Goal: Information Seeking & Learning: Learn about a topic

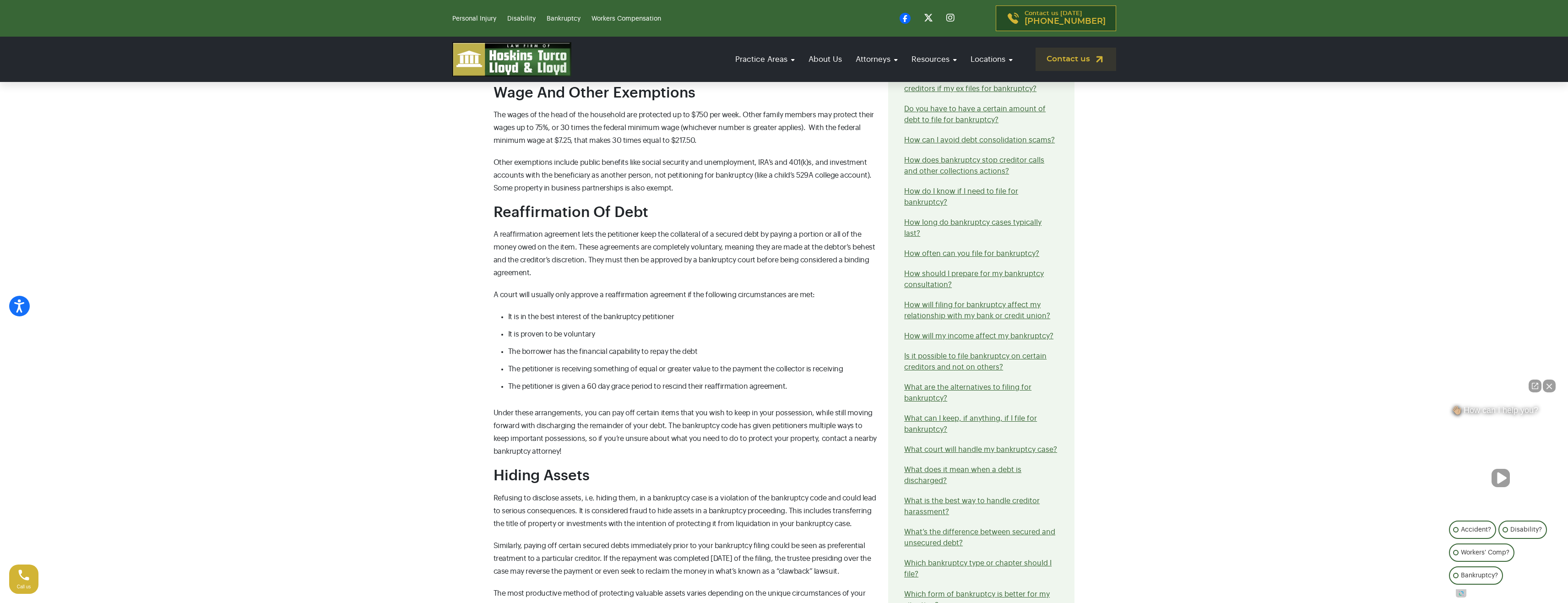
scroll to position [1007, 0]
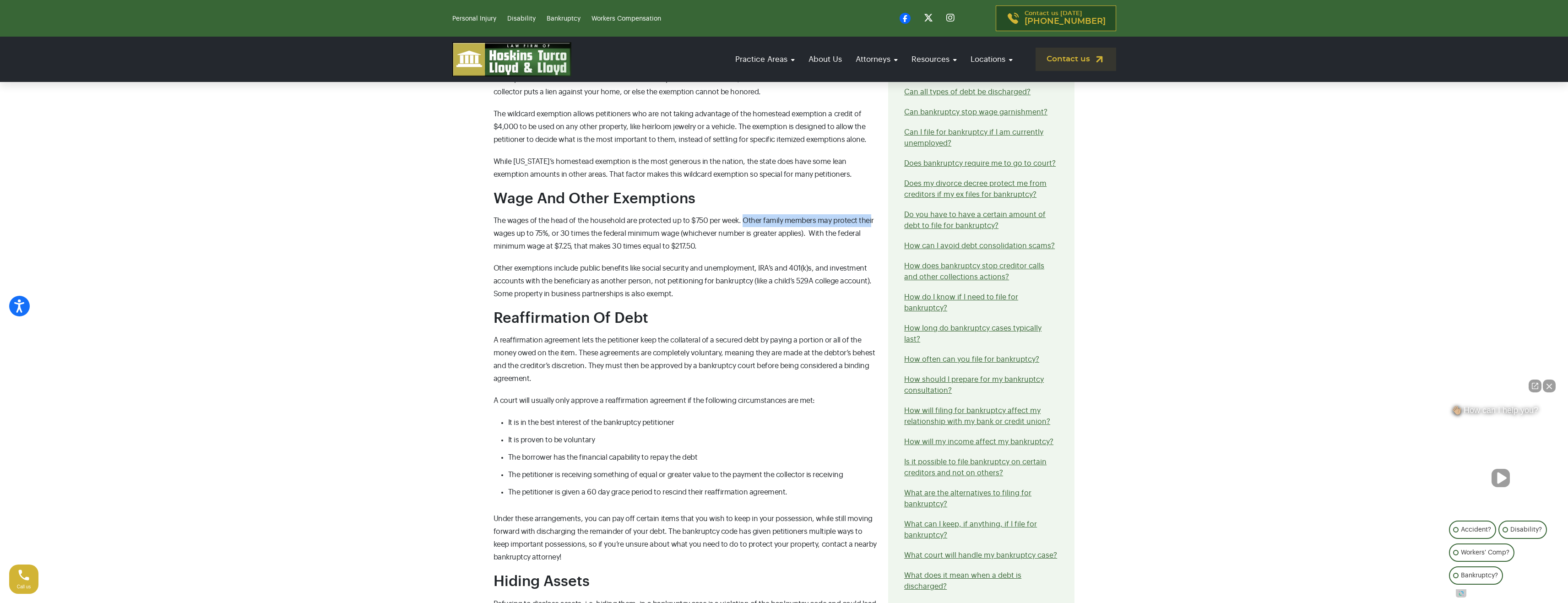
drag, startPoint x: 794, startPoint y: 202, endPoint x: 866, endPoint y: 202, distance: 72.0
click at [868, 217] on span "The wages of the head of the household are protected up to $750 per week. Other…" at bounding box center [684, 234] width 380 height 33
drag, startPoint x: 561, startPoint y: 211, endPoint x: 535, endPoint y: 214, distance: 26.2
click at [535, 214] on p "The wages of the head of the household are protected up to $750 per week. Other…" at bounding box center [685, 233] width 384 height 38
click at [550, 217] on span "The wages of the head of the household are protected up to $750 per week. Other…" at bounding box center [684, 234] width 380 height 33
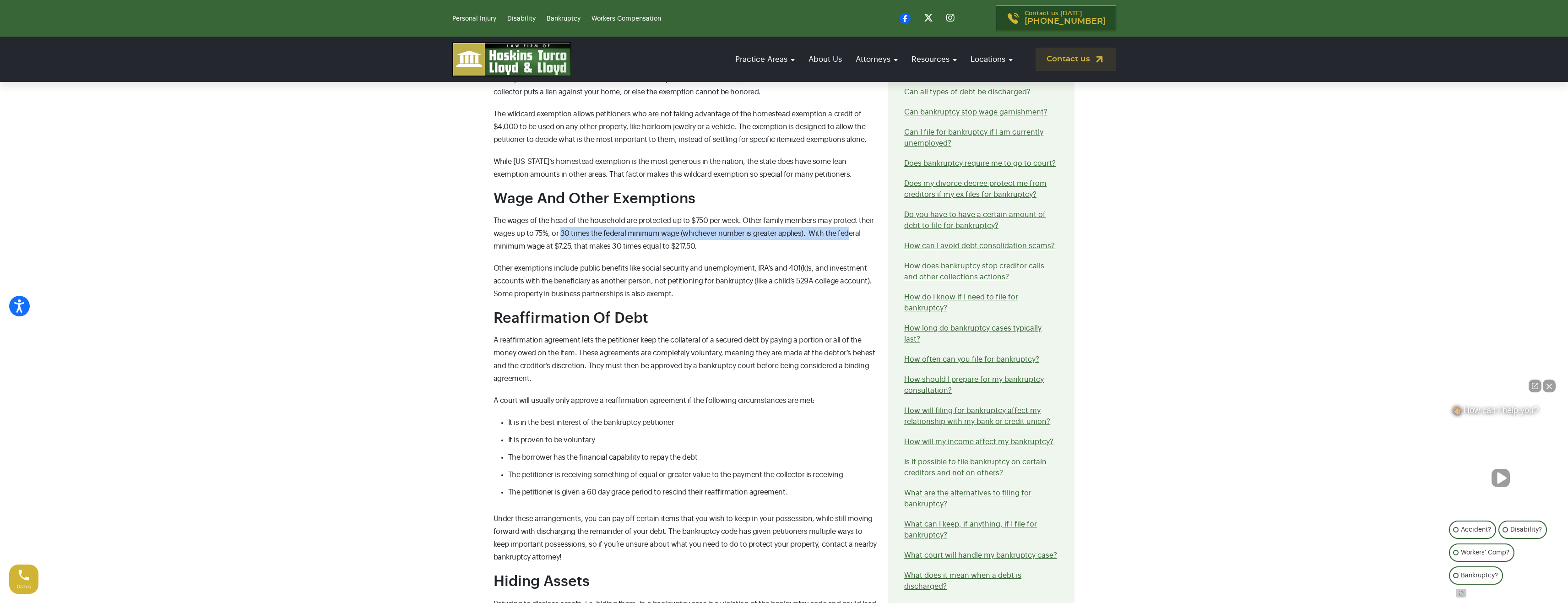
drag, startPoint x: 581, startPoint y: 212, endPoint x: 845, endPoint y: 212, distance: 264.0
click at [845, 217] on span "The wages of the head of the household are protected up to $750 per week. Other…" at bounding box center [684, 234] width 380 height 33
drag, startPoint x: 551, startPoint y: 226, endPoint x: 715, endPoint y: 226, distance: 164.0
click at [712, 226] on p "The wages of the head of the household are protected up to $750 per week. Other…" at bounding box center [685, 233] width 384 height 38
click at [675, 262] on p "Other exemptions include public benefits like social security and unemployment,…" at bounding box center [685, 281] width 384 height 38
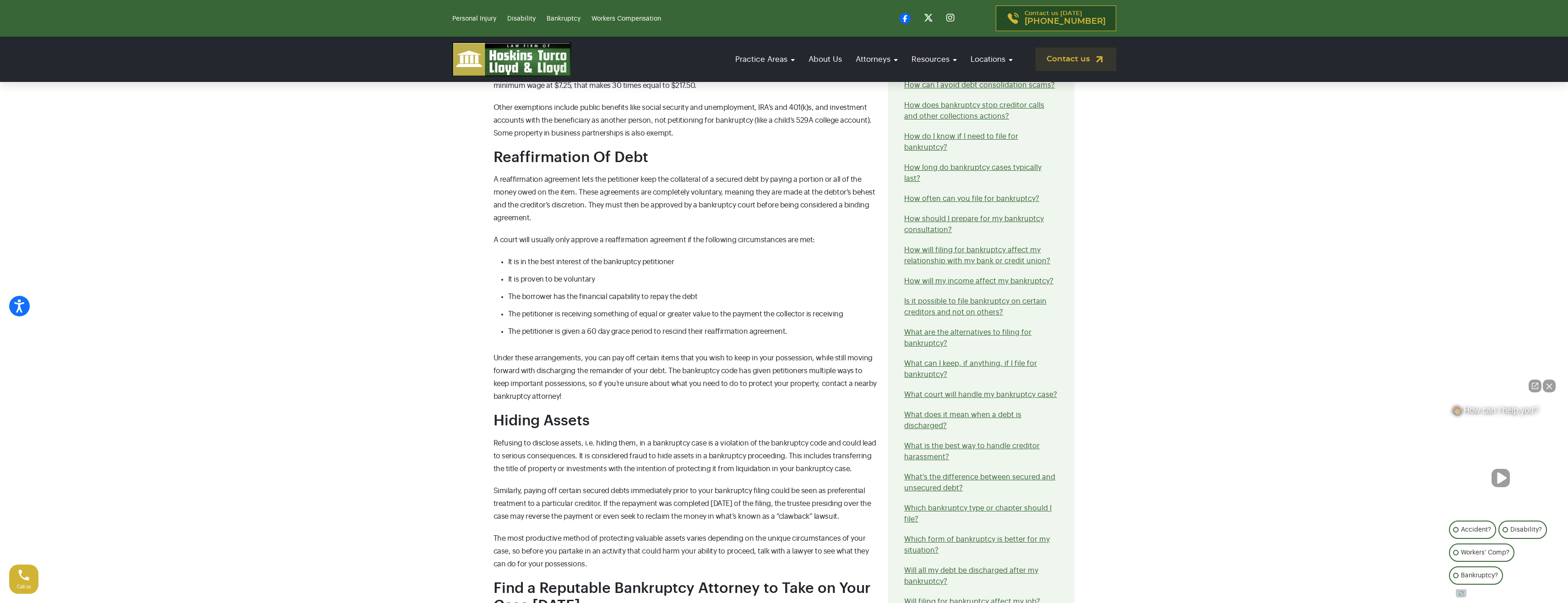
scroll to position [1190, 0]
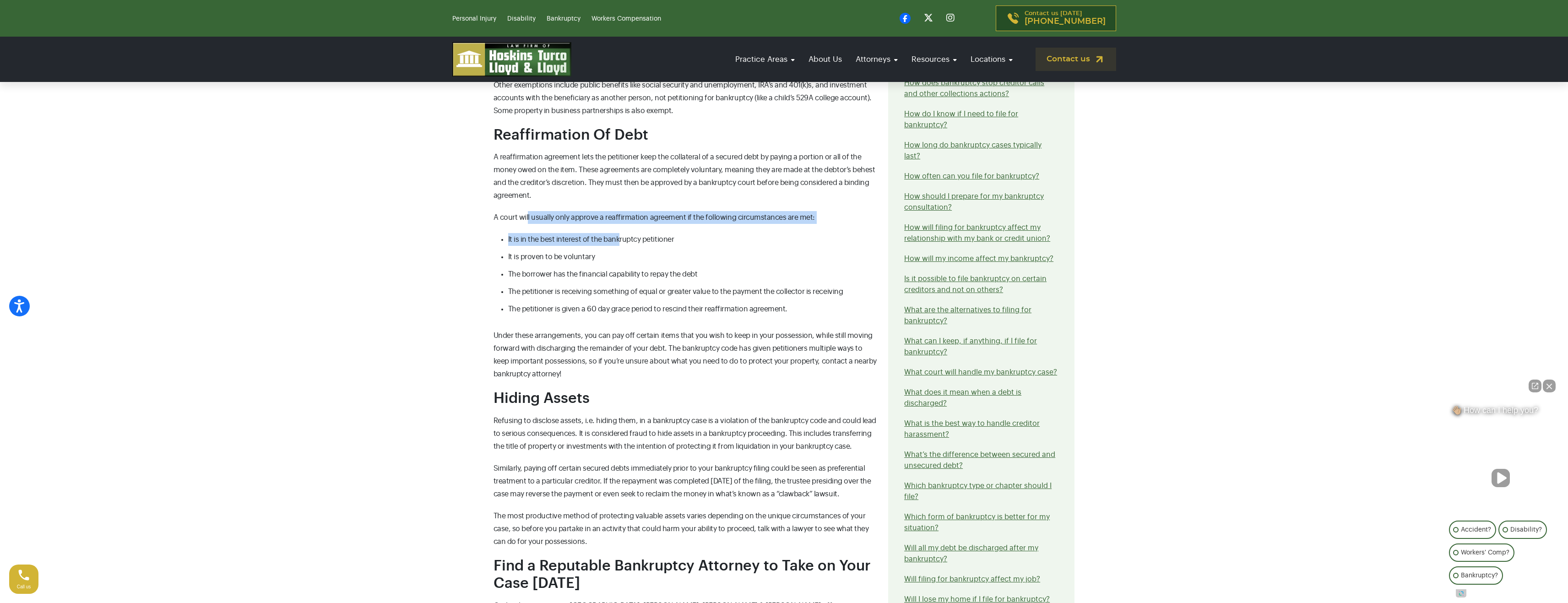
drag, startPoint x: 529, startPoint y: 206, endPoint x: 623, endPoint y: 221, distance: 95.2
click at [627, 235] on span "It is in the best interest of the bankruptcy petitioner" at bounding box center [591, 239] width 166 height 7
drag, startPoint x: 511, startPoint y: 197, endPoint x: 795, endPoint y: 200, distance: 284.0
click at [795, 214] on span "A court will usually only approve a reaffirmation agreement if the following ci…" at bounding box center [654, 217] width 321 height 7
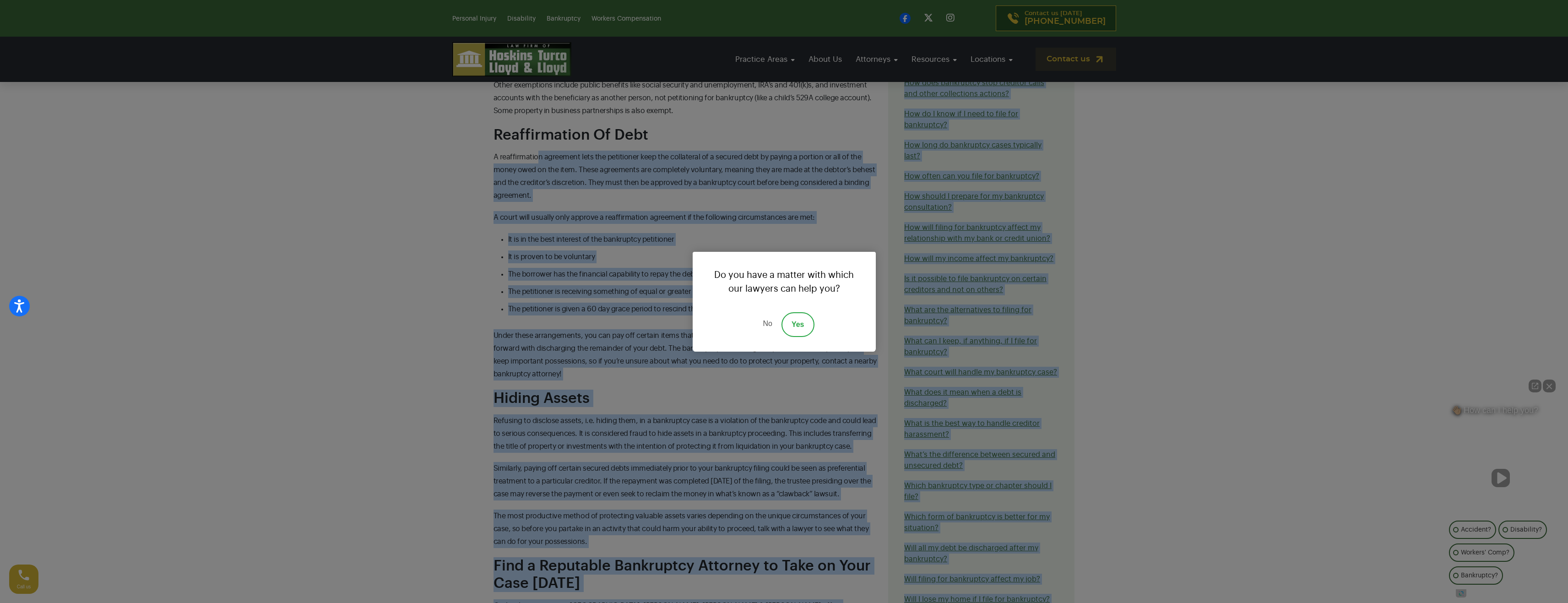
drag, startPoint x: 564, startPoint y: 139, endPoint x: 760, endPoint y: 145, distance: 196.1
click at [651, 179] on div "Do you have a matter with which our lawyers can help you? No Yes" at bounding box center [784, 301] width 1568 height 603
click at [472, 204] on div "Do you have a matter with which our lawyers can help you? No Yes" at bounding box center [784, 301] width 1568 height 603
click at [764, 321] on link "No" at bounding box center [767, 324] width 27 height 25
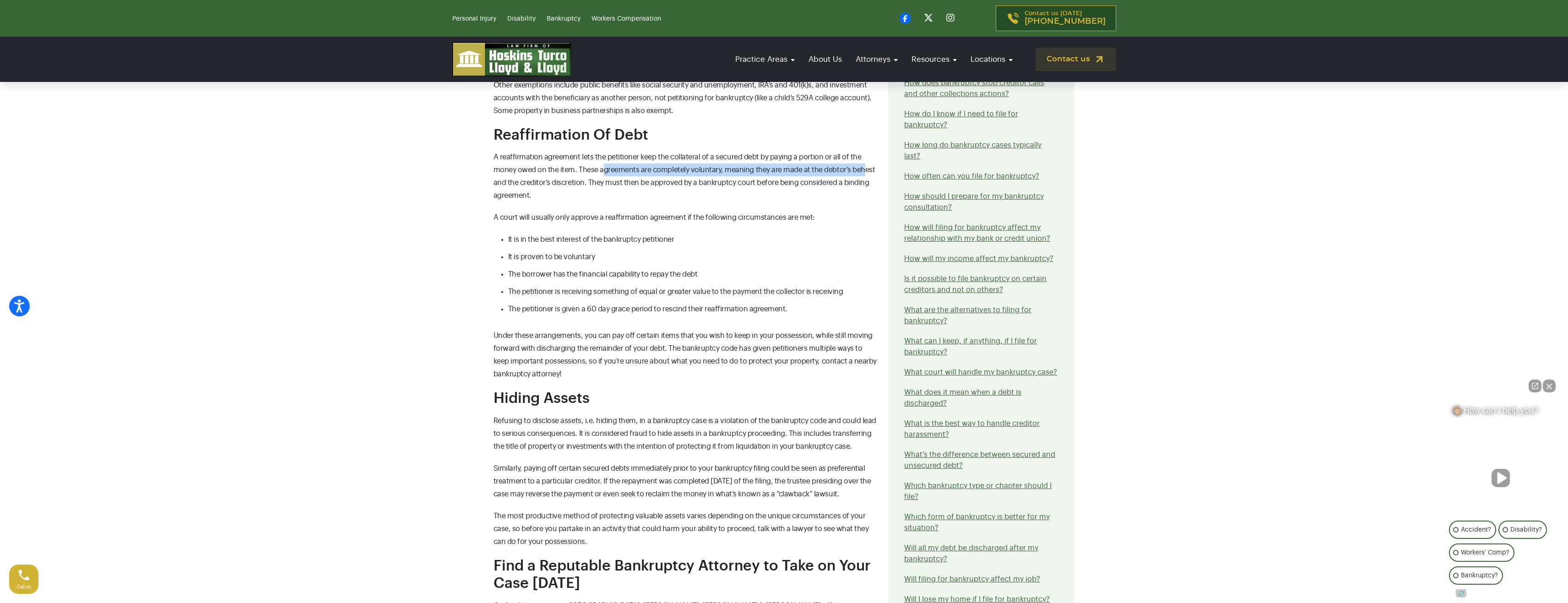
drag, startPoint x: 609, startPoint y: 148, endPoint x: 859, endPoint y: 149, distance: 250.0
click at [859, 153] on span "A reaffirmation agreement lets the petitioner keep the collateral of a secured …" at bounding box center [684, 176] width 382 height 46
click at [729, 172] on p "A reaffirmation agreement lets the petitioner keep the collateral of a secured …" at bounding box center [685, 176] width 384 height 51
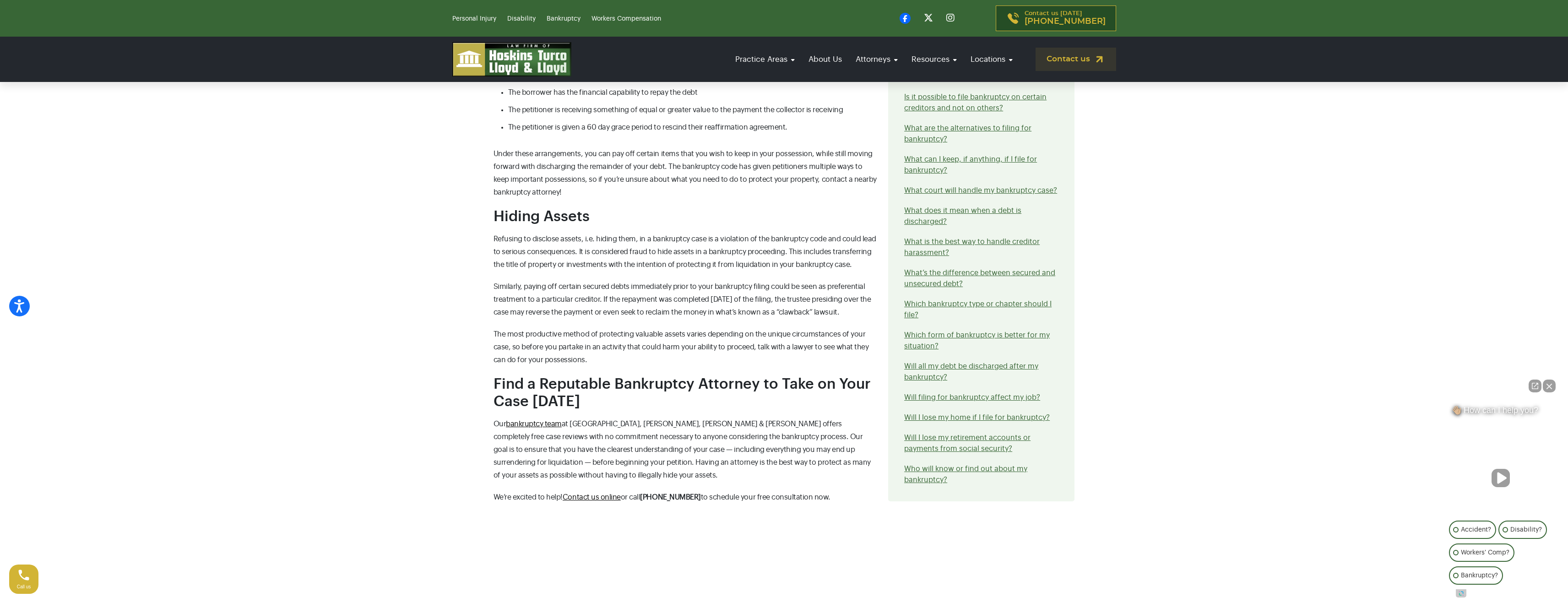
scroll to position [1373, 0]
drag, startPoint x: 551, startPoint y: 217, endPoint x: 579, endPoint y: 218, distance: 28.0
click at [576, 234] on span "Refusing to disclose assets, i.e. hiding them, in a bankruptcy case is a violat…" at bounding box center [685, 250] width 383 height 33
drag, startPoint x: 603, startPoint y: 219, endPoint x: 867, endPoint y: 217, distance: 264.0
click at [866, 234] on span "Refusing to disclose assets, i.e. hiding them, in a bankruptcy case is a violat…" at bounding box center [685, 250] width 383 height 33
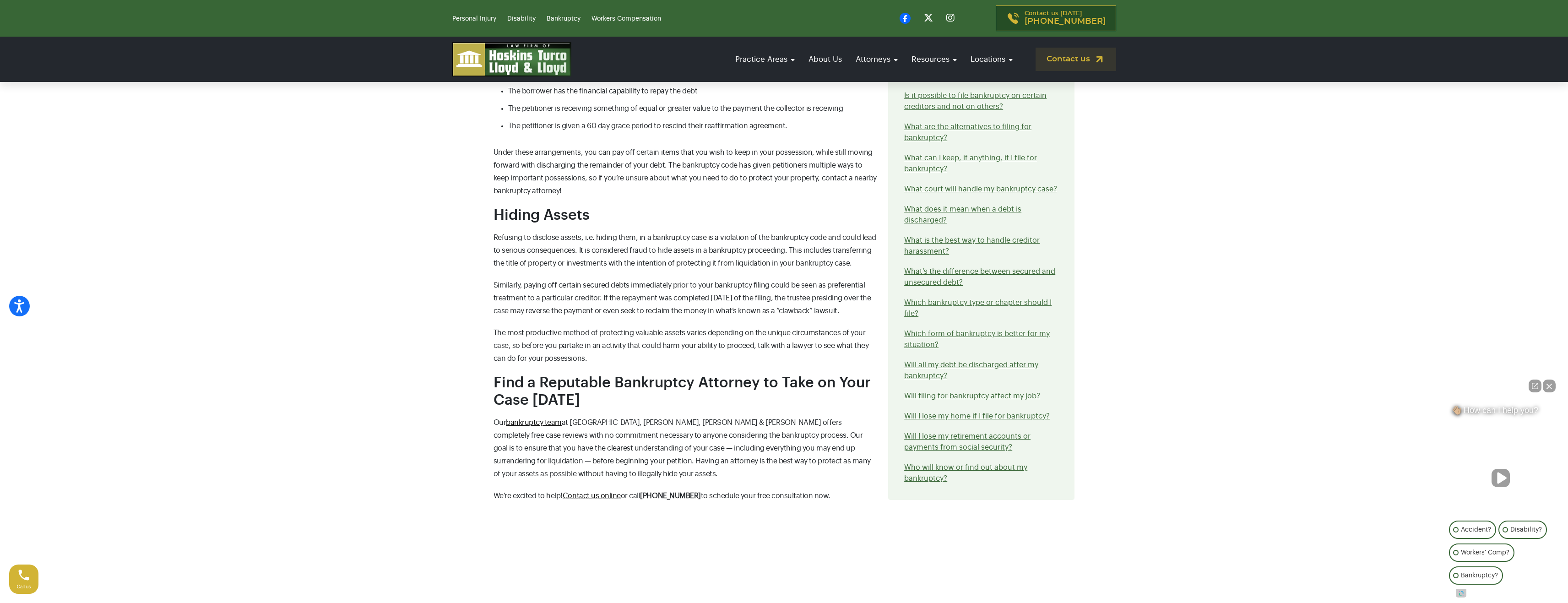
click at [541, 234] on span "Refusing to disclose assets, i.e. hiding them, in a bankruptcy case is a violat…" at bounding box center [685, 250] width 383 height 33
drag, startPoint x: 529, startPoint y: 231, endPoint x: 559, endPoint y: 233, distance: 30.1
click at [553, 234] on span "Refusing to disclose assets, i.e. hiding them, in a bankruptcy case is a violat…" at bounding box center [685, 250] width 383 height 33
drag, startPoint x: 618, startPoint y: 232, endPoint x: 774, endPoint y: 237, distance: 156.1
click at [766, 234] on span "Refusing to disclose assets, i.e. hiding them, in a bankruptcy case is a violat…" at bounding box center [685, 250] width 383 height 33
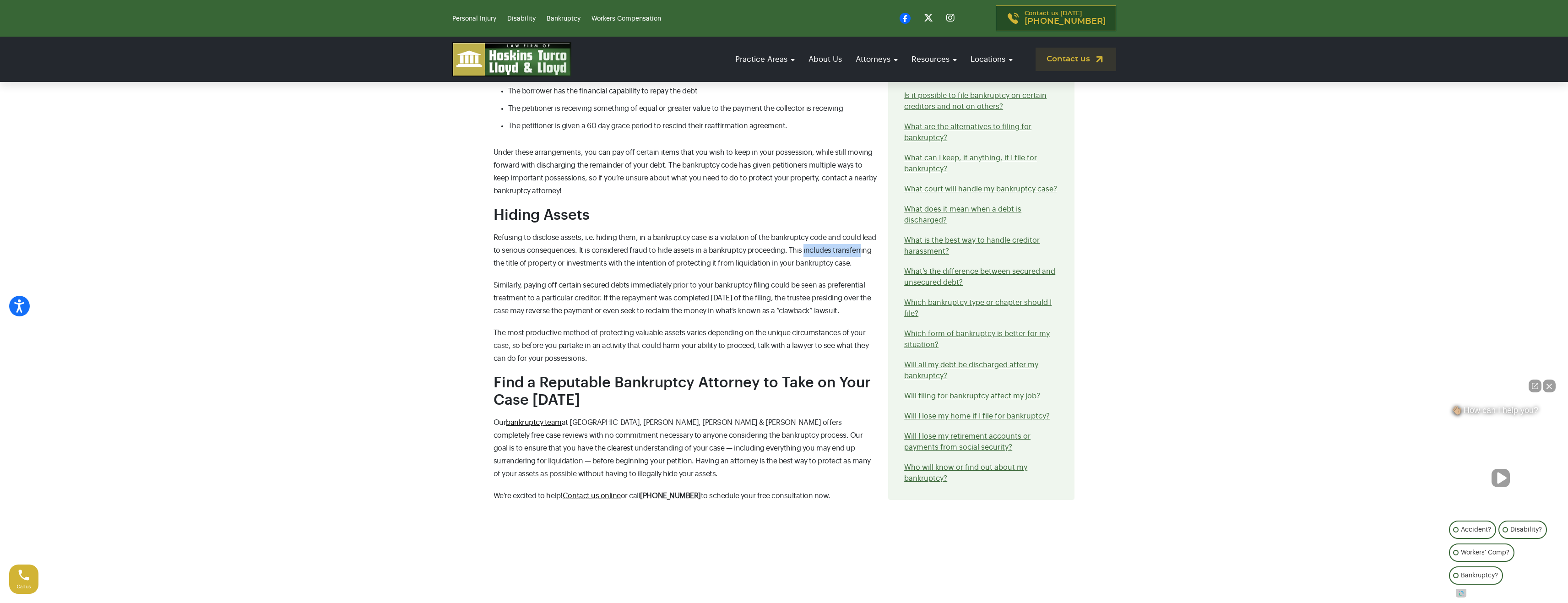
drag, startPoint x: 803, startPoint y: 232, endPoint x: 854, endPoint y: 232, distance: 51.0
click at [856, 234] on span "Refusing to disclose assets, i.e. hiding them, in a bankruptcy case is a violat…" at bounding box center [685, 250] width 383 height 33
drag, startPoint x: 512, startPoint y: 244, endPoint x: 827, endPoint y: 243, distance: 315.0
click at [824, 243] on span "Refusing to disclose assets, i.e. hiding them, in a bankruptcy case is a violat…" at bounding box center [685, 250] width 383 height 33
click at [866, 245] on p "Refusing to disclose assets, i.e. hiding them, in a bankruptcy case is a violat…" at bounding box center [685, 250] width 384 height 38
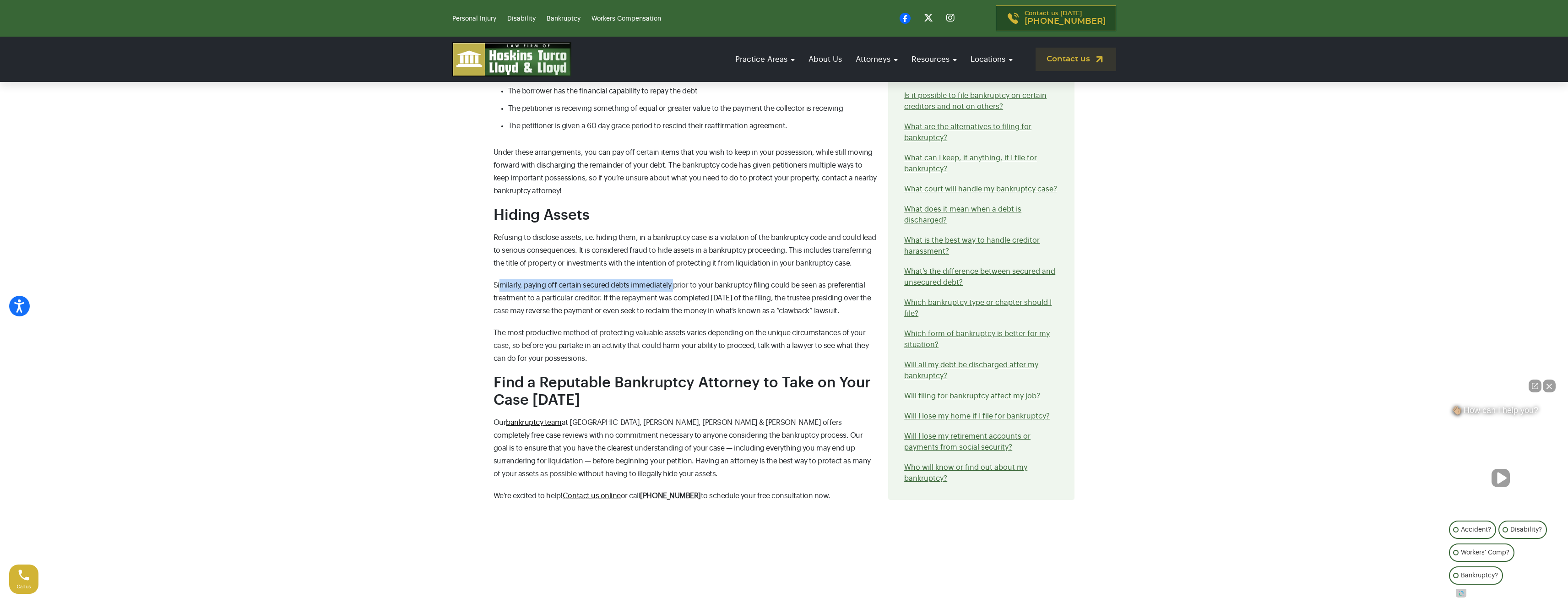
drag, startPoint x: 541, startPoint y: 265, endPoint x: 682, endPoint y: 269, distance: 141.1
click at [674, 282] on span "Similarly, paying off certain secured debts immediately prior to your bankruptc…" at bounding box center [682, 298] width 377 height 33
click at [631, 282] on span "Similarly, paying off certain secured debts immediately prior to your bankruptc…" at bounding box center [682, 298] width 377 height 33
drag, startPoint x: 643, startPoint y: 265, endPoint x: 851, endPoint y: 267, distance: 208.0
click at [852, 282] on span "Similarly, paying off certain secured debts immediately prior to your bankruptc…" at bounding box center [682, 298] width 377 height 33
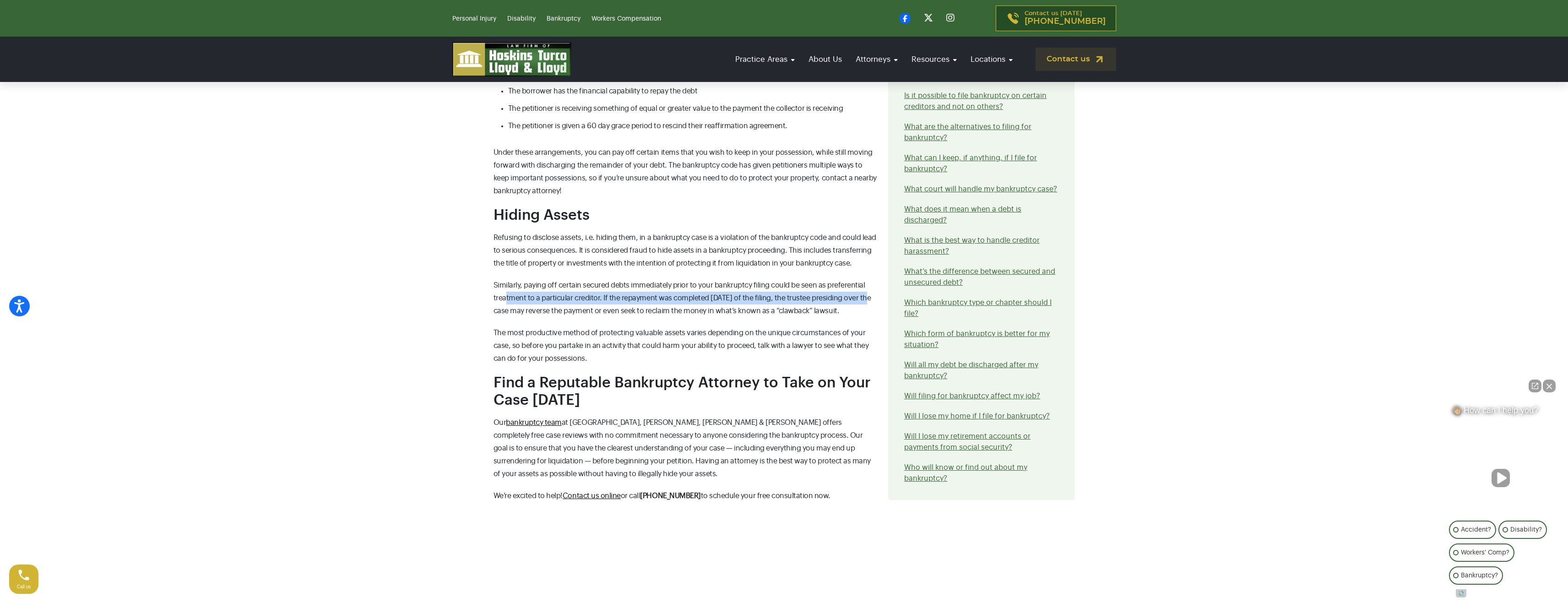
drag, startPoint x: 507, startPoint y: 279, endPoint x: 861, endPoint y: 274, distance: 354.0
click at [861, 279] on p "Similarly, paying off certain secured debts immediately prior to your bankruptc…" at bounding box center [685, 298] width 384 height 38
click at [610, 296] on span "Similarly, paying off certain secured debts immediately prior to your bankruptc…" at bounding box center [682, 298] width 377 height 33
drag, startPoint x: 496, startPoint y: 294, endPoint x: 831, endPoint y: 301, distance: 335.1
click at [856, 290] on span "Similarly, paying off certain secured debts immediately prior to your bankruptc…" at bounding box center [682, 298] width 377 height 33
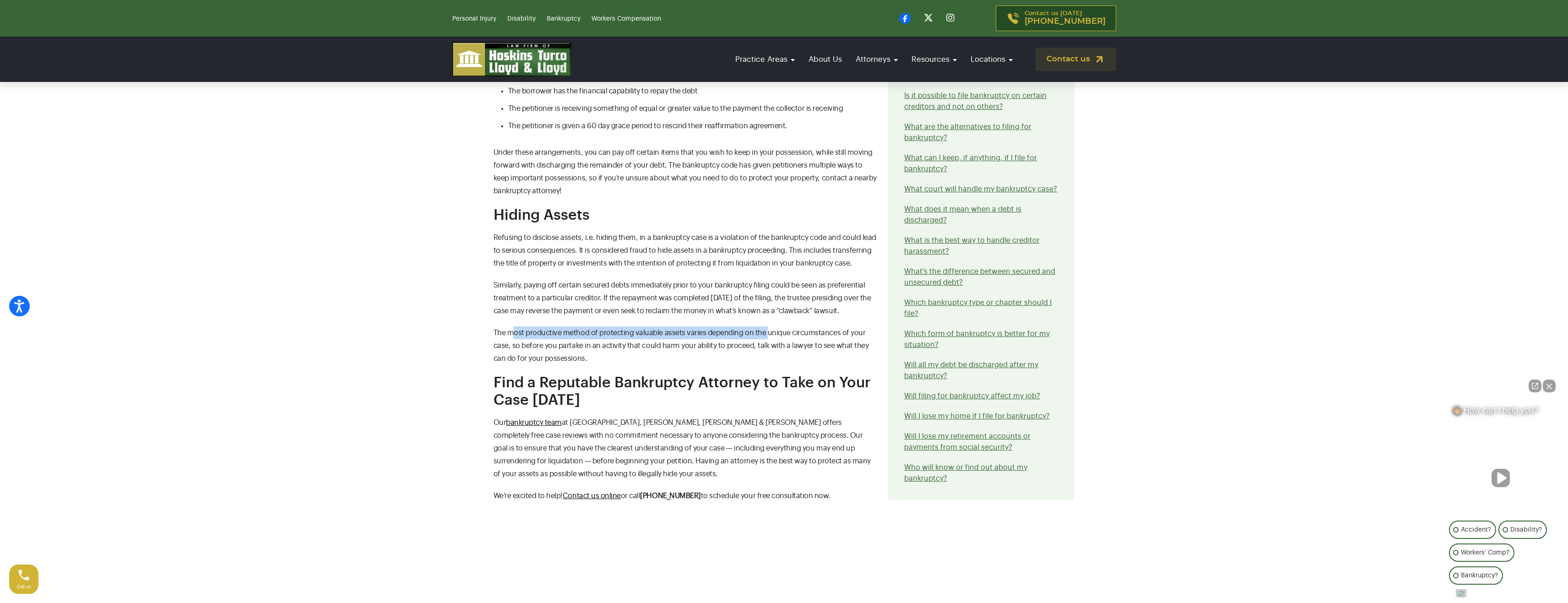
drag, startPoint x: 512, startPoint y: 312, endPoint x: 793, endPoint y: 316, distance: 281.0
click at [767, 329] on span "The most productive method of protecting valuable assets varies depending on th…" at bounding box center [681, 346] width 376 height 33
drag, startPoint x: 797, startPoint y: 311, endPoint x: 859, endPoint y: 311, distance: 62.0
click at [859, 326] on p "The most productive method of protecting valuable assets varies depending on th…" at bounding box center [685, 345] width 384 height 38
drag, startPoint x: 505, startPoint y: 324, endPoint x: 641, endPoint y: 330, distance: 136.1
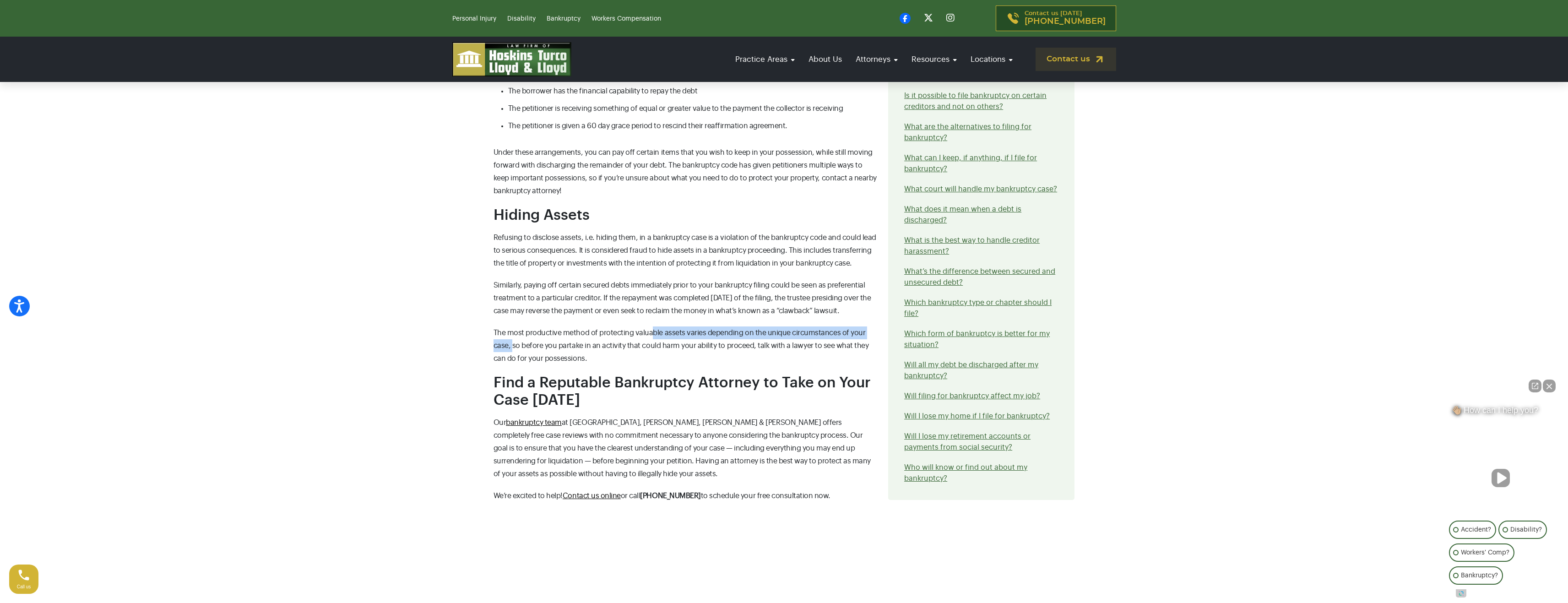
click at [653, 326] on p "The most productive method of protecting valuable assets varies depending on th…" at bounding box center [685, 345] width 384 height 38
click at [604, 339] on p "The most productive method of protecting valuable assets varies depending on th…" at bounding box center [685, 345] width 384 height 38
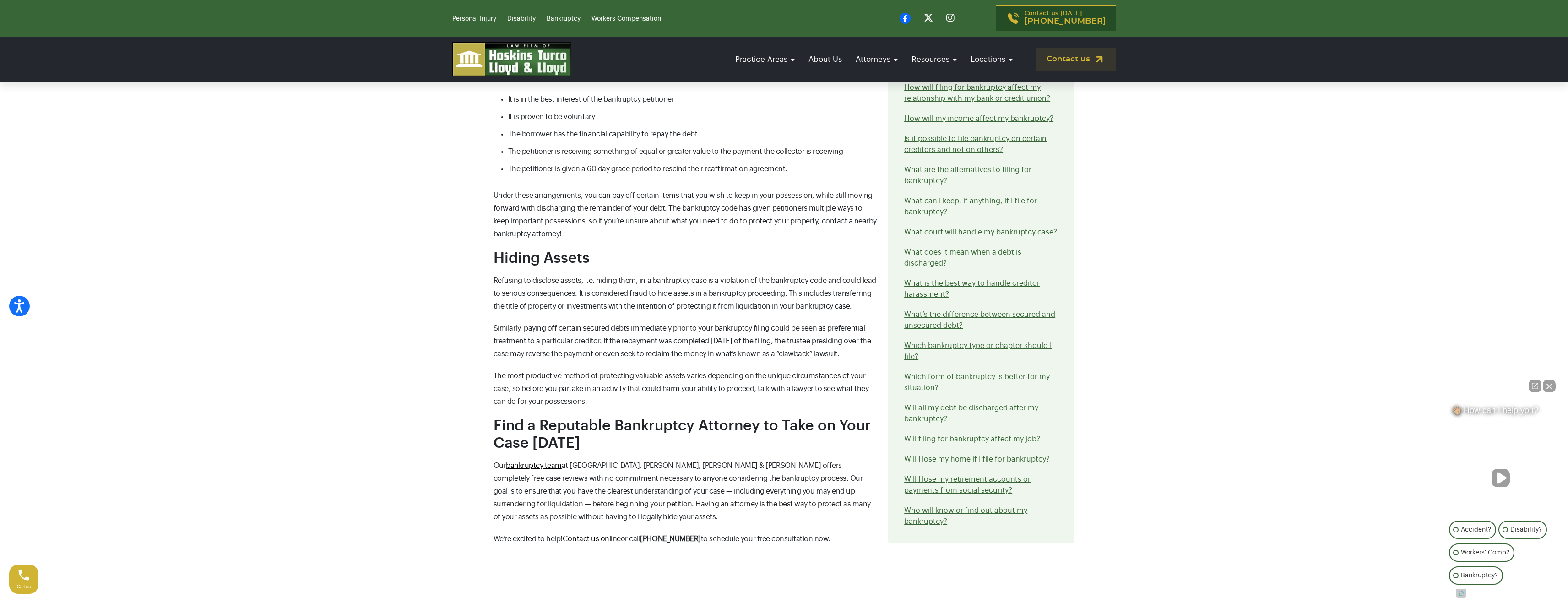
scroll to position [1327, 0]
drag, startPoint x: 529, startPoint y: 313, endPoint x: 701, endPoint y: 313, distance: 172.0
click at [701, 327] on span "Similarly, paying off certain secured debts immediately prior to your bankruptc…" at bounding box center [682, 344] width 377 height 33
drag, startPoint x: 718, startPoint y: 311, endPoint x: 856, endPoint y: 313, distance: 138.0
click at [856, 327] on span "Similarly, paying off certain secured debts immediately prior to your bankruptc…" at bounding box center [682, 344] width 377 height 33
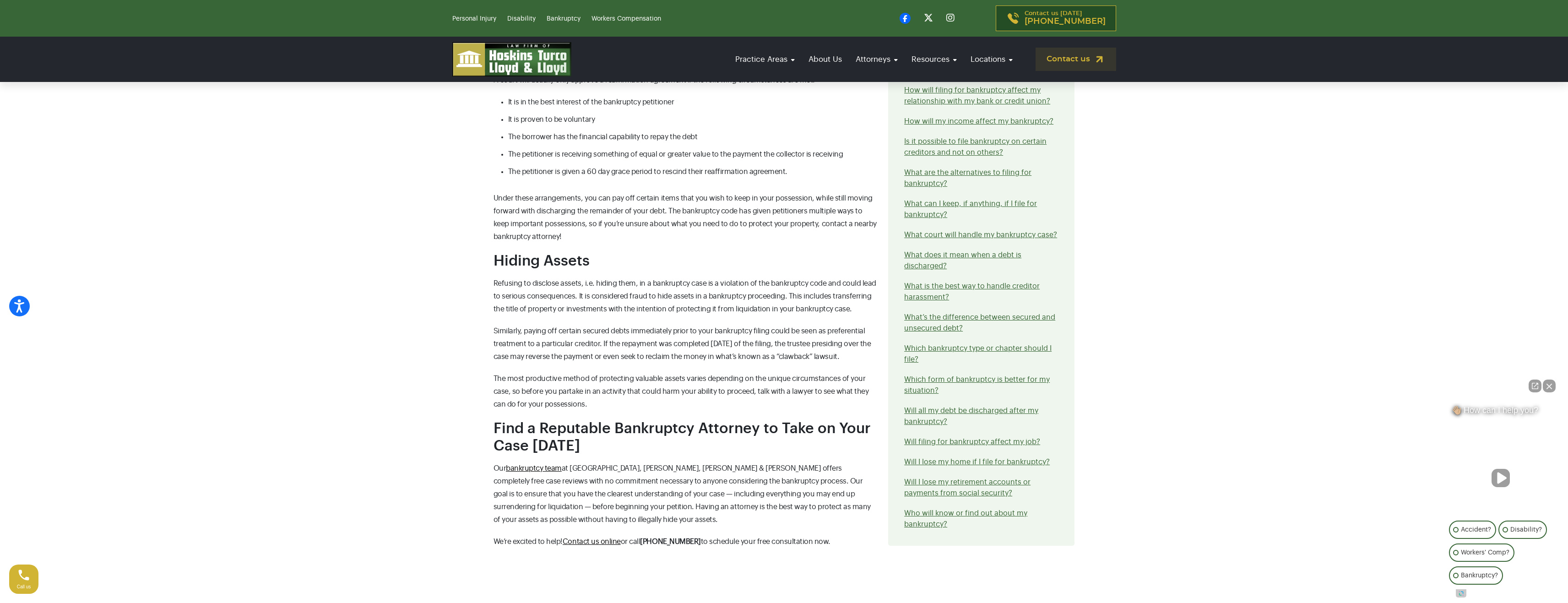
click at [688, 327] on span "Similarly, paying off certain secured debts immediately prior to your bankruptc…" at bounding box center [682, 344] width 377 height 33
drag, startPoint x: 516, startPoint y: 330, endPoint x: 655, endPoint y: 329, distance: 139.0
click at [640, 329] on span "Similarly, paying off certain secured debts immediately prior to your bankruptc…" at bounding box center [682, 344] width 377 height 33
drag, startPoint x: 684, startPoint y: 329, endPoint x: 799, endPoint y: 327, distance: 115.0
click at [796, 327] on span "Similarly, paying off certain secured debts immediately prior to your bankruptc…" at bounding box center [682, 344] width 377 height 33
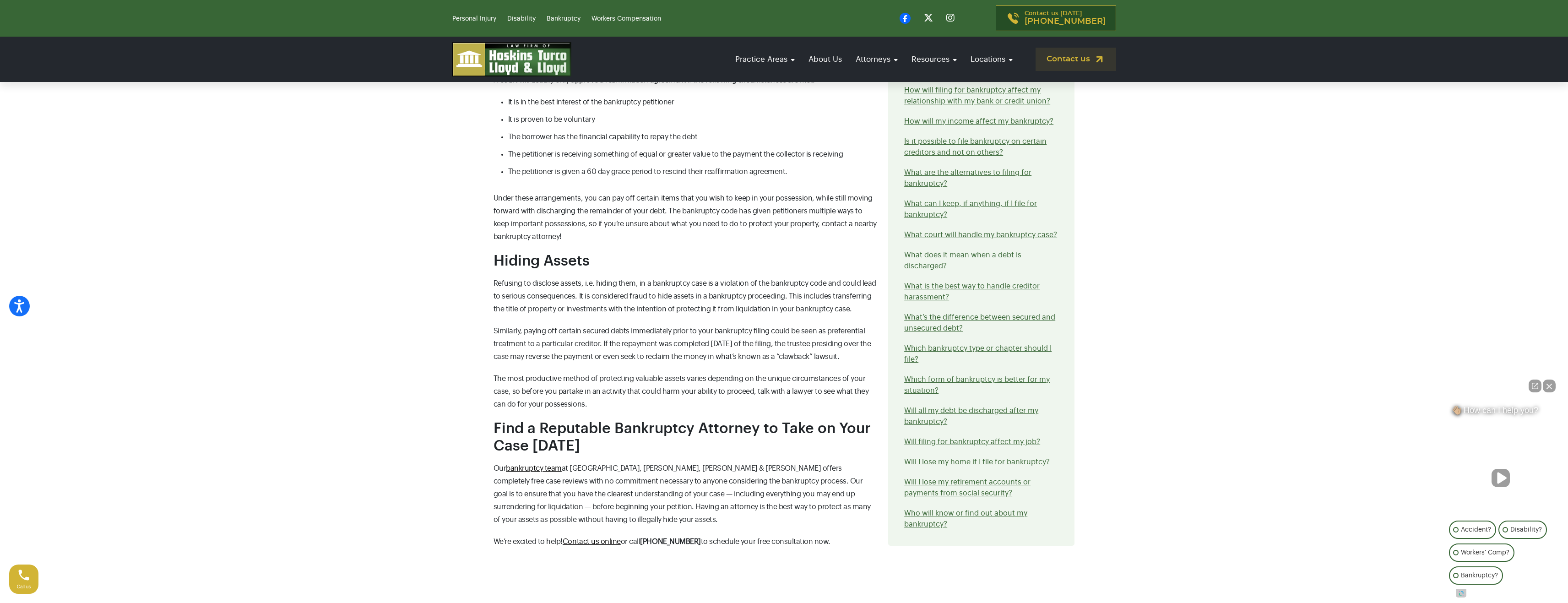
click at [800, 327] on span "Similarly, paying off certain secured debts immediately prior to your bankruptc…" at bounding box center [682, 344] width 377 height 33
drag, startPoint x: 642, startPoint y: 324, endPoint x: 849, endPoint y: 324, distance: 207.0
click at [849, 327] on span "Similarly, paying off certain secured debts immediately prior to your bankruptc…" at bounding box center [682, 344] width 377 height 33
drag, startPoint x: 526, startPoint y: 337, endPoint x: 782, endPoint y: 332, distance: 256.0
click at [779, 332] on p "Similarly, paying off certain secured debts immediately prior to your bankruptc…" at bounding box center [685, 343] width 384 height 38
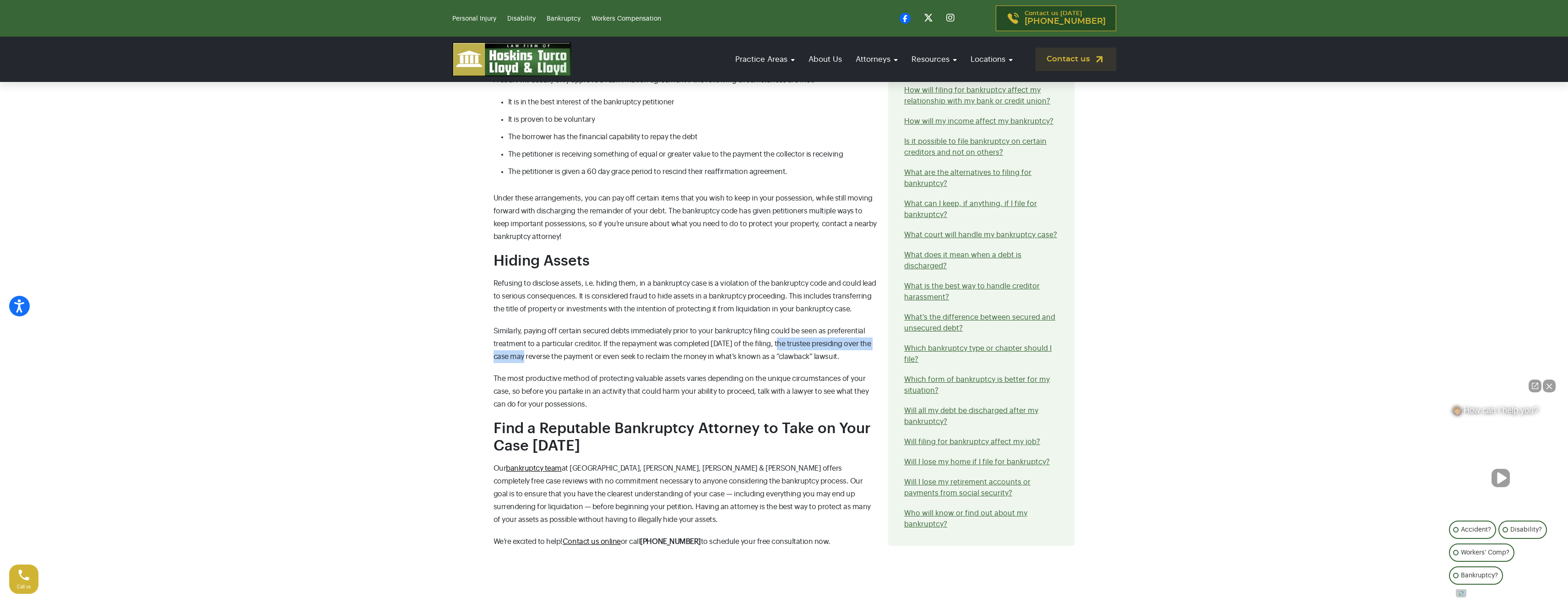
click at [785, 332] on p "Similarly, paying off certain secured debts immediately prior to your bankruptc…" at bounding box center [685, 343] width 384 height 38
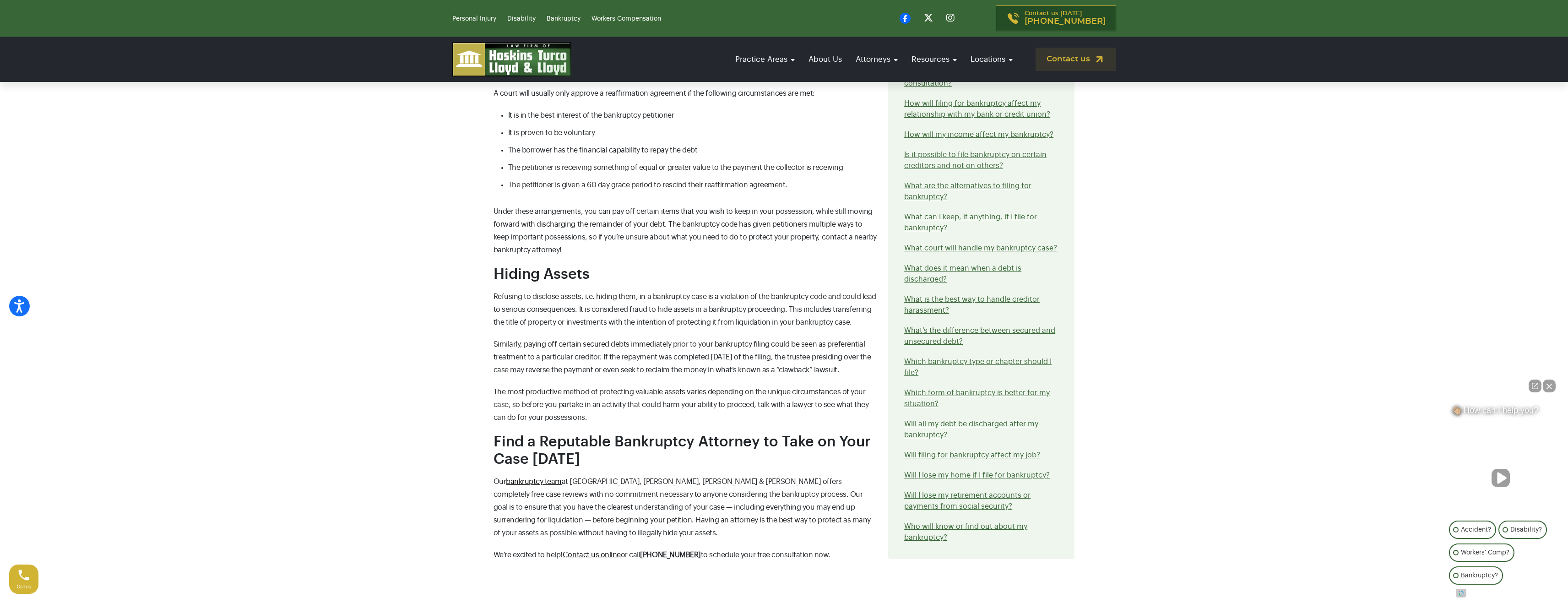
scroll to position [1281, 0]
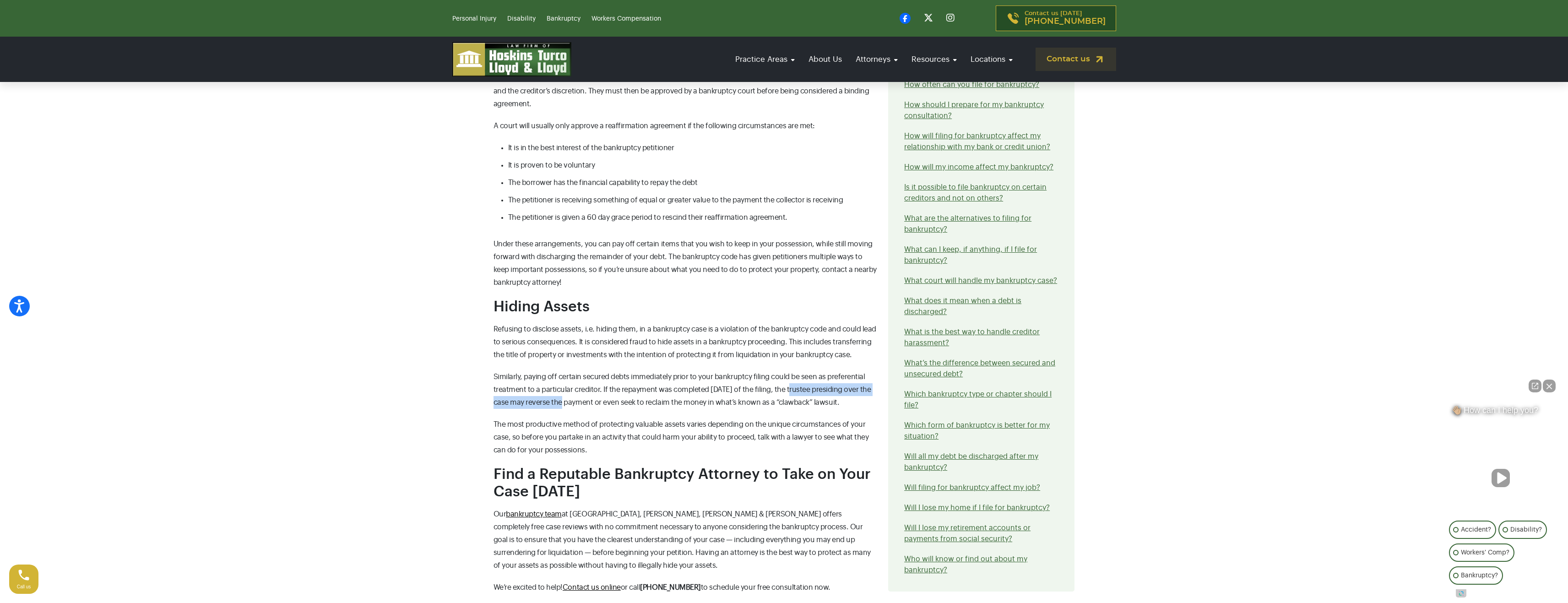
drag, startPoint x: 569, startPoint y: 385, endPoint x: 791, endPoint y: 377, distance: 222.1
click at [786, 377] on p "Similarly, paying off certain secured debts immediately prior to your bankruptc…" at bounding box center [685, 389] width 384 height 38
drag, startPoint x: 749, startPoint y: 383, endPoint x: 691, endPoint y: 383, distance: 58.0
click at [697, 383] on span "Similarly, paying off certain secured debts immediately prior to your bankruptc…" at bounding box center [682, 389] width 377 height 33
drag, startPoint x: 660, startPoint y: 381, endPoint x: 811, endPoint y: 385, distance: 151.1
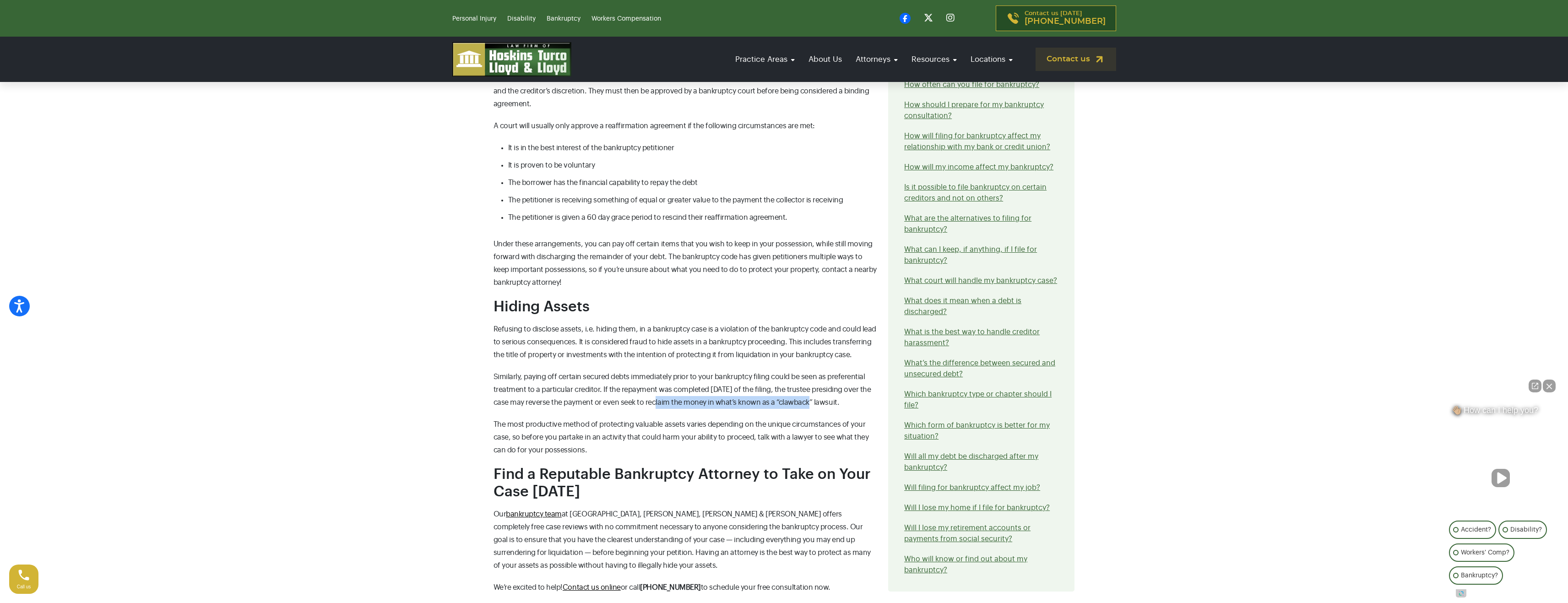
click at [808, 385] on span "Similarly, paying off certain secured debts immediately prior to your bankruptc…" at bounding box center [682, 389] width 377 height 33
click at [811, 385] on span "Similarly, paying off certain secured debts immediately prior to your bankruptc…" at bounding box center [682, 389] width 377 height 33
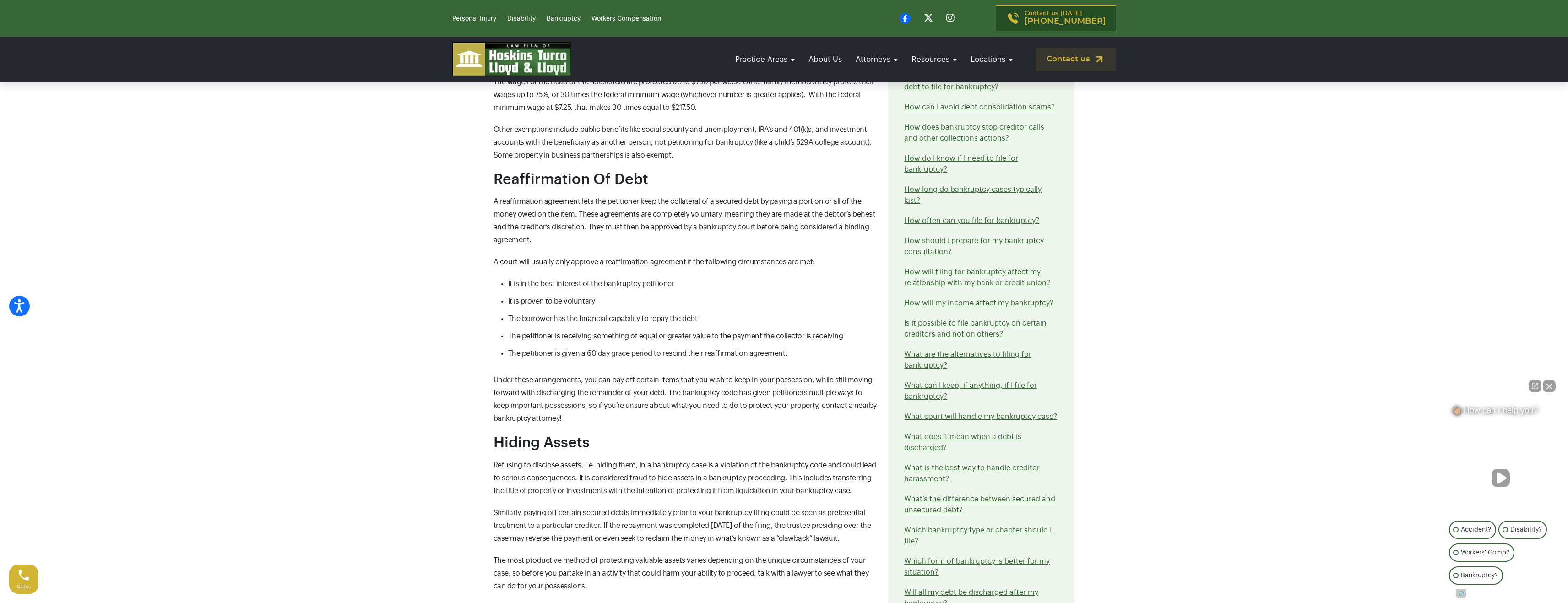
scroll to position [1144, 0]
click at [954, 301] on link "How will my income affect my bankruptcy?" at bounding box center [978, 304] width 149 height 7
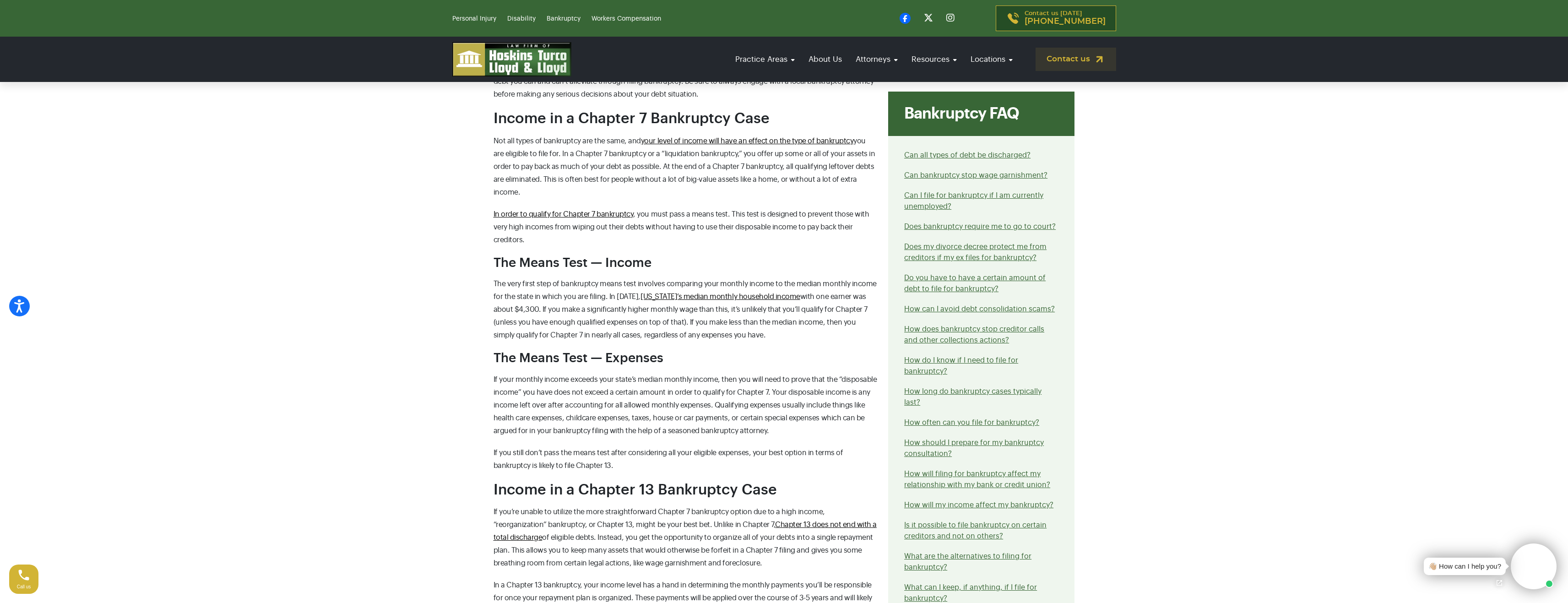
scroll to position [549, 0]
drag, startPoint x: 515, startPoint y: 291, endPoint x: 542, endPoint y: 290, distance: 27.0
click at [542, 290] on p "The very first step of bankruptcy means test involves comparing your monthly in…" at bounding box center [685, 308] width 384 height 64
drag, startPoint x: 839, startPoint y: 291, endPoint x: 808, endPoint y: 303, distance: 33.2
click at [850, 293] on span "with one earner was about $4,300. If you make a significantly higher monthly wa…" at bounding box center [681, 314] width 374 height 46
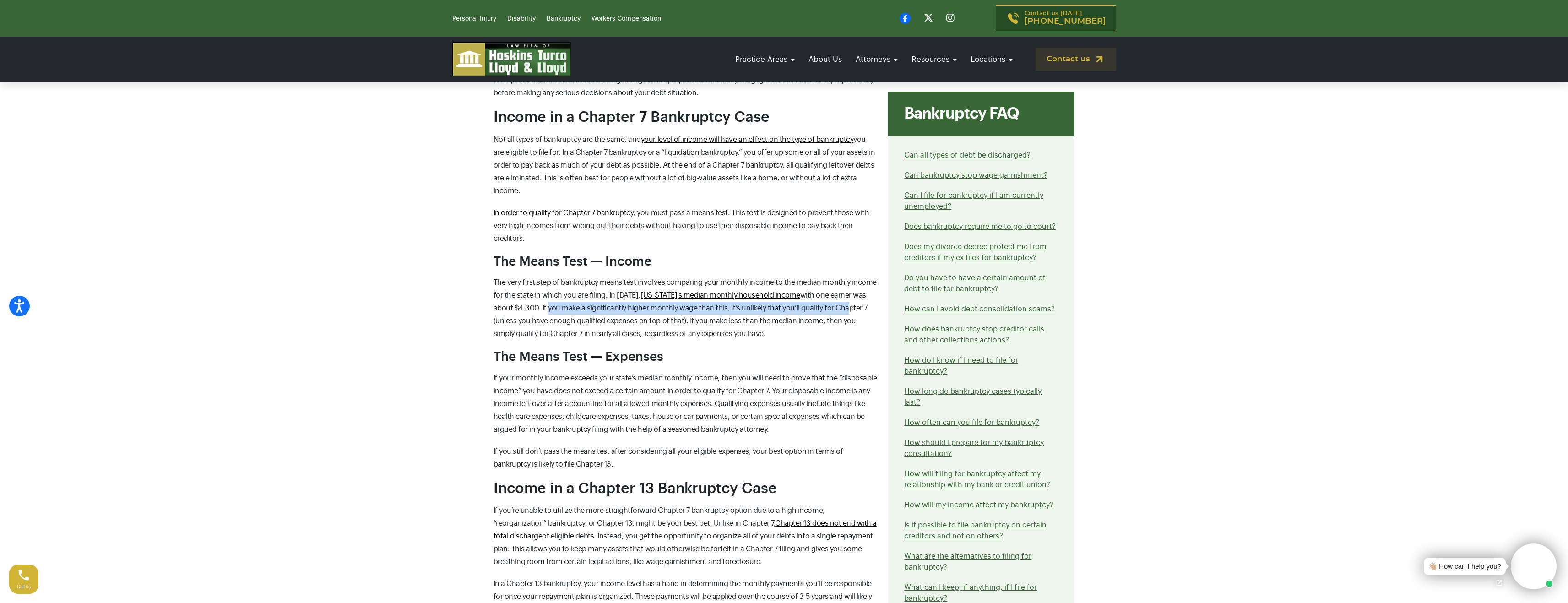
drag, startPoint x: 556, startPoint y: 304, endPoint x: 761, endPoint y: 319, distance: 205.5
click at [821, 305] on p "The very first step of bankruptcy means test involves comparing your monthly in…" at bounding box center [685, 308] width 384 height 64
click at [634, 322] on span "with one earner was about $4,300. If you make a significantly higher monthly wa…" at bounding box center [681, 314] width 374 height 46
drag, startPoint x: 508, startPoint y: 319, endPoint x: 654, endPoint y: 320, distance: 146.0
click at [653, 320] on span "with one earner was about $4,300. If you make a significantly higher monthly wa…" at bounding box center [681, 314] width 374 height 46
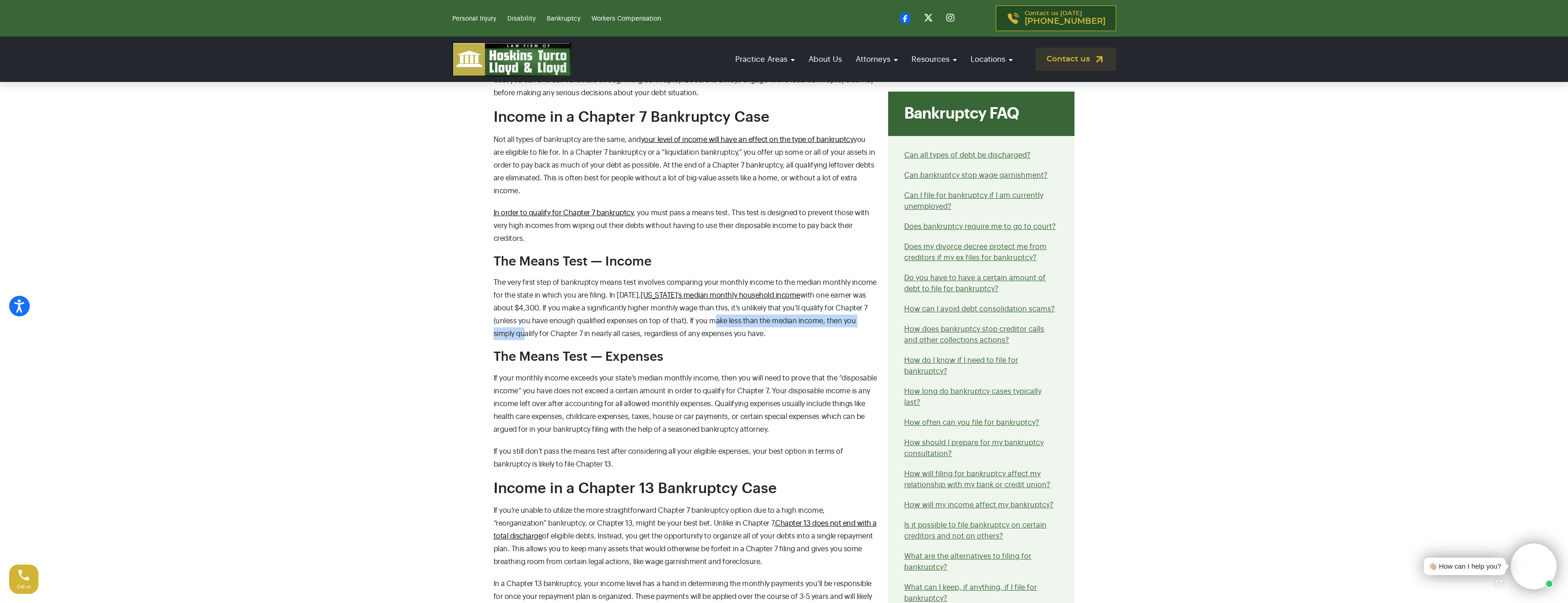
drag, startPoint x: 684, startPoint y: 318, endPoint x: 850, endPoint y: 324, distance: 166.1
click at [858, 321] on span "with one earner was about $4,300. If you make a significantly higher monthly wa…" at bounding box center [681, 314] width 374 height 46
drag, startPoint x: 601, startPoint y: 333, endPoint x: 587, endPoint y: 336, distance: 14.3
click at [601, 333] on span "with one earner was about $4,300. If you make a significantly higher monthly wa…" at bounding box center [681, 314] width 374 height 46
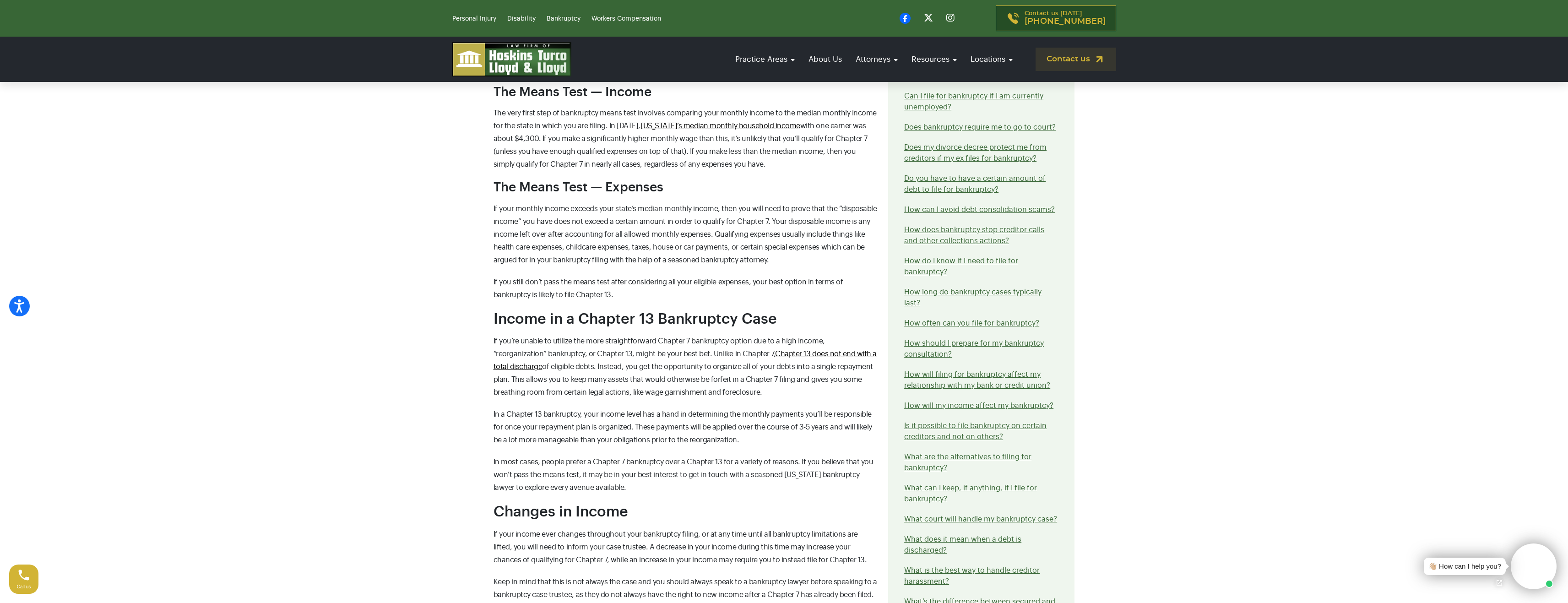
scroll to position [732, 0]
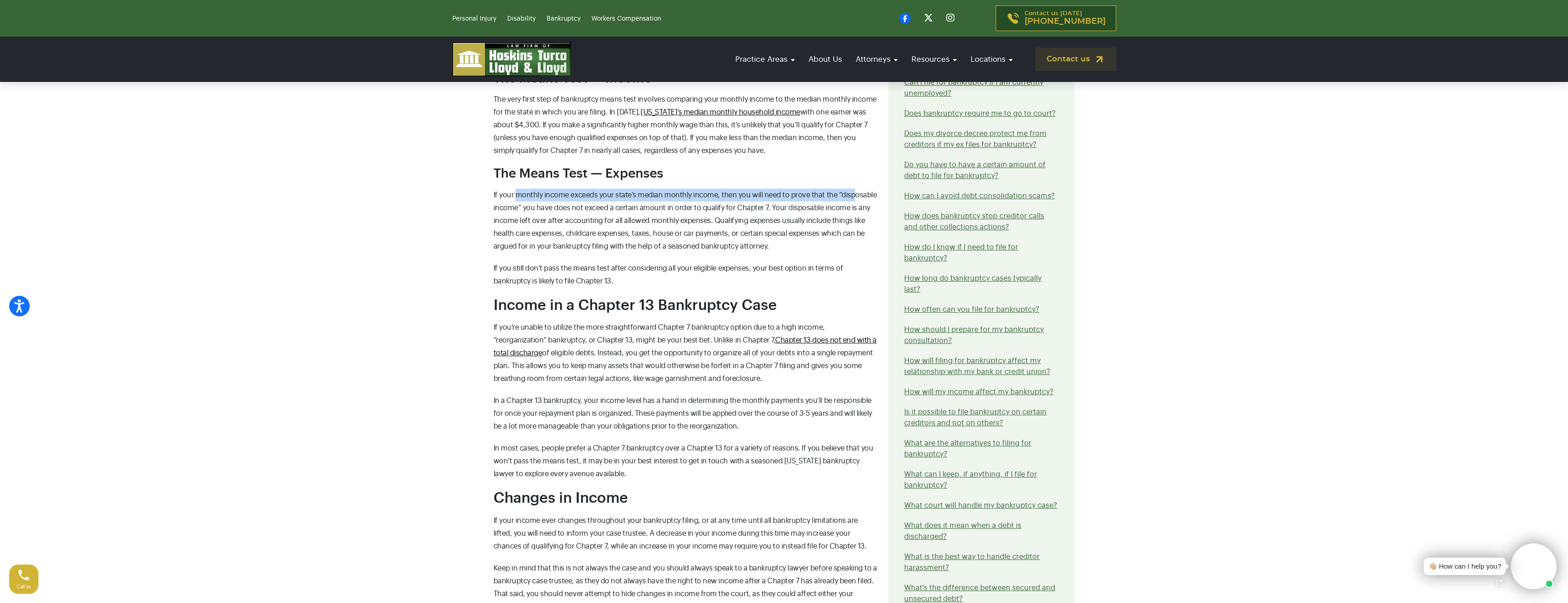
drag, startPoint x: 536, startPoint y: 192, endPoint x: 849, endPoint y: 195, distance: 313.0
click at [849, 195] on span "If your monthly income exceeds your state’s median monthly income, then you wil…" at bounding box center [685, 220] width 383 height 58
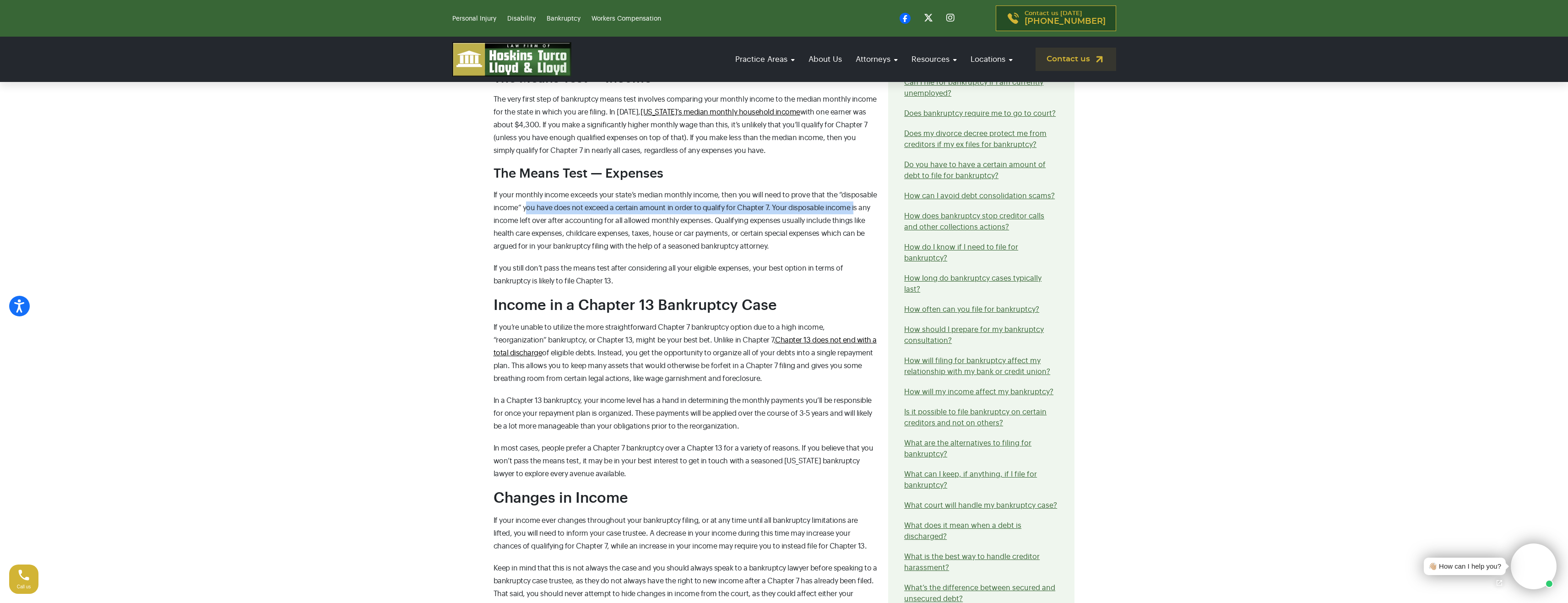
drag, startPoint x: 530, startPoint y: 207, endPoint x: 819, endPoint y: 216, distance: 289.1
click at [850, 205] on span "If your monthly income exceeds your state’s median monthly income, then you wil…" at bounding box center [685, 220] width 383 height 58
drag, startPoint x: 531, startPoint y: 217, endPoint x: 691, endPoint y: 216, distance: 160.0
click at [689, 217] on span "If your monthly income exceeds your state’s median monthly income, then you wil…" at bounding box center [685, 220] width 383 height 58
drag, startPoint x: 710, startPoint y: 215, endPoint x: 779, endPoint y: 215, distance: 69.0
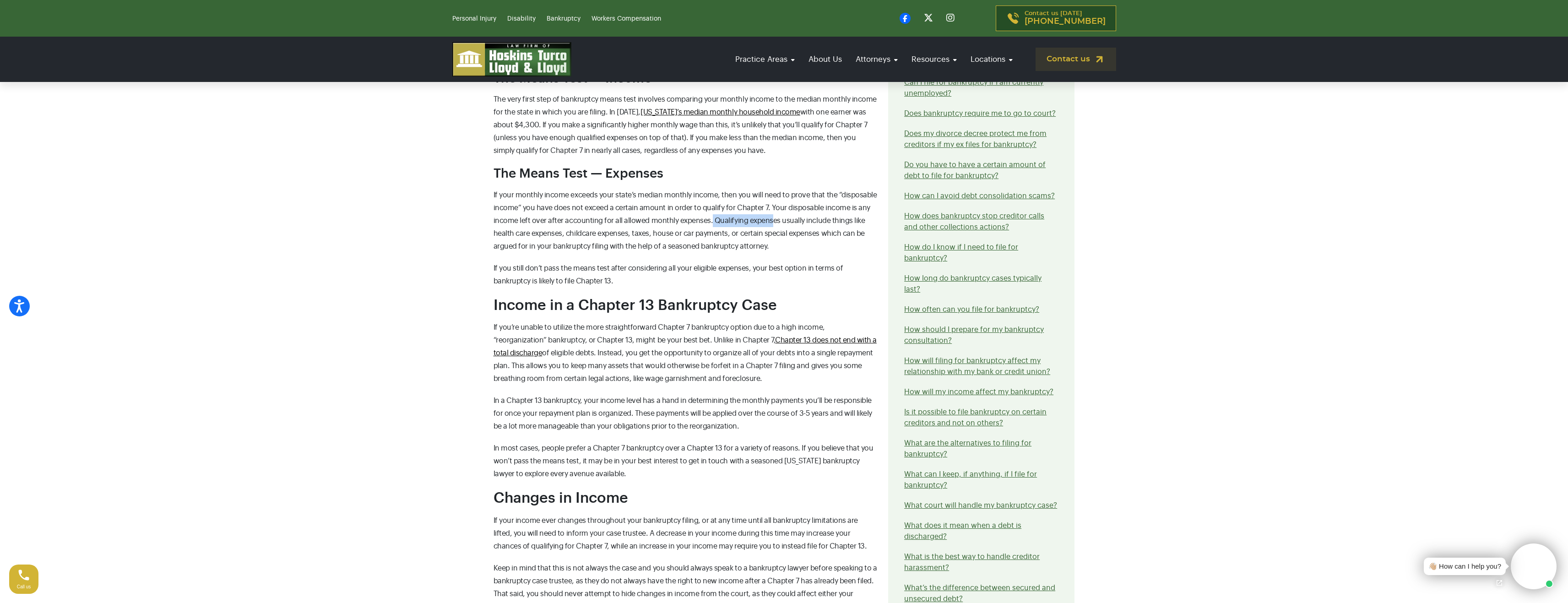
click at [771, 215] on p "If your monthly income exceeds your state’s median monthly income, then you wil…" at bounding box center [685, 220] width 384 height 64
drag, startPoint x: 797, startPoint y: 214, endPoint x: 845, endPoint y: 213, distance: 48.0
click at [845, 213] on p "If your monthly income exceeds your state’s median monthly income, then you wil…" at bounding box center [685, 220] width 384 height 64
drag, startPoint x: 850, startPoint y: 215, endPoint x: 828, endPoint y: 218, distance: 22.2
click at [849, 215] on p "If your monthly income exceeds your state’s median monthly income, then you wil…" at bounding box center [685, 220] width 384 height 64
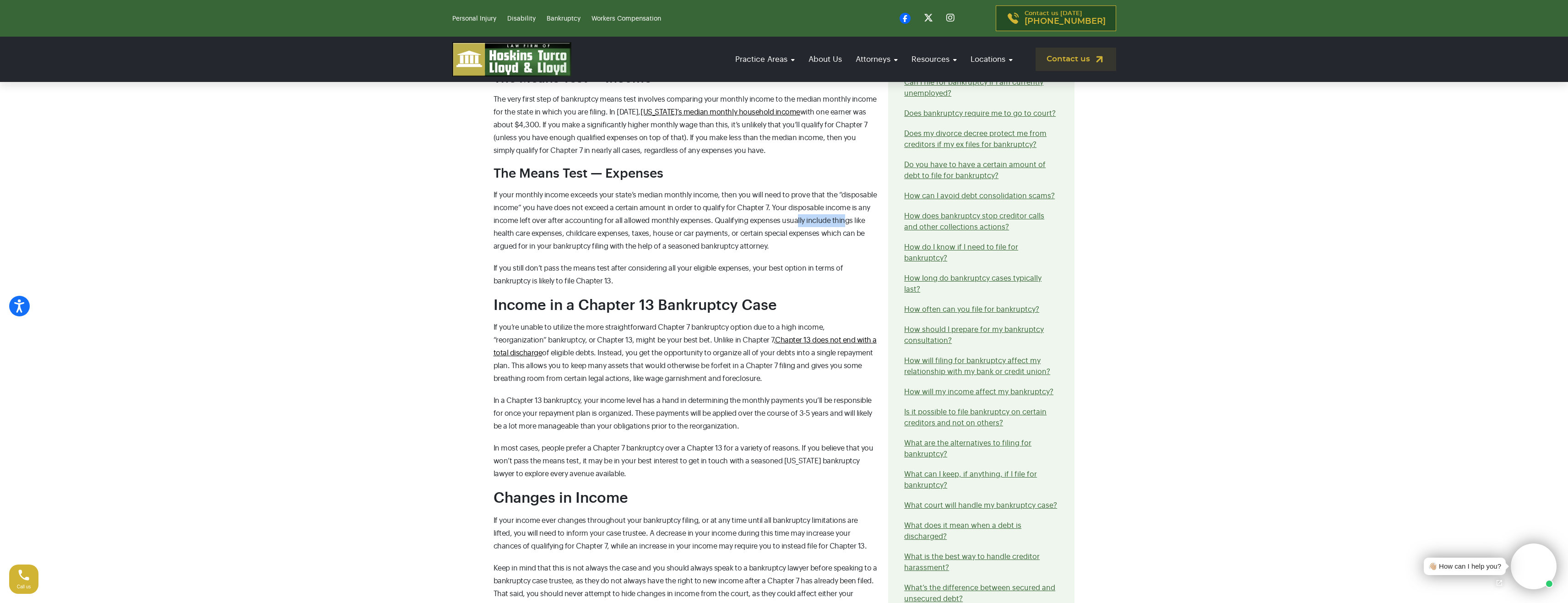
drag, startPoint x: 828, startPoint y: 218, endPoint x: 769, endPoint y: 218, distance: 59.0
click at [780, 218] on span "If your monthly income exceeds your state’s median monthly income, then you wil…" at bounding box center [685, 220] width 383 height 58
drag, startPoint x: 511, startPoint y: 234, endPoint x: 538, endPoint y: 234, distance: 27.0
click at [534, 233] on span "If your monthly income exceeds your state’s median monthly income, then you wil…" at bounding box center [685, 220] width 383 height 58
drag, startPoint x: 564, startPoint y: 234, endPoint x: 618, endPoint y: 234, distance: 54.0
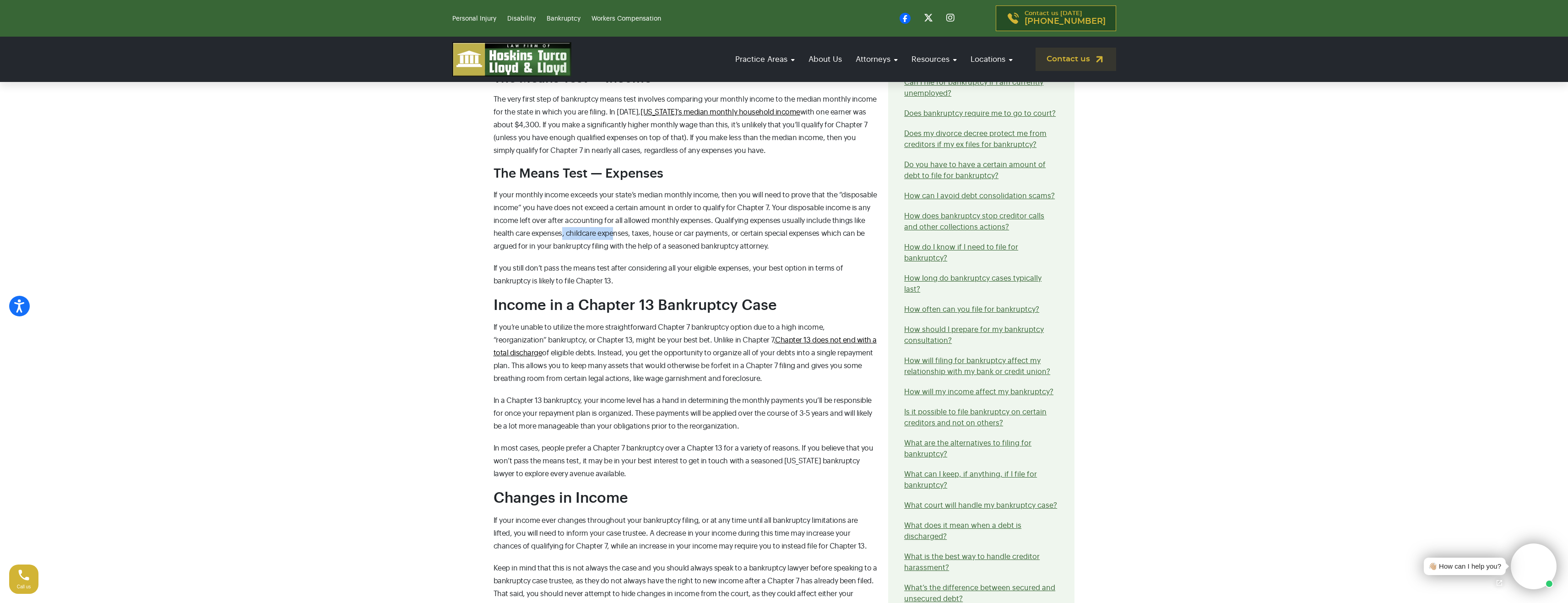
click at [615, 234] on span "If your monthly income exceeds your state’s median monthly income, then you wil…" at bounding box center [685, 220] width 383 height 58
drag, startPoint x: 645, startPoint y: 234, endPoint x: 690, endPoint y: 235, distance: 45.0
click at [687, 235] on span "If your monthly income exceeds your state’s median monthly income, then you wil…" at bounding box center [685, 220] width 383 height 58
click at [710, 233] on span "If your monthly income exceeds your state’s median monthly income, then you wil…" at bounding box center [685, 220] width 383 height 58
drag, startPoint x: 751, startPoint y: 232, endPoint x: 780, endPoint y: 234, distance: 29.1
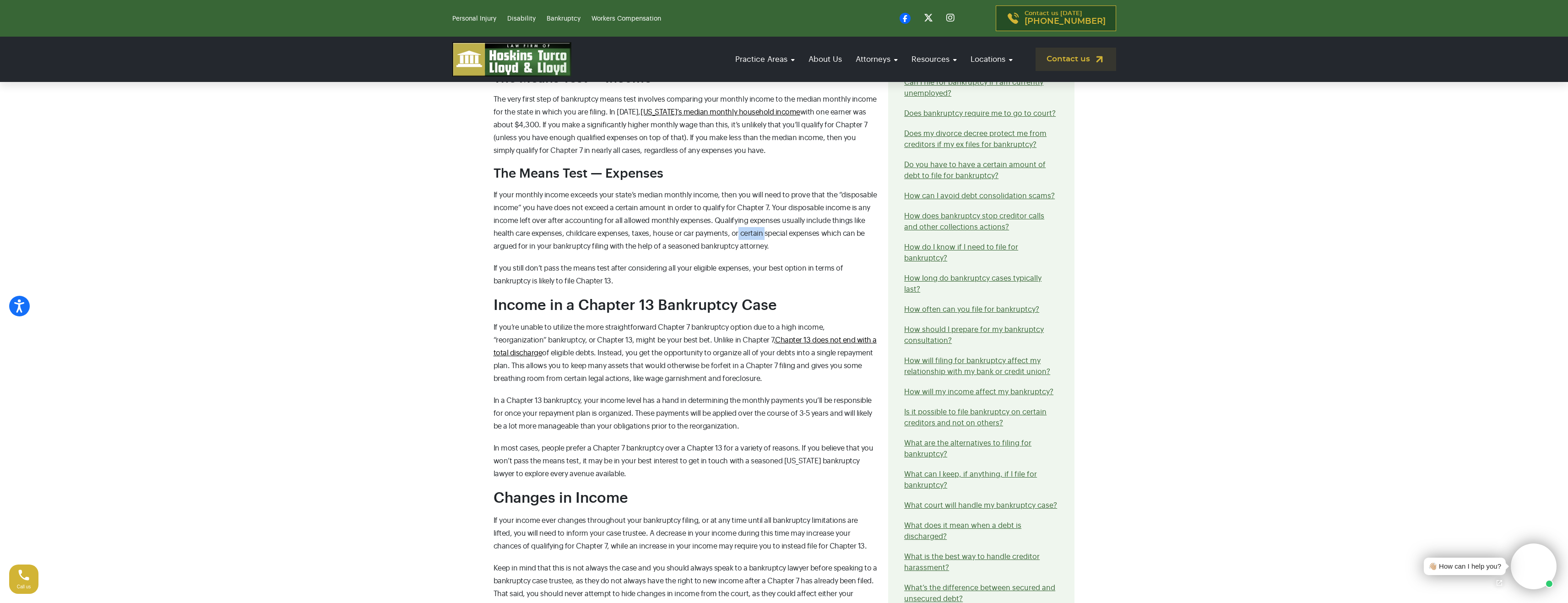
click at [762, 232] on span "If your monthly income exceeds your state’s median monthly income, then you wil…" at bounding box center [685, 220] width 383 height 58
drag, startPoint x: 799, startPoint y: 229, endPoint x: 852, endPoint y: 232, distance: 53.1
click at [852, 232] on p "If your monthly income exceeds your state’s median monthly income, then you wil…" at bounding box center [685, 220] width 384 height 64
drag, startPoint x: 545, startPoint y: 245, endPoint x: 754, endPoint y: 250, distance: 209.1
click at [751, 250] on p "If your monthly income exceeds your state’s median monthly income, then you wil…" at bounding box center [685, 220] width 384 height 64
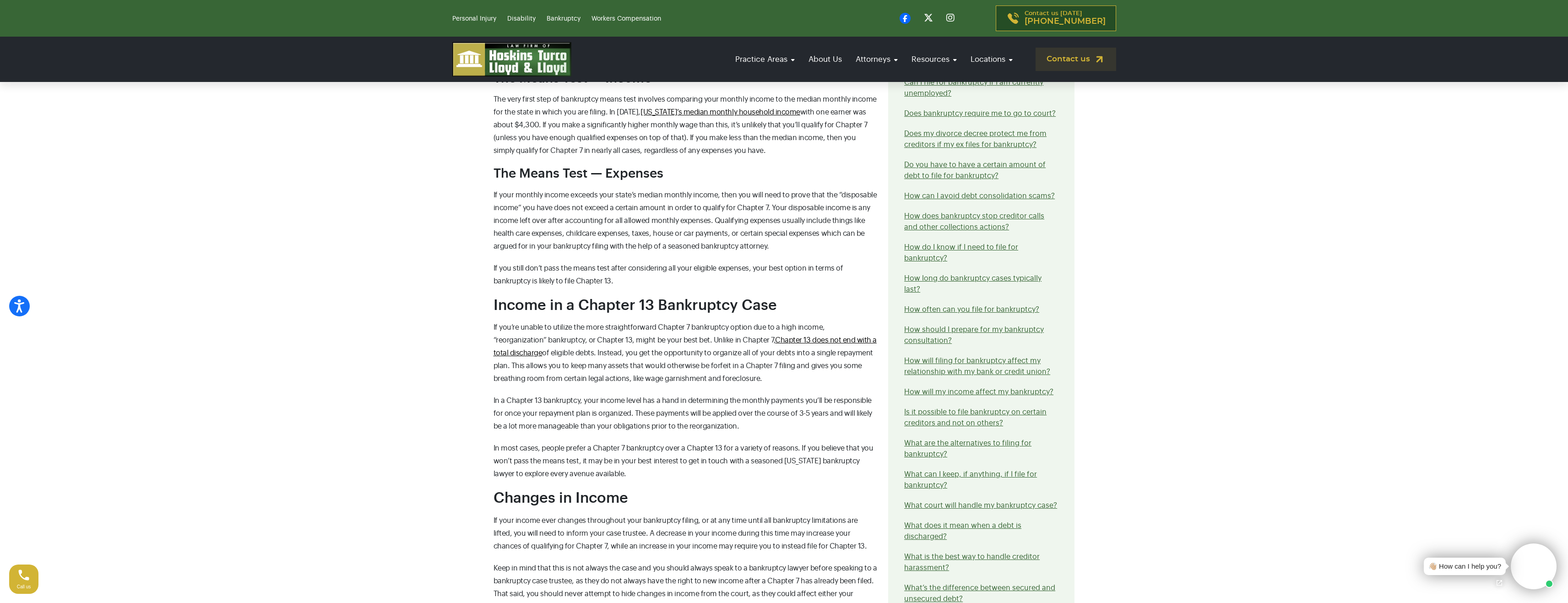
click at [760, 251] on p "If your monthly income exceeds your state’s median monthly income, then you wil…" at bounding box center [685, 220] width 384 height 64
drag, startPoint x: 727, startPoint y: 248, endPoint x: 625, endPoint y: 244, distance: 102.1
click at [642, 245] on p "If your monthly income exceeds your state’s median monthly income, then you wil…" at bounding box center [685, 220] width 384 height 64
drag, startPoint x: 642, startPoint y: 243, endPoint x: 713, endPoint y: 246, distance: 71.1
click at [713, 246] on span "If your monthly income exceeds your state’s median monthly income, then you wil…" at bounding box center [685, 220] width 383 height 58
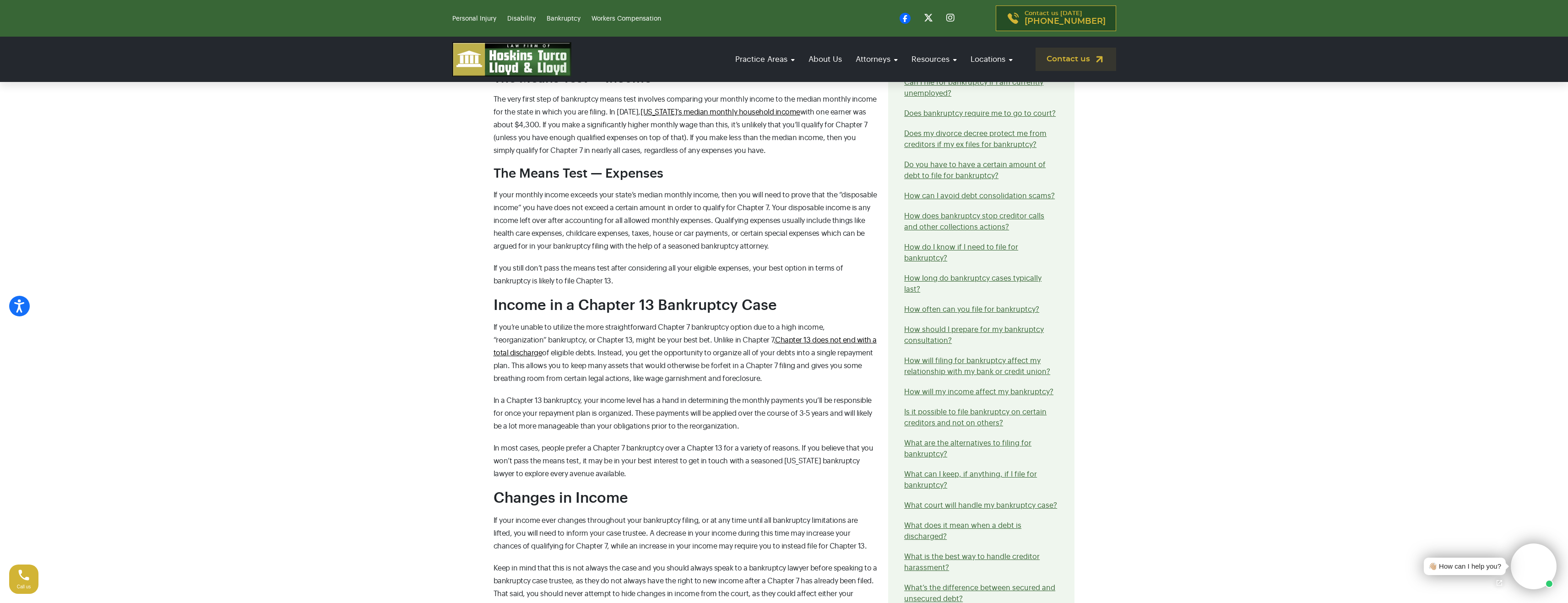
click at [726, 246] on span "If your monthly income exceeds your state’s median monthly income, then you wil…" at bounding box center [685, 220] width 383 height 58
drag, startPoint x: 702, startPoint y: 247, endPoint x: 684, endPoint y: 247, distance: 18.0
click at [684, 247] on span "If your monthly income exceeds your state’s median monthly income, then you wil…" at bounding box center [685, 220] width 383 height 58
drag, startPoint x: 649, startPoint y: 245, endPoint x: 740, endPoint y: 246, distance: 91.0
click at [735, 246] on span "If your monthly income exceeds your state’s median monthly income, then you wil…" at bounding box center [685, 220] width 383 height 58
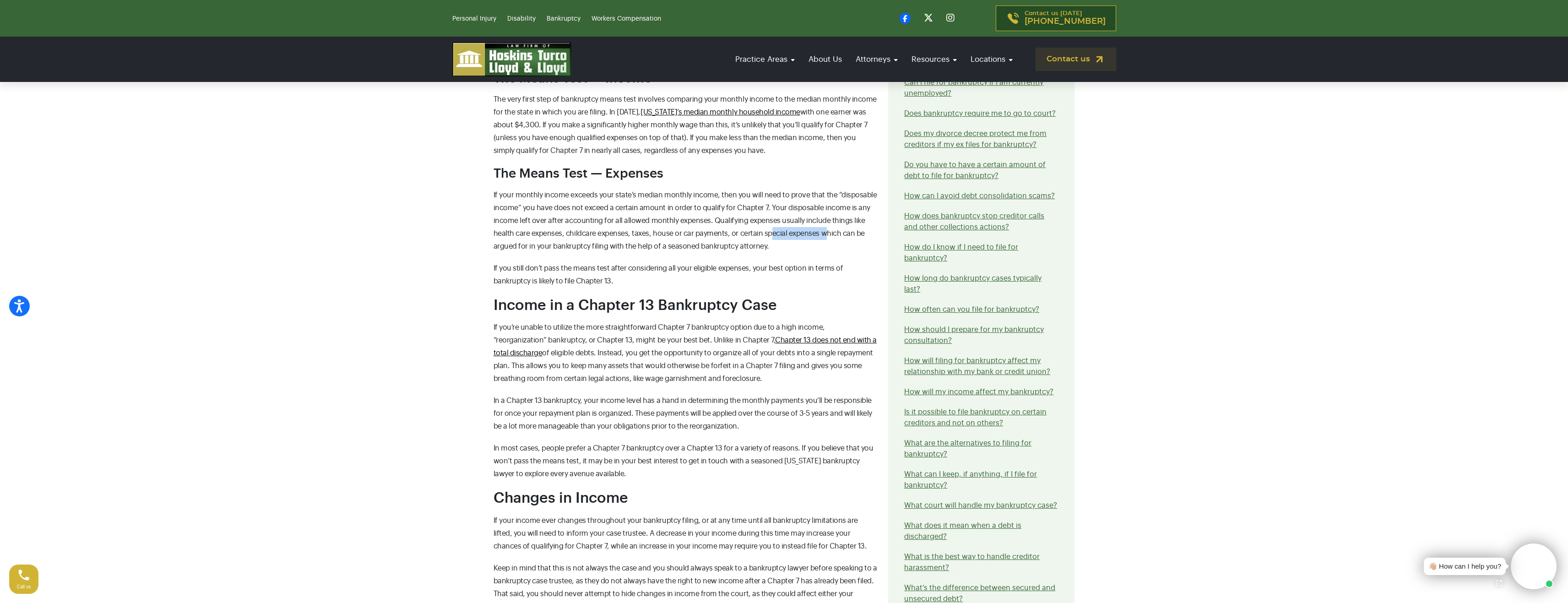
drag, startPoint x: 782, startPoint y: 235, endPoint x: 827, endPoint y: 232, distance: 45.1
click at [826, 232] on p "If your monthly income exceeds your state’s median monthly income, then you wil…" at bounding box center [685, 220] width 384 height 64
click at [827, 232] on span "If your monthly income exceeds your state’s median monthly income, then you wil…" at bounding box center [685, 220] width 383 height 58
drag, startPoint x: 503, startPoint y: 267, endPoint x: 830, endPoint y: 267, distance: 327.0
click at [852, 257] on div "How Will my Income Affect my Bankruptcy? When you’re unable to pay back people …" at bounding box center [685, 254] width 395 height 1146
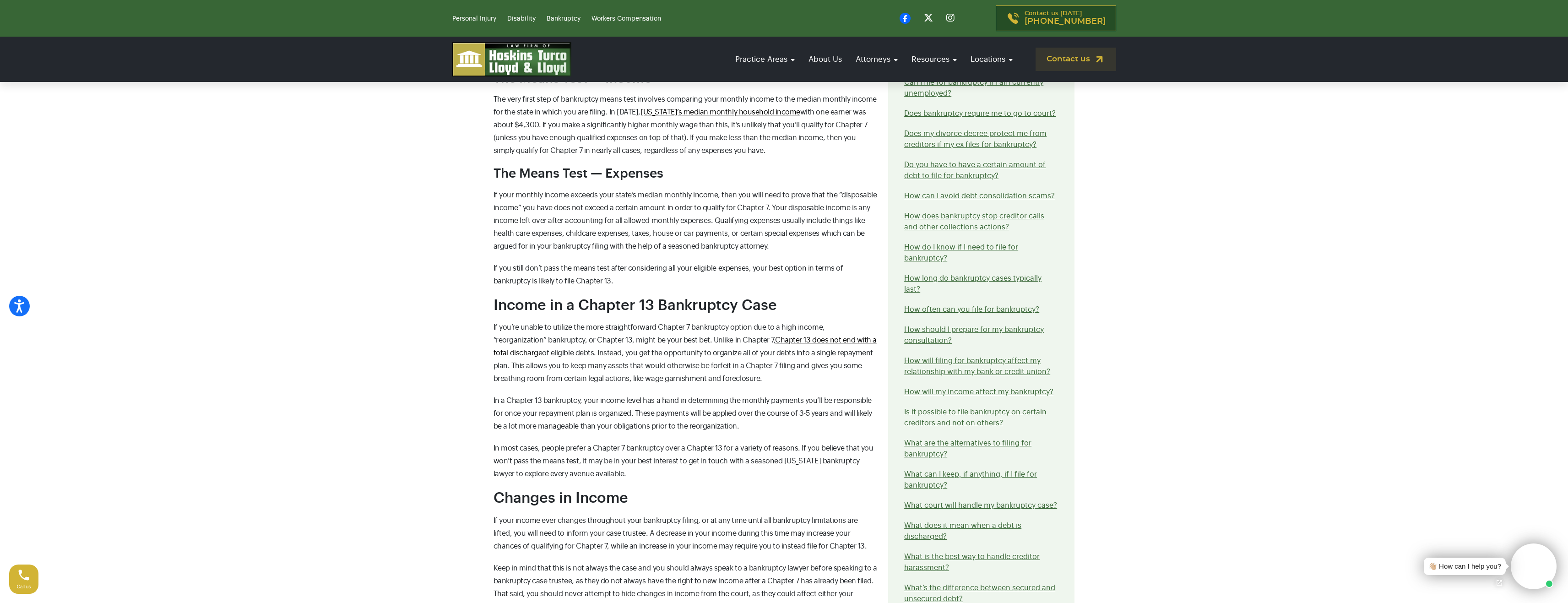
click at [700, 282] on p "If you still don’t pass the means test after considering all your eligible expe…" at bounding box center [685, 274] width 384 height 26
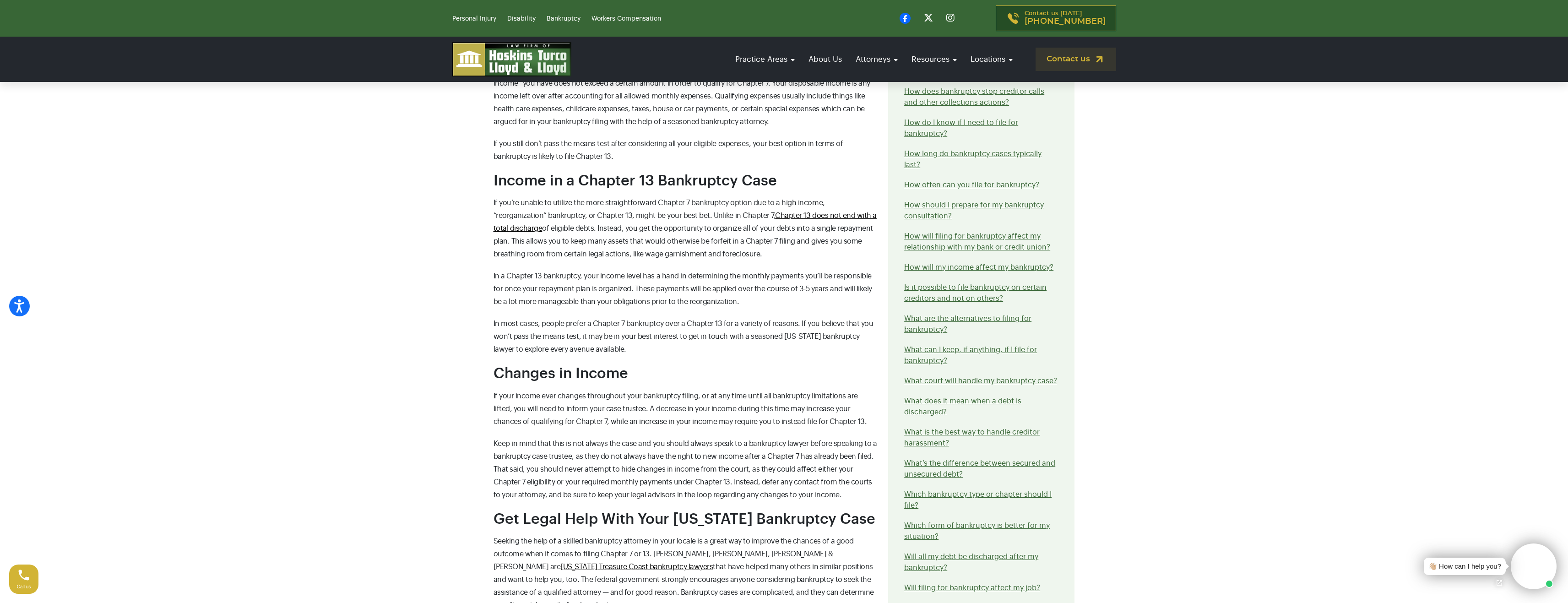
scroll to position [870, 0]
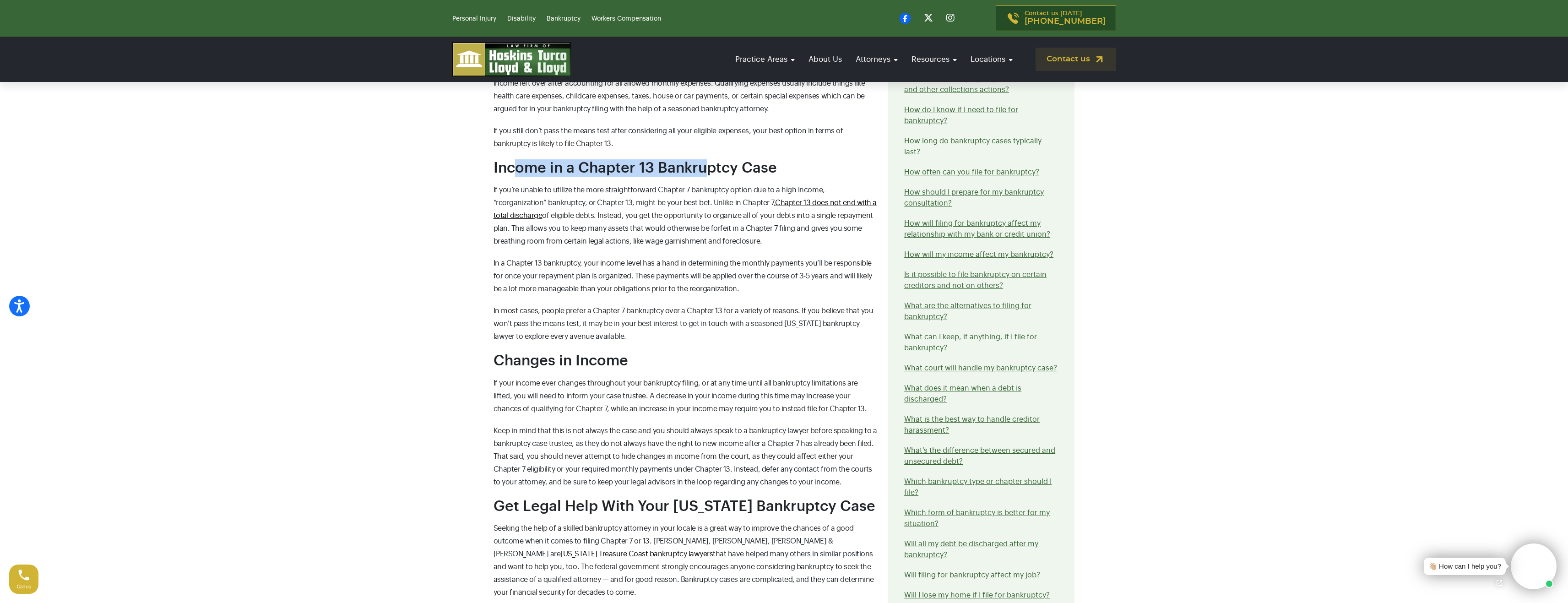
drag, startPoint x: 525, startPoint y: 167, endPoint x: 721, endPoint y: 169, distance: 196.0
click at [721, 169] on span "Income in a Chapter 13 Bankruptcy Case" at bounding box center [635, 168] width 284 height 15
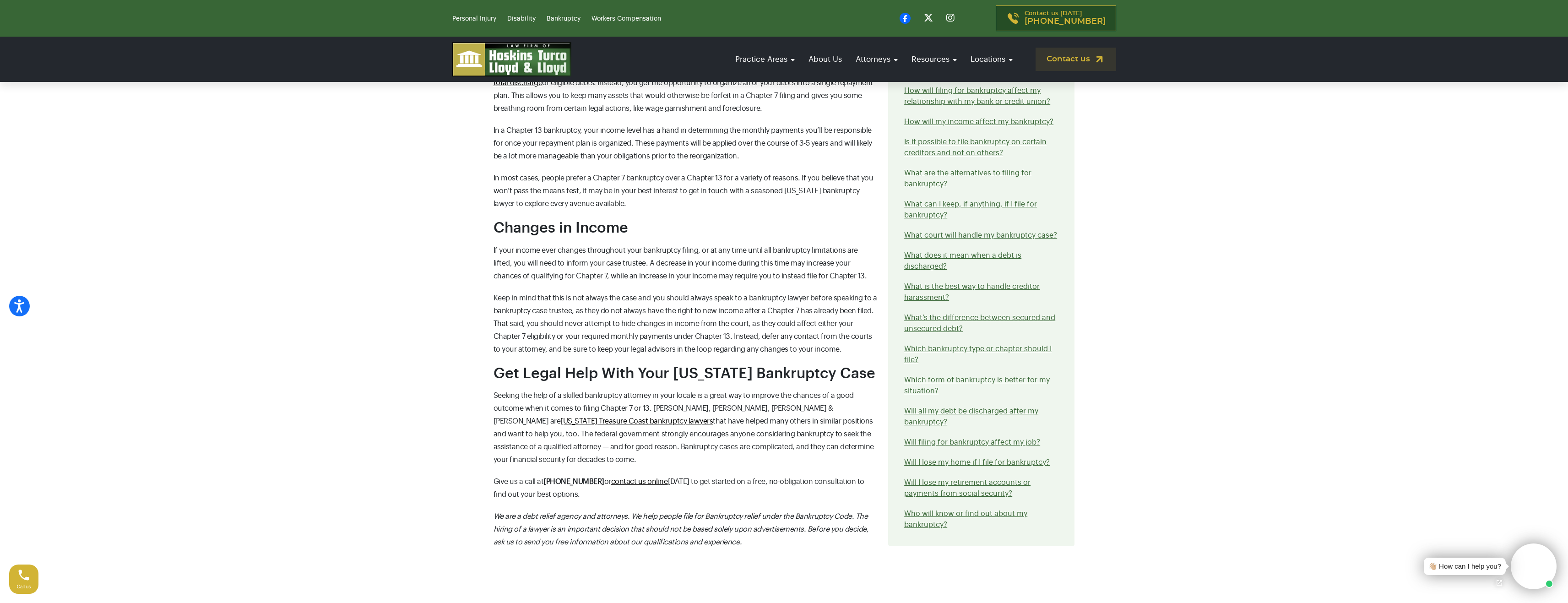
scroll to position [1053, 0]
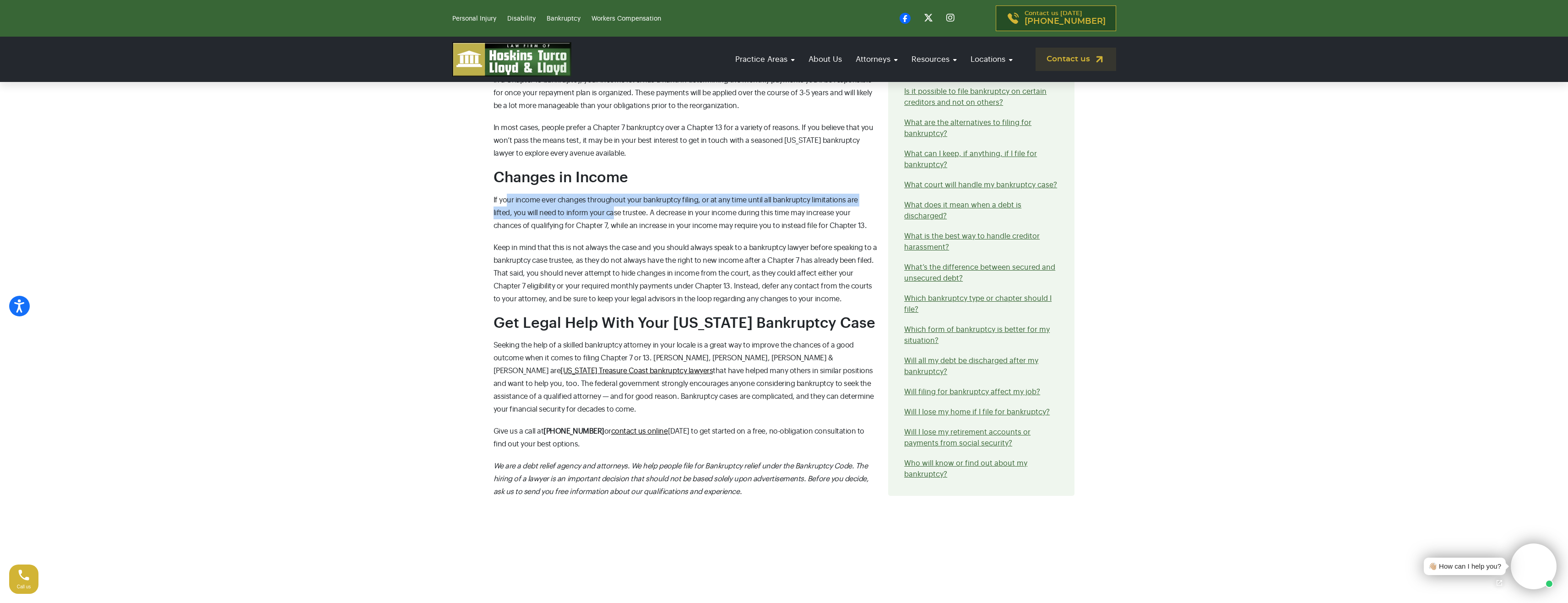
drag, startPoint x: 526, startPoint y: 198, endPoint x: 607, endPoint y: 221, distance: 84.2
click at [593, 209] on span "If your income ever changes throughout your bankruptcy filing, or at any time u…" at bounding box center [681, 213] width 374 height 33
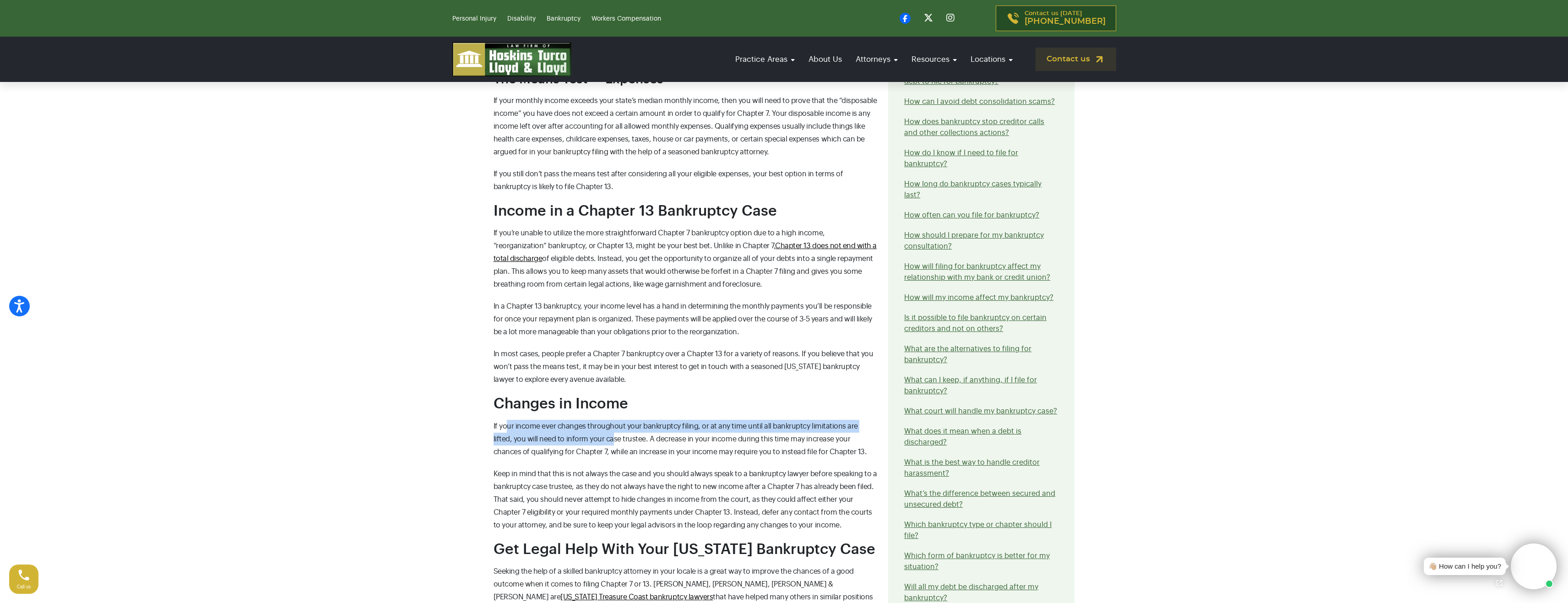
scroll to position [824, 0]
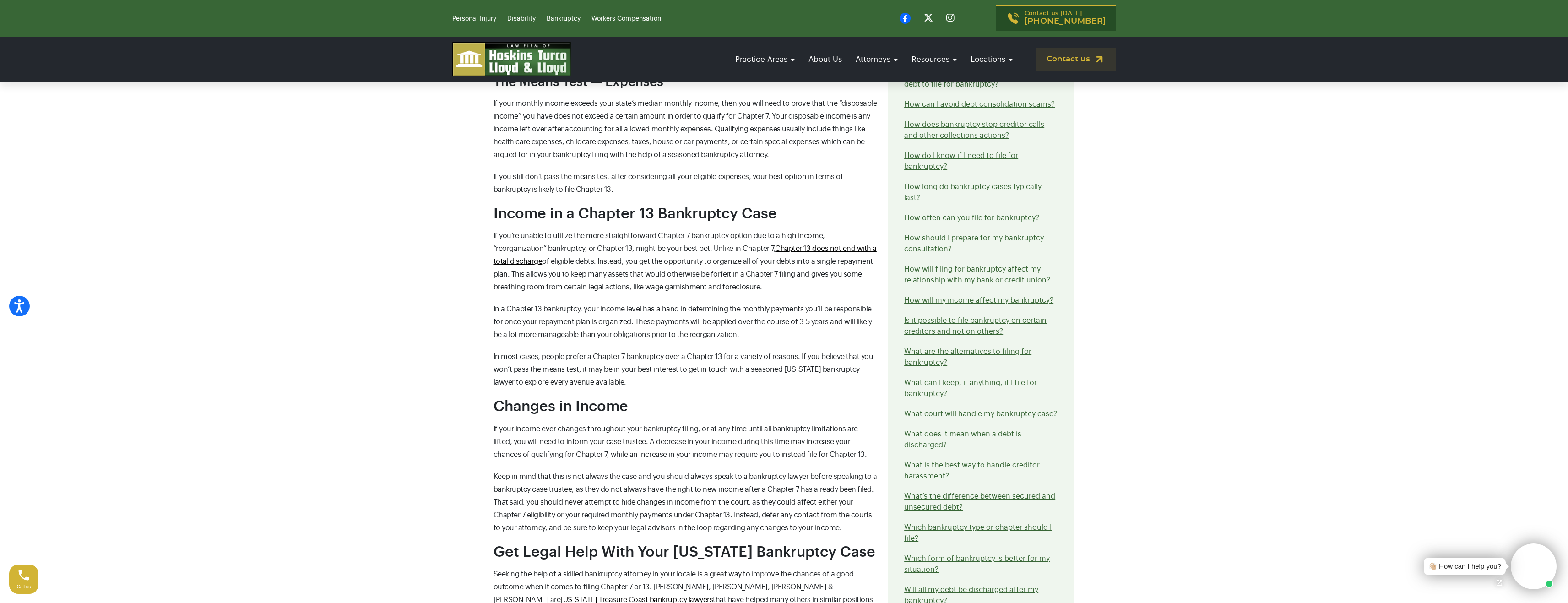
drag, startPoint x: 481, startPoint y: 213, endPoint x: 490, endPoint y: 219, distance: 10.8
click at [481, 214] on section "Contact our attorneys to discuss your case. Get a free consultation How Will my…" at bounding box center [784, 120] width 1568 height 1313
drag, startPoint x: 576, startPoint y: 234, endPoint x: 679, endPoint y: 246, distance: 103.7
click at [675, 246] on span "If you’re unable to utilize the more straightforward Chapter 7 bankruptcy optio…" at bounding box center [685, 261] width 383 height 58
drag, startPoint x: 690, startPoint y: 246, endPoint x: 699, endPoint y: 246, distance: 9.0
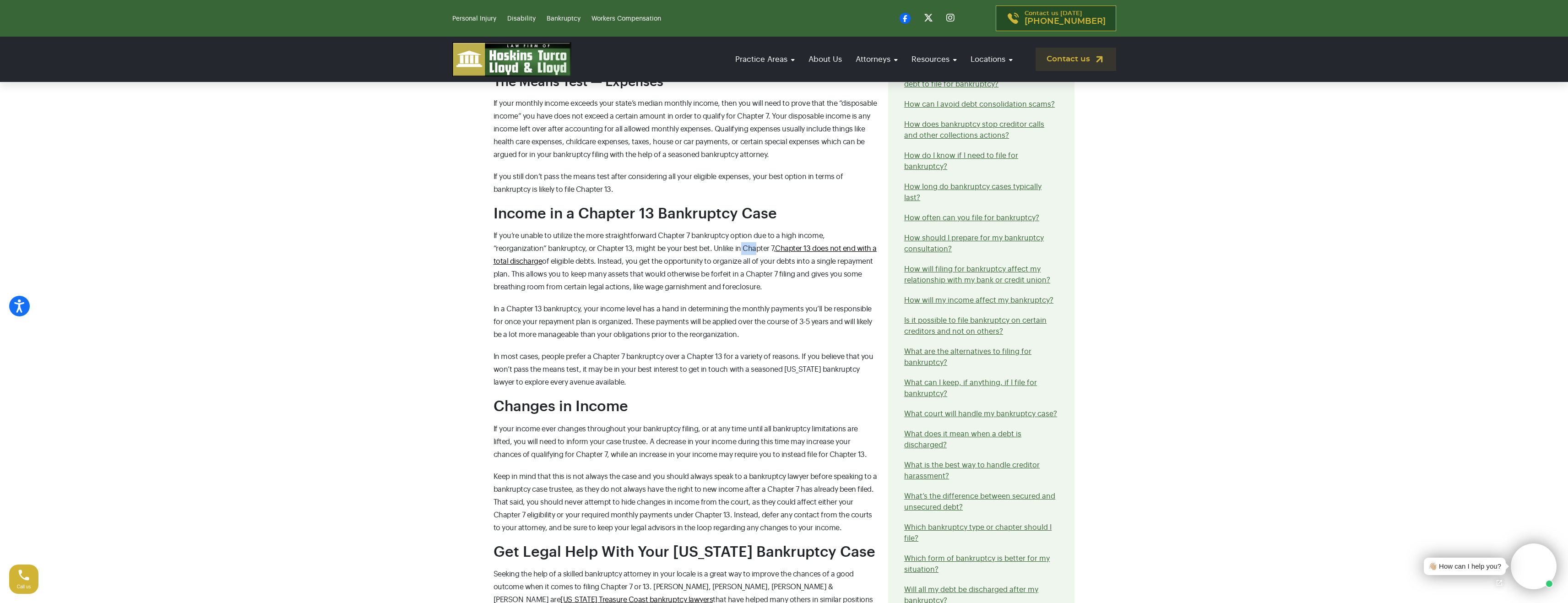
click at [698, 246] on span "If you’re unable to utilize the more straightforward Chapter 7 bankruptcy optio…" at bounding box center [685, 261] width 383 height 58
click at [518, 267] on p "If you’re unable to utilize the more straightforward Chapter 7 bankruptcy optio…" at bounding box center [685, 261] width 384 height 64
drag
click at [598, 263] on p "If you’re unable to utilize the more straightforward Chapter 7 bankruptcy optio…" at bounding box center [685, 261] width 384 height 64
click at [721, 259] on span "If you’re unable to utilize the more straightforward Chapter 7 bankruptcy optio…" at bounding box center [685, 261] width 383 height 58
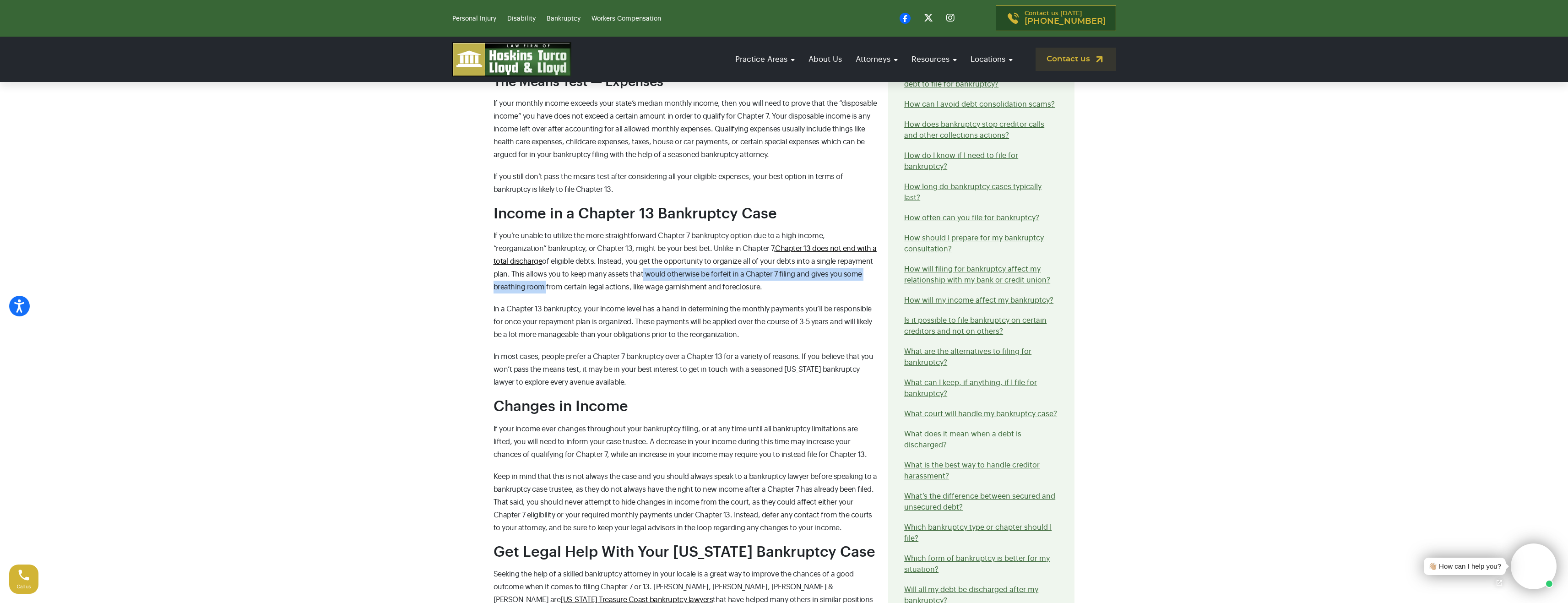
click at [852, 271] on p "If you’re unable to utilize the more straightforward Chapter 7 bankruptcy optio…" at bounding box center [685, 261] width 384 height 64
click at [626, 295] on div "How Will my Income Affect my Bankruptcy? When you’re unable to pay back people …" at bounding box center [685, 162] width 395 height 1146
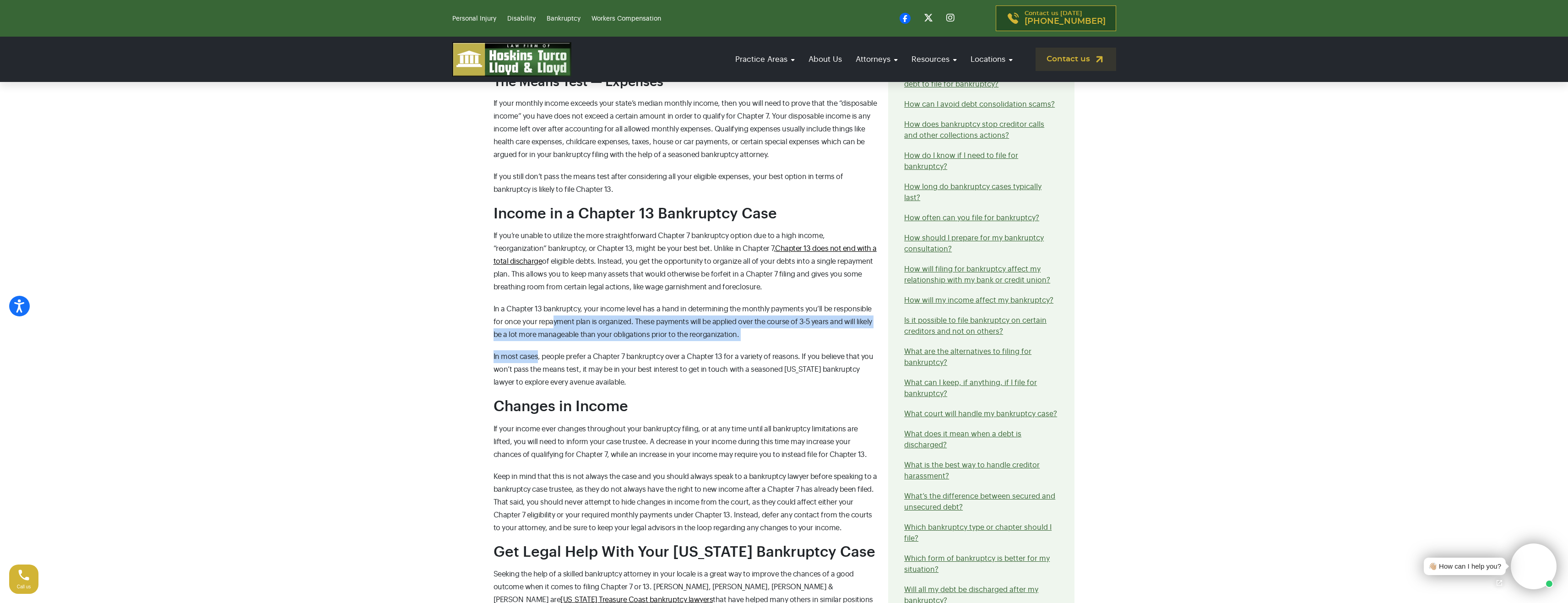
click at [540, 359] on div "How Will my Income Affect my Bankruptcy? When you’re unable to pay back people …" at bounding box center [685, 162] width 395 height 1146
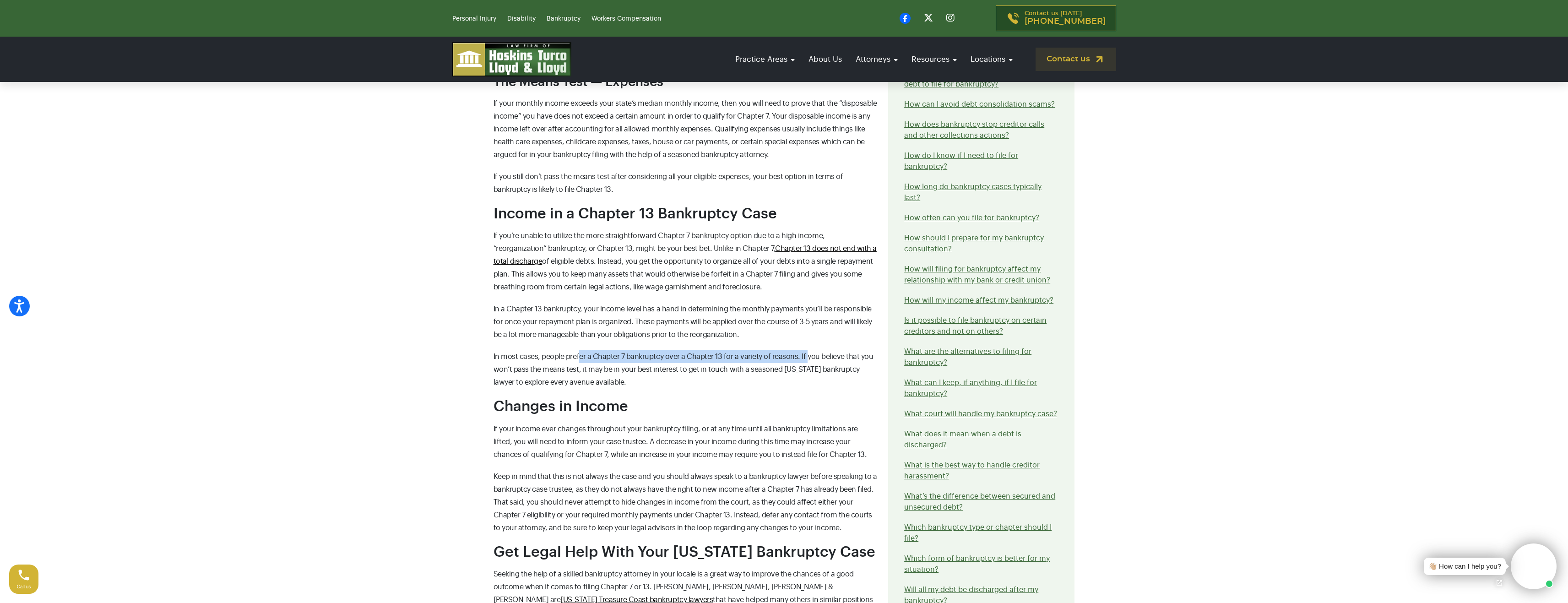
click at [807, 351] on p "In most cases, people prefer a Chapter 7 bankruptcy over a Chapter 13 for a var…" at bounding box center [685, 369] width 384 height 38
click at [781, 370] on span "In most cases, people prefer a Chapter 7 bankruptcy over a Chapter 13 for a var…" at bounding box center [684, 369] width 380 height 33
click at [843, 355] on span "In most cases, people prefer a Chapter 7 bankruptcy over a Chapter 13 for a var…" at bounding box center [684, 369] width 380 height 33
click at [552, 364] on p "In most cases, people prefer a Chapter 7 bankruptcy over a Chapter 13 for a var…" at bounding box center [685, 369] width 384 height 38
click at [866, 374] on p "In most cases, people prefer a Chapter 7 bankruptcy over a Chapter 13 for a var…" at bounding box center [685, 369] width 384 height 38
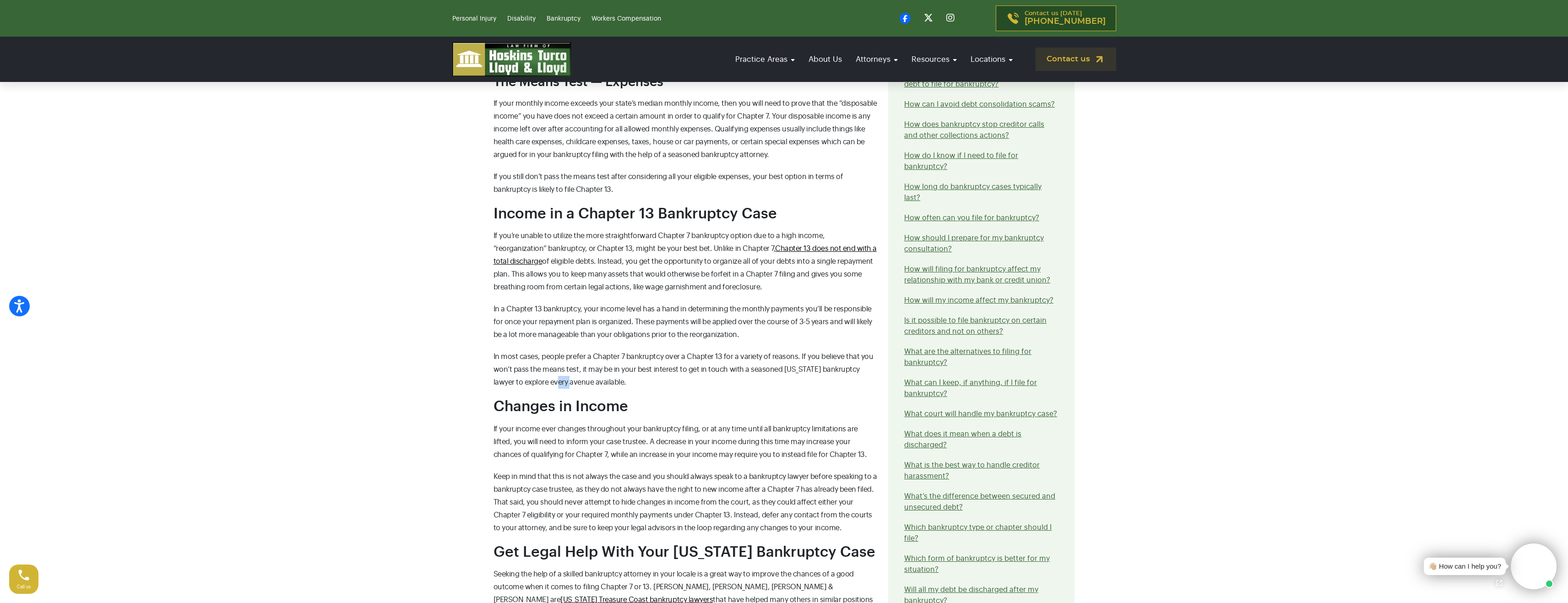
click at [523, 384] on span "In most cases, people prefer a Chapter 7 bankruptcy over a Chapter 13 for a var…" at bounding box center [684, 369] width 380 height 33
click at [647, 383] on p "In most cases, people prefer a Chapter 7 bankruptcy over a Chapter 13 for a var…" at bounding box center [685, 369] width 384 height 38
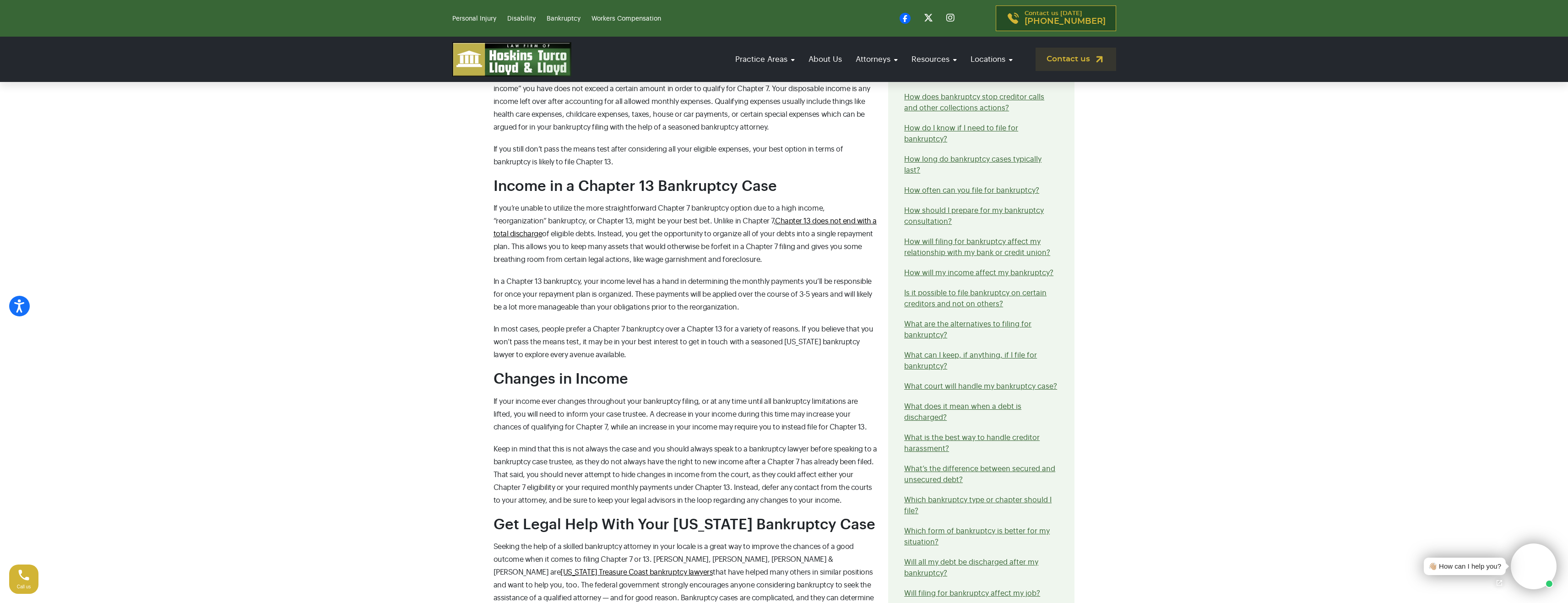
scroll to position [915, 0]
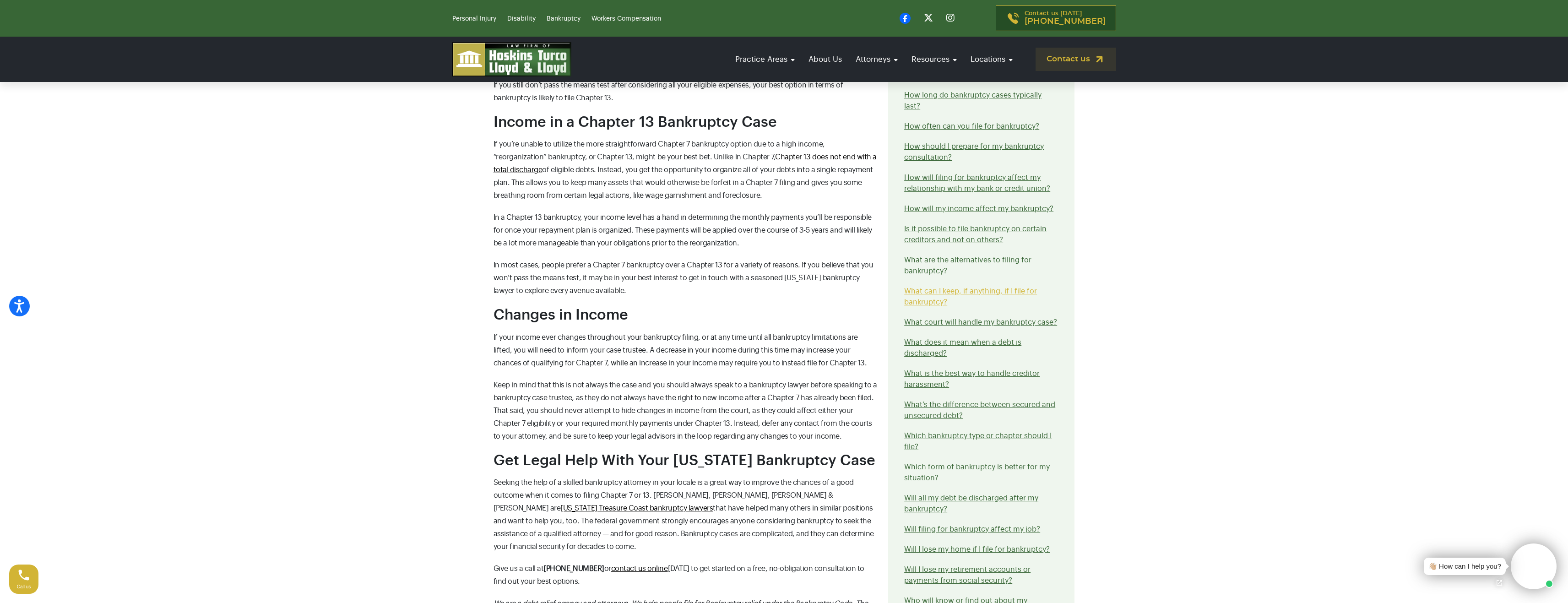
click at [972, 287] on link "What can I keep, if anything, if I file for bankruptcy?" at bounding box center [970, 296] width 133 height 18
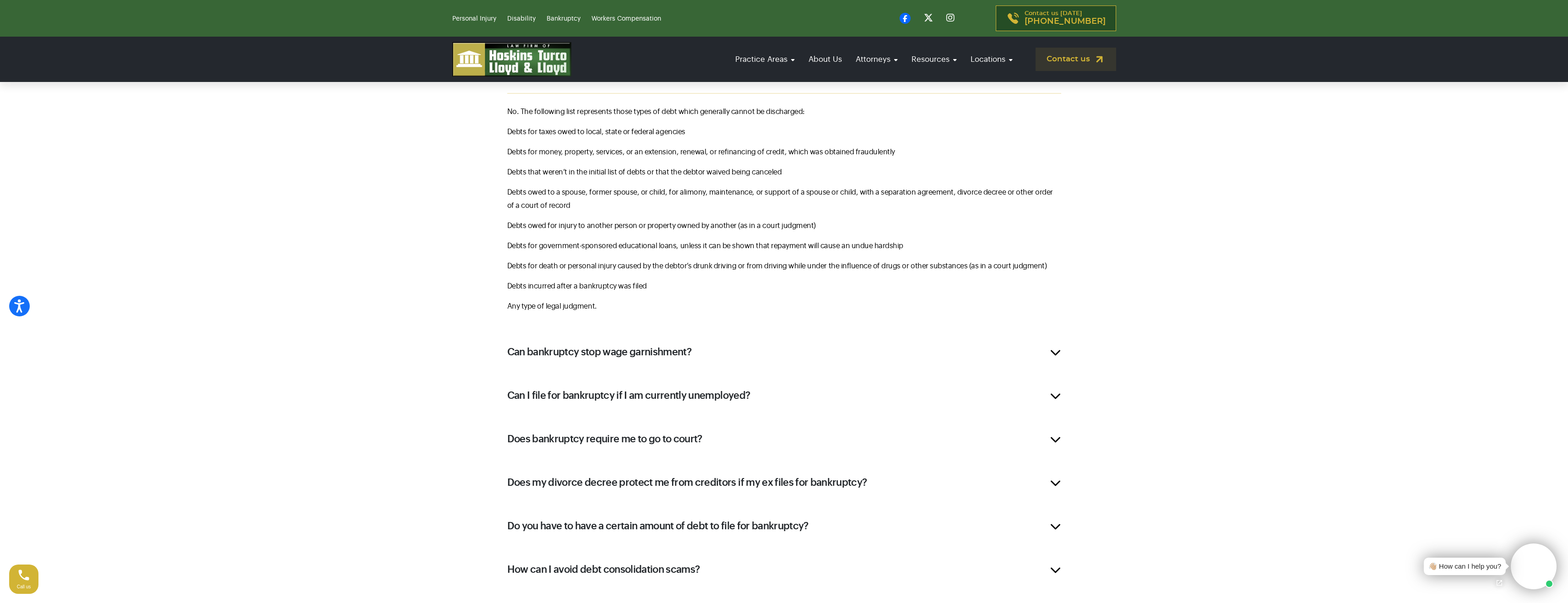
scroll to position [537, 0]
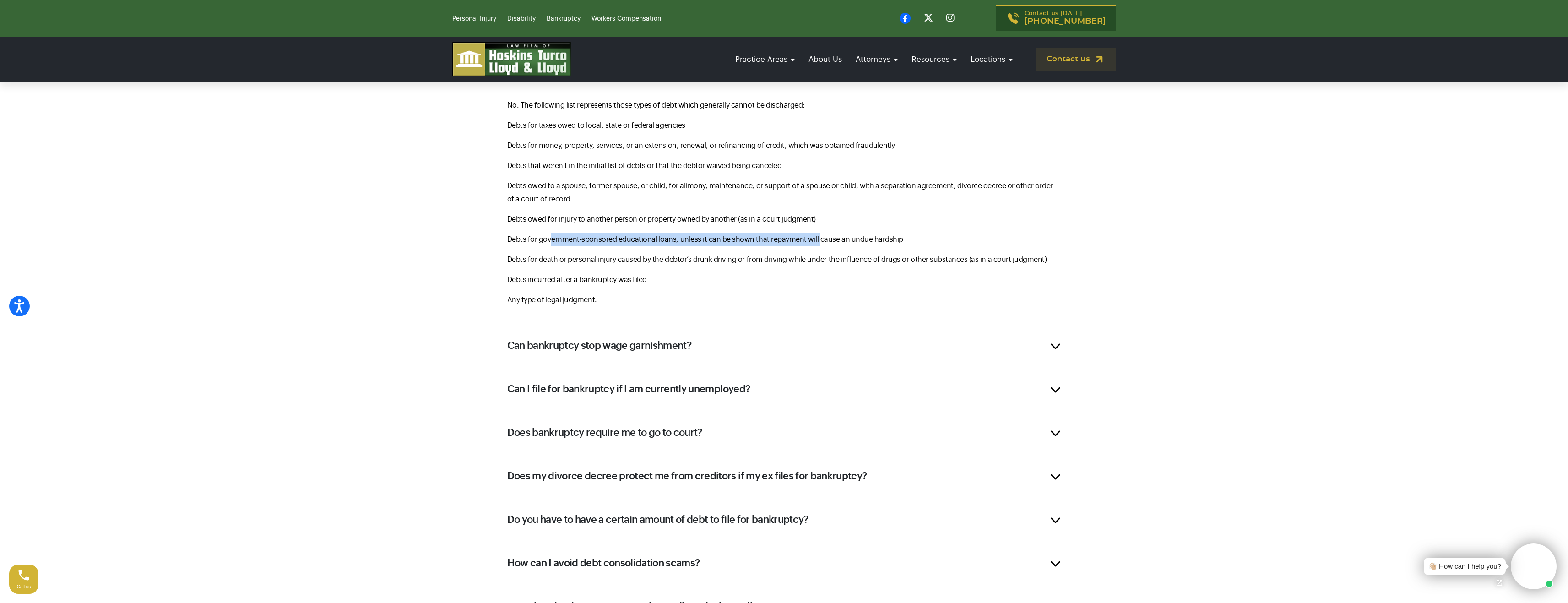
drag, startPoint x: 553, startPoint y: 237, endPoint x: 836, endPoint y: 237, distance: 283.0
click at [818, 236] on p "Debts for government-sponsored educational loans, unless it can be shown that r…" at bounding box center [784, 240] width 554 height 13
drag, startPoint x: 854, startPoint y: 239, endPoint x: 698, endPoint y: 239, distance: 156.0
click at [703, 239] on p "Debts for government-sponsored educational loans, unless it can be shown that r…" at bounding box center [784, 240] width 554 height 13
drag, startPoint x: 660, startPoint y: 239, endPoint x: 877, endPoint y: 243, distance: 217.0
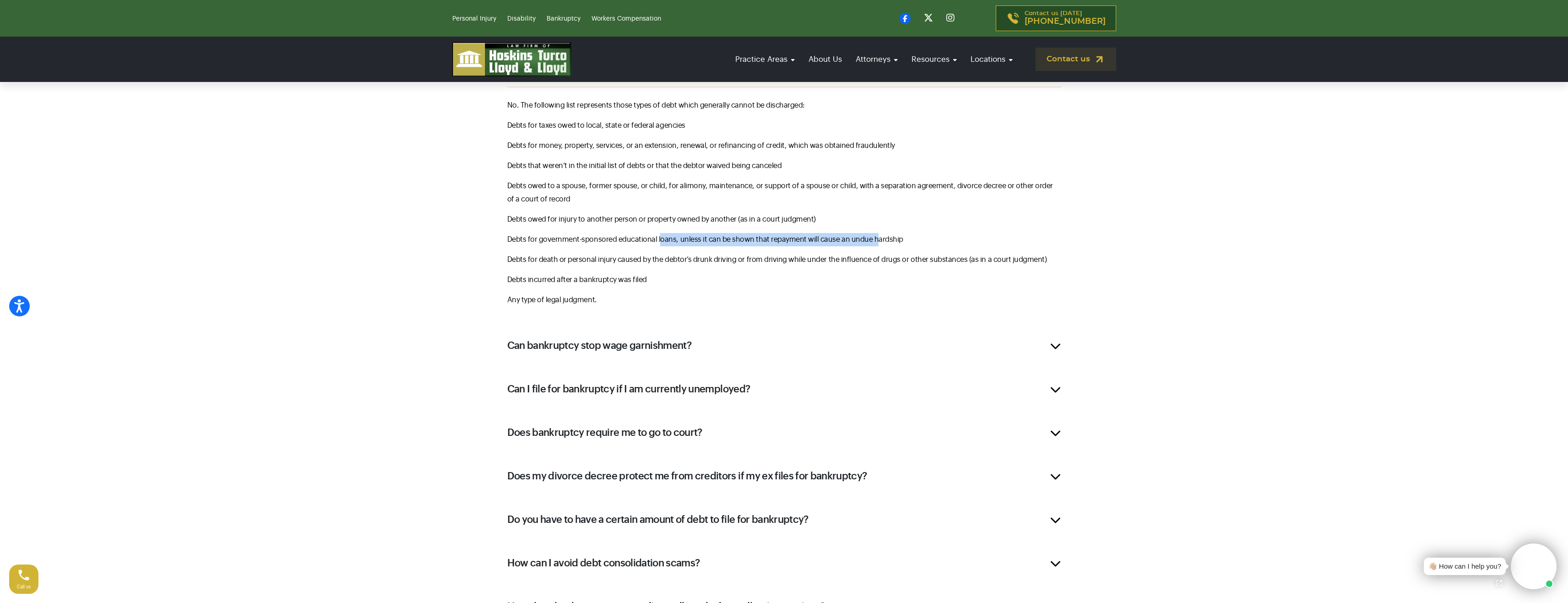
click at [873, 243] on p "Debts for government-sponsored educational loans, unless it can be shown that r…" at bounding box center [784, 240] width 554 height 13
click at [892, 243] on p "Debts for government-sponsored educational loans, unless it can be shown that r…" at bounding box center [784, 240] width 554 height 13
drag, startPoint x: 892, startPoint y: 243, endPoint x: 683, endPoint y: 234, distance: 209.2
click at [709, 236] on p "Debts for government-sponsored educational loans, unless it can be shown that r…" at bounding box center [784, 240] width 554 height 13
drag, startPoint x: 693, startPoint y: 234, endPoint x: 905, endPoint y: 240, distance: 212.1
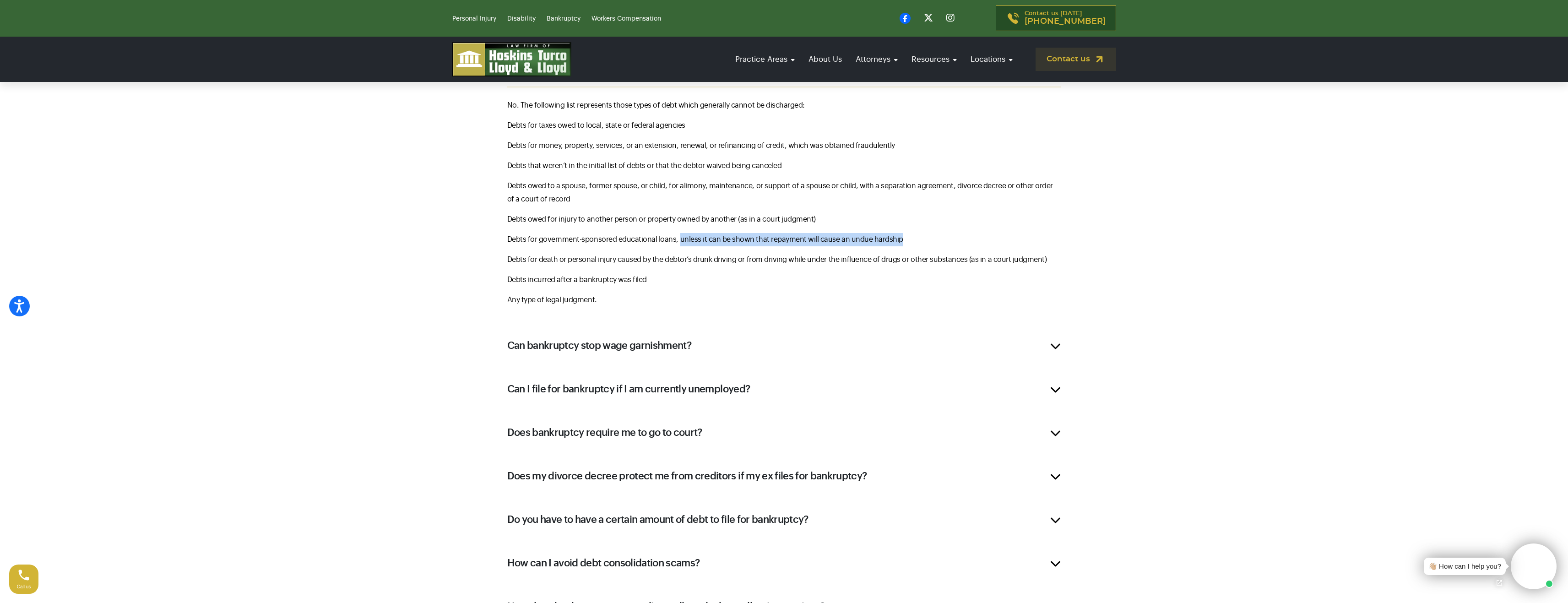
click at [900, 240] on p "Debts for government-sponsored educational loans, unless it can be shown that r…" at bounding box center [784, 240] width 554 height 13
click at [905, 240] on p "Debts for government-sponsored educational loans, unless it can be shown that r…" at bounding box center [784, 240] width 554 height 13
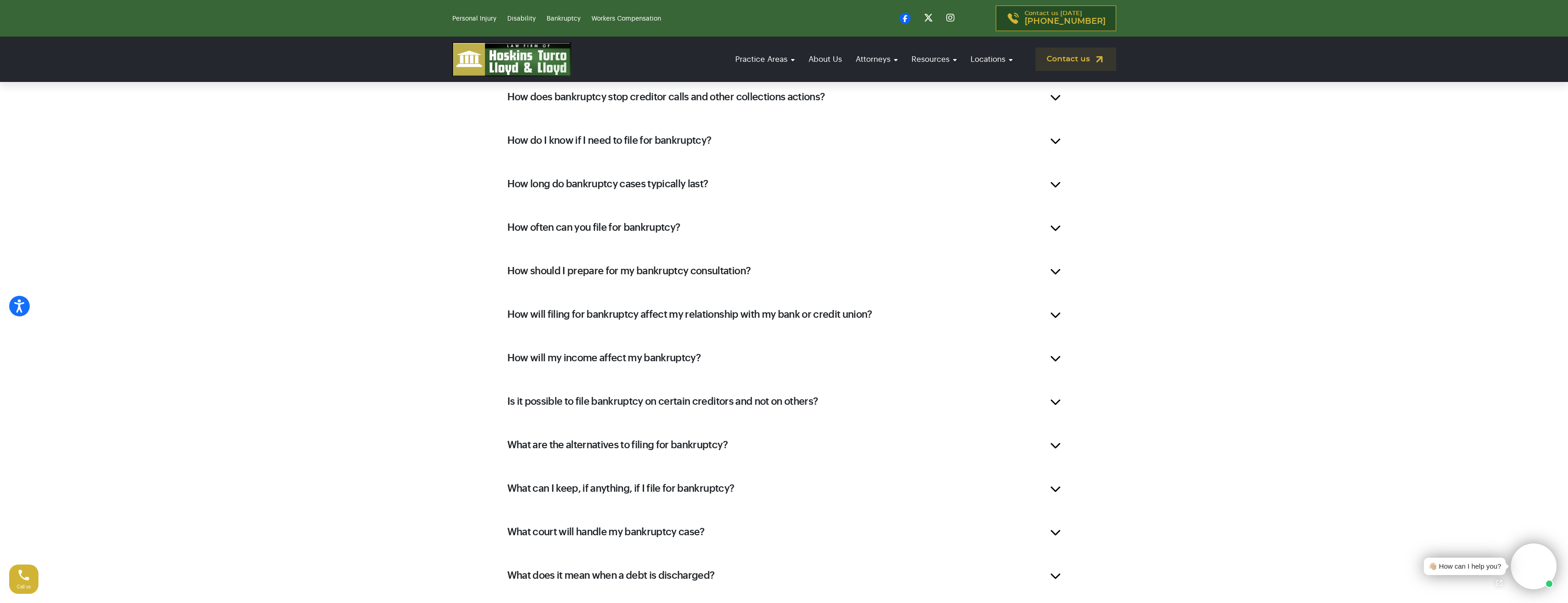
scroll to position [1087, 0]
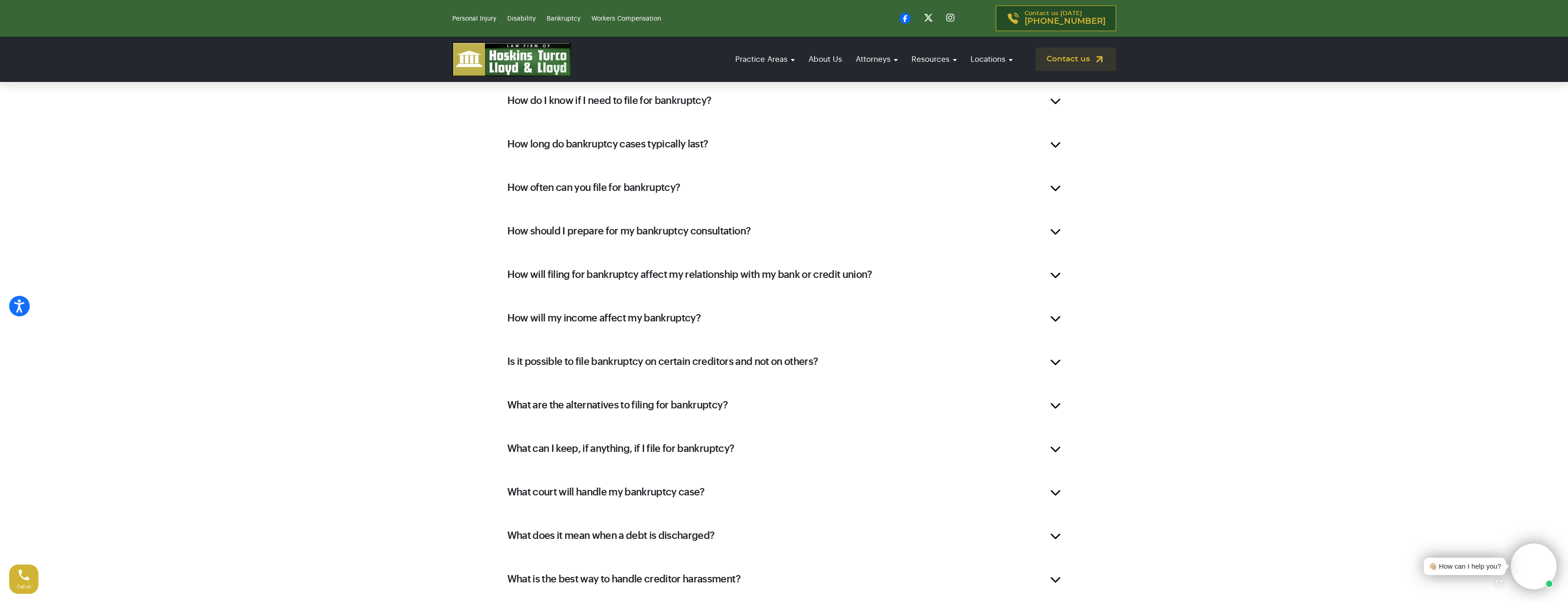
click at [668, 318] on h2 "How will my income affect my bankruptcy?" at bounding box center [604, 318] width 194 height 14
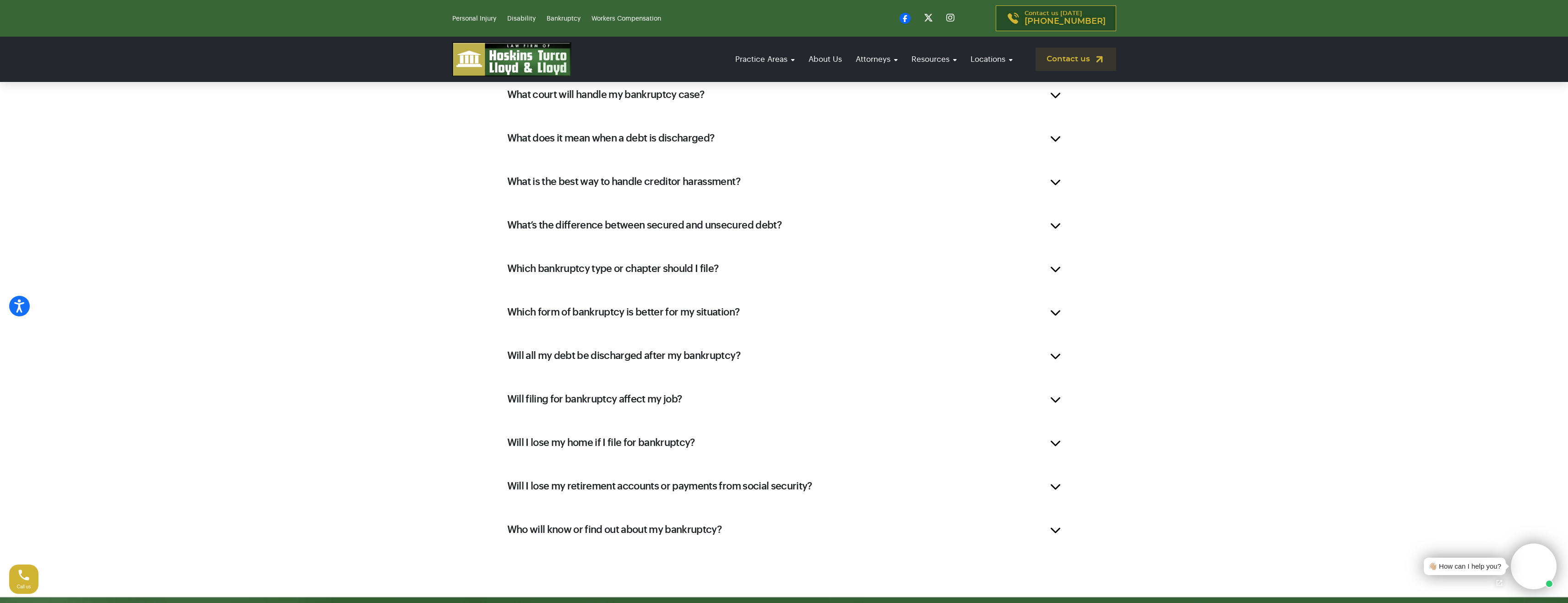
scroll to position [1402, 0]
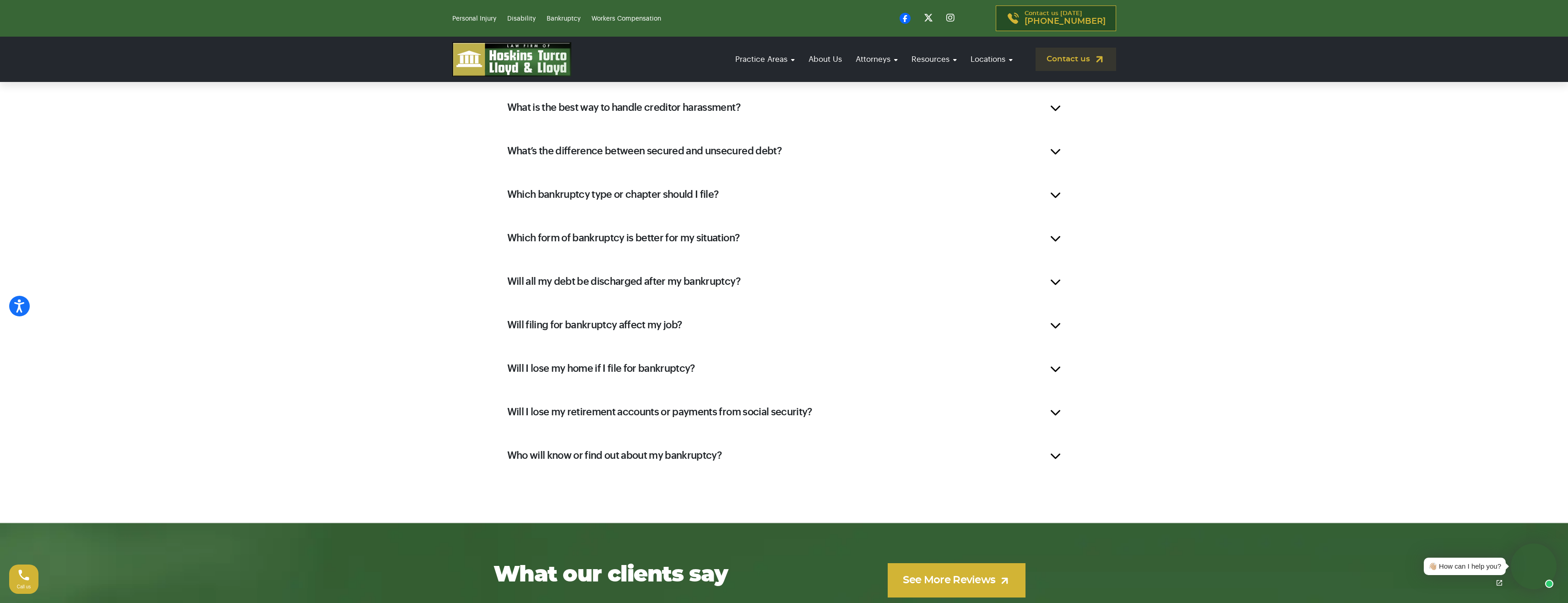
click at [650, 284] on h2 "Will all my debt be discharged after my bankruptcy?" at bounding box center [623, 281] width 233 height 14
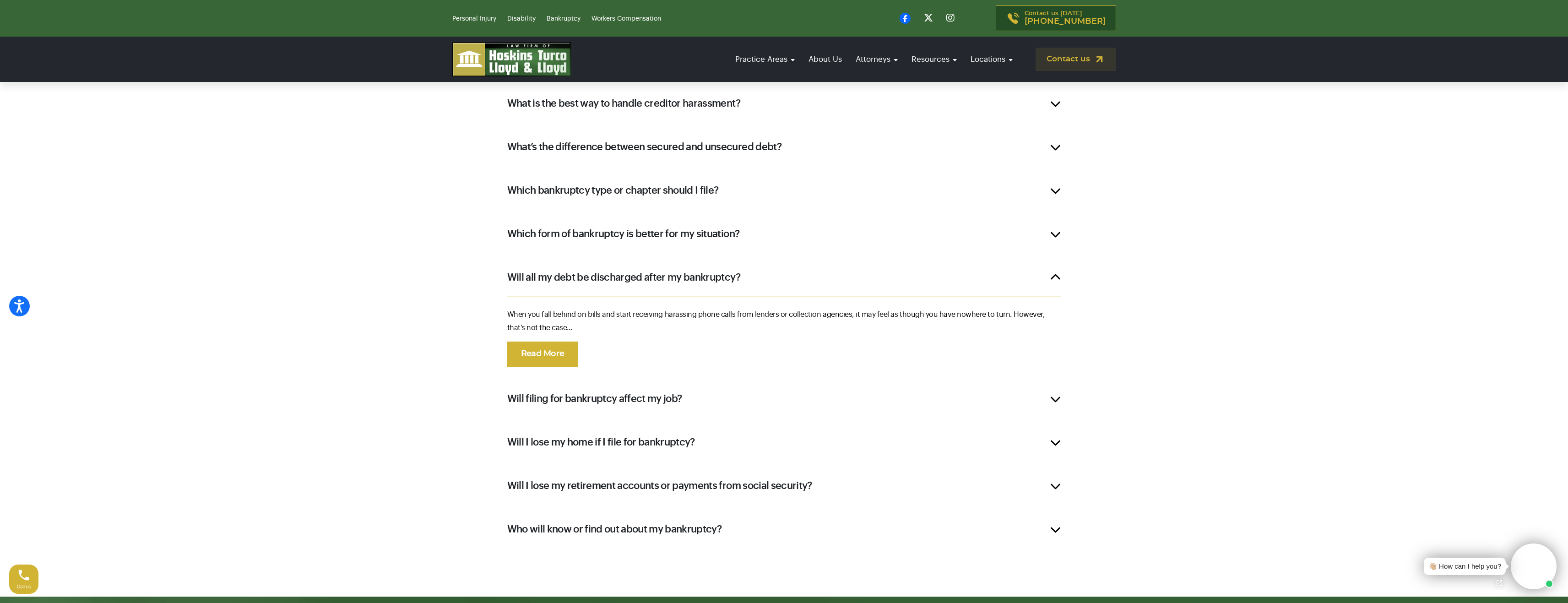
scroll to position [1324, 0]
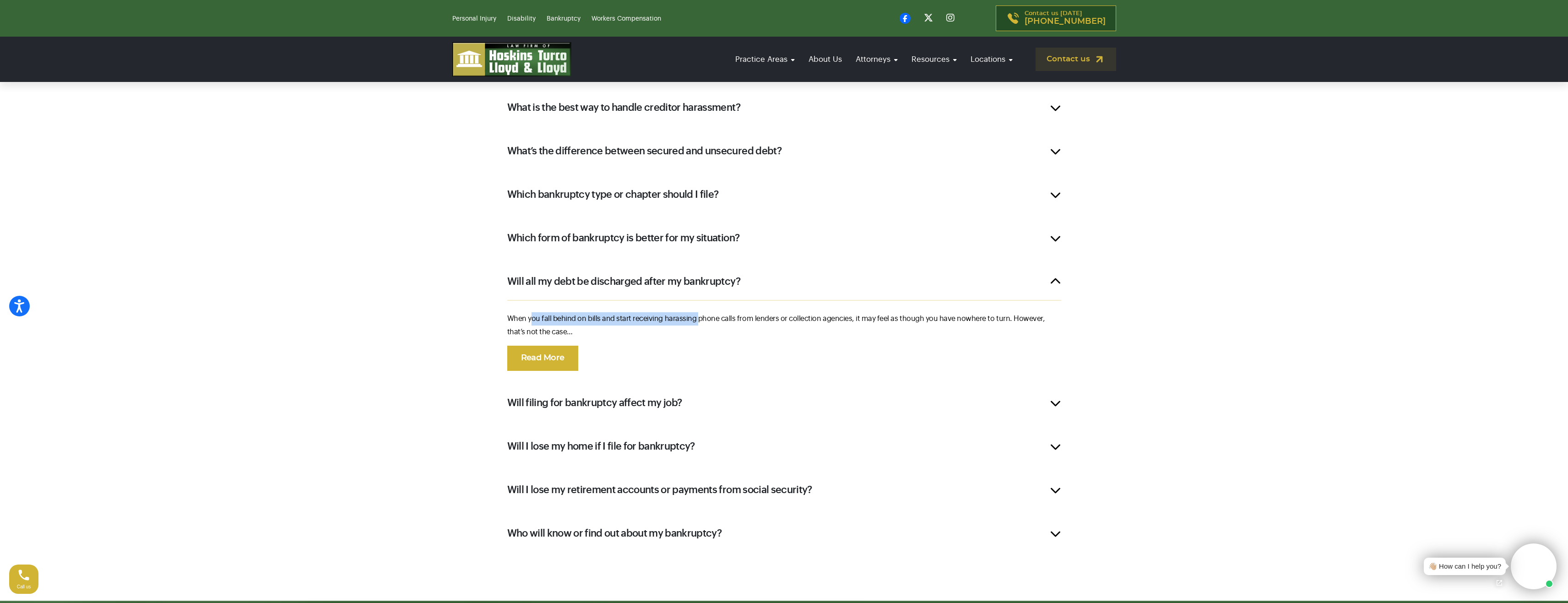
drag, startPoint x: 538, startPoint y: 313, endPoint x: 717, endPoint y: 318, distance: 179.1
click at [705, 318] on p "When you fall behind on bills and start receiving harassing phone calls from le…" at bounding box center [784, 326] width 554 height 27
drag, startPoint x: 760, startPoint y: 319, endPoint x: 811, endPoint y: 316, distance: 51.1
click at [809, 316] on p "When you fall behind on bills and start receiving harassing phone calls from le…" at bounding box center [784, 326] width 554 height 27
drag, startPoint x: 841, startPoint y: 316, endPoint x: 1056, endPoint y: 322, distance: 215.1
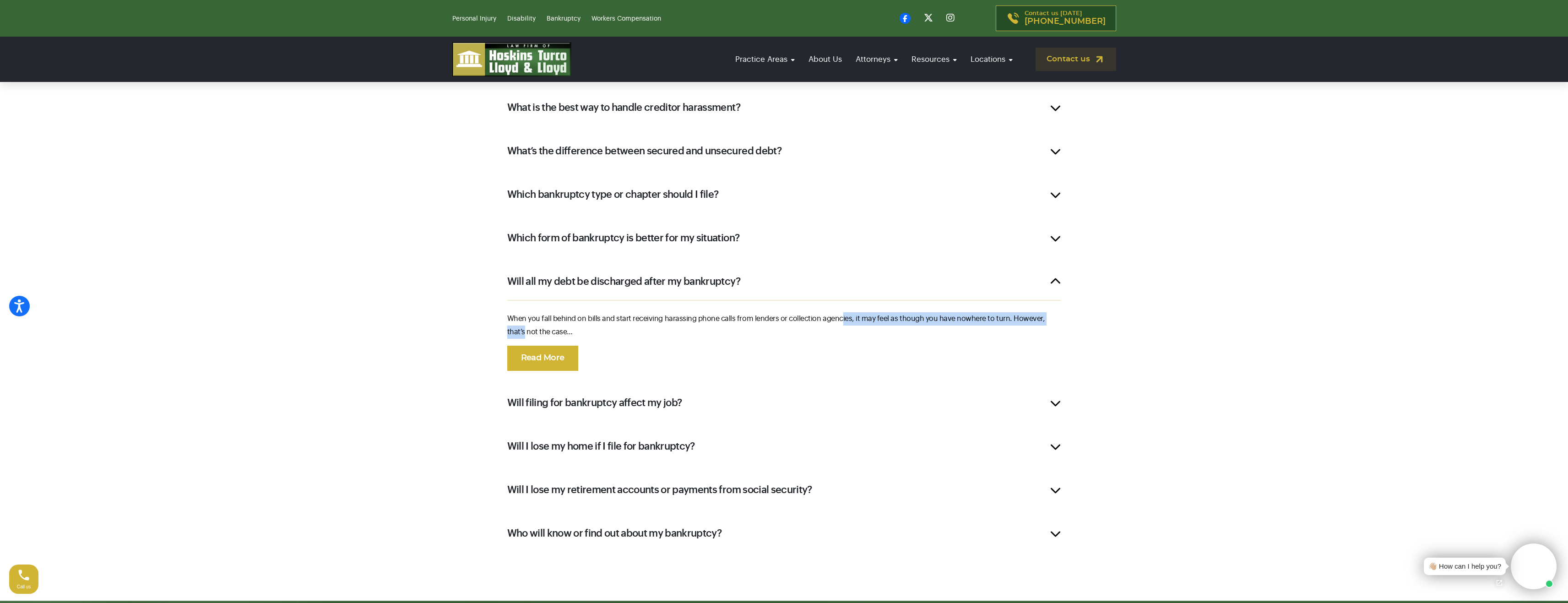
click at [1056, 322] on p "When you fall behind on bills and start receiving harassing phone calls from le…" at bounding box center [784, 326] width 554 height 27
click at [754, 338] on p "When you fall behind on bills and start receiving harassing phone calls from le…" at bounding box center [784, 326] width 554 height 27
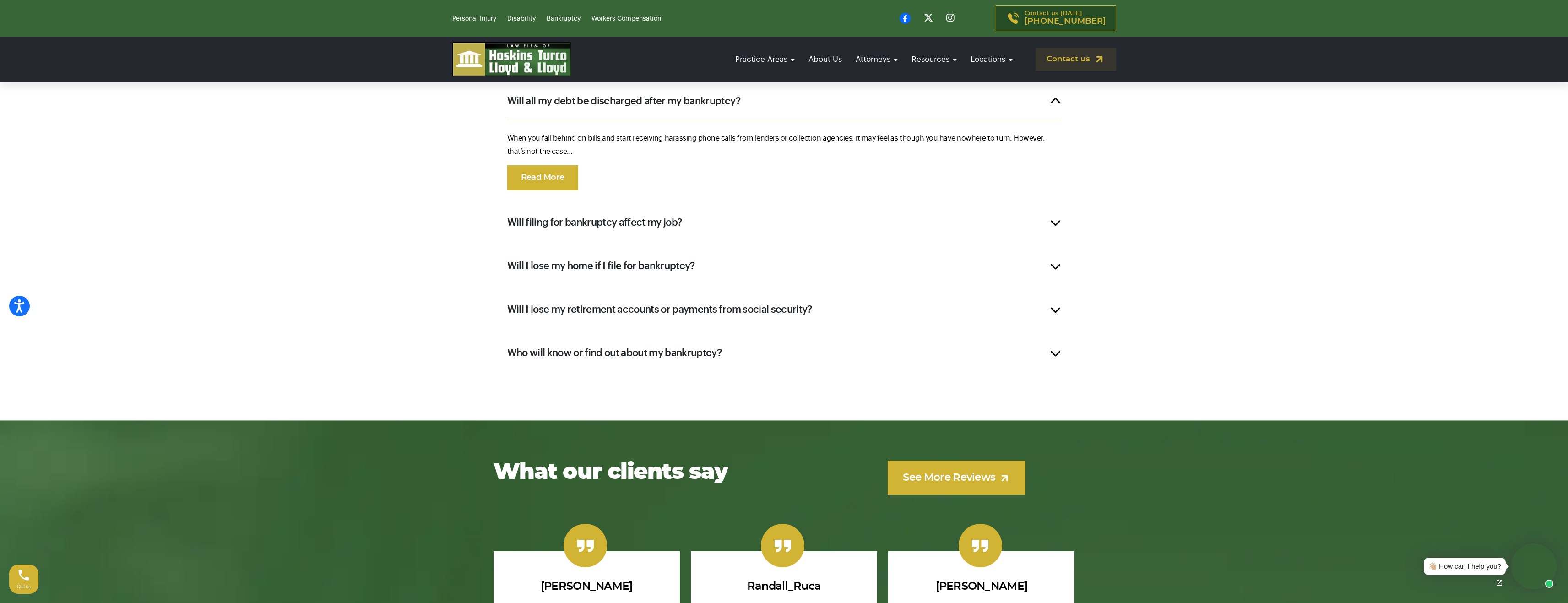
scroll to position [1507, 0]
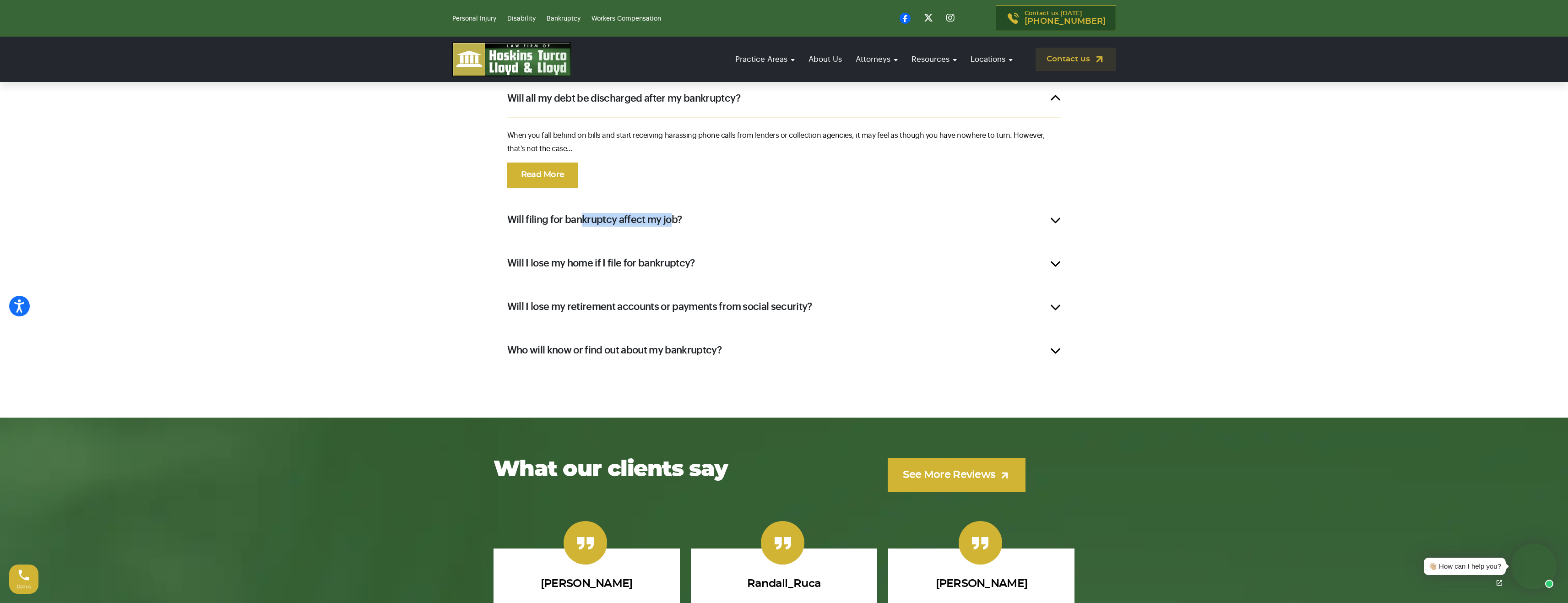
drag, startPoint x: 601, startPoint y: 219, endPoint x: 679, endPoint y: 223, distance: 78.1
click at [675, 222] on h2 "Will filing for bankruptcy affect my job?" at bounding box center [594, 220] width 175 height 14
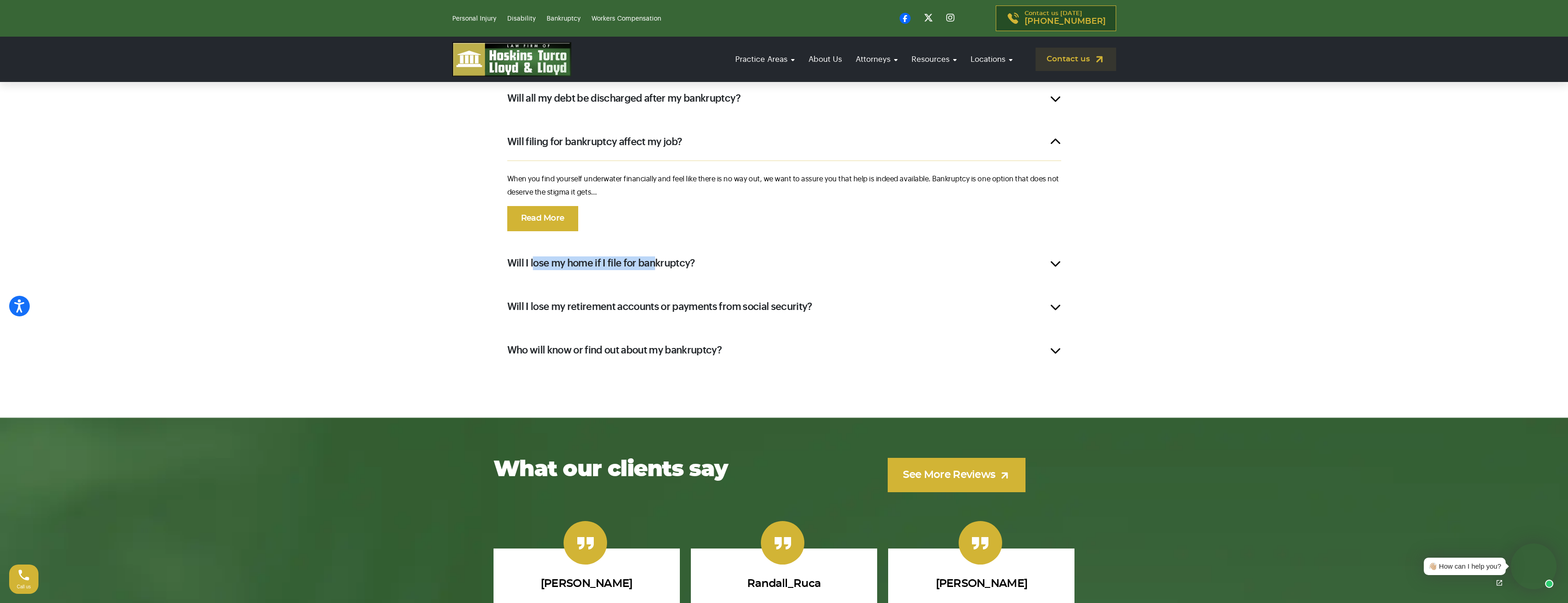
drag, startPoint x: 548, startPoint y: 263, endPoint x: 668, endPoint y: 270, distance: 120.2
click at [662, 268] on h2 "Will I lose my home if I file for bankruptcy?" at bounding box center [601, 263] width 187 height 14
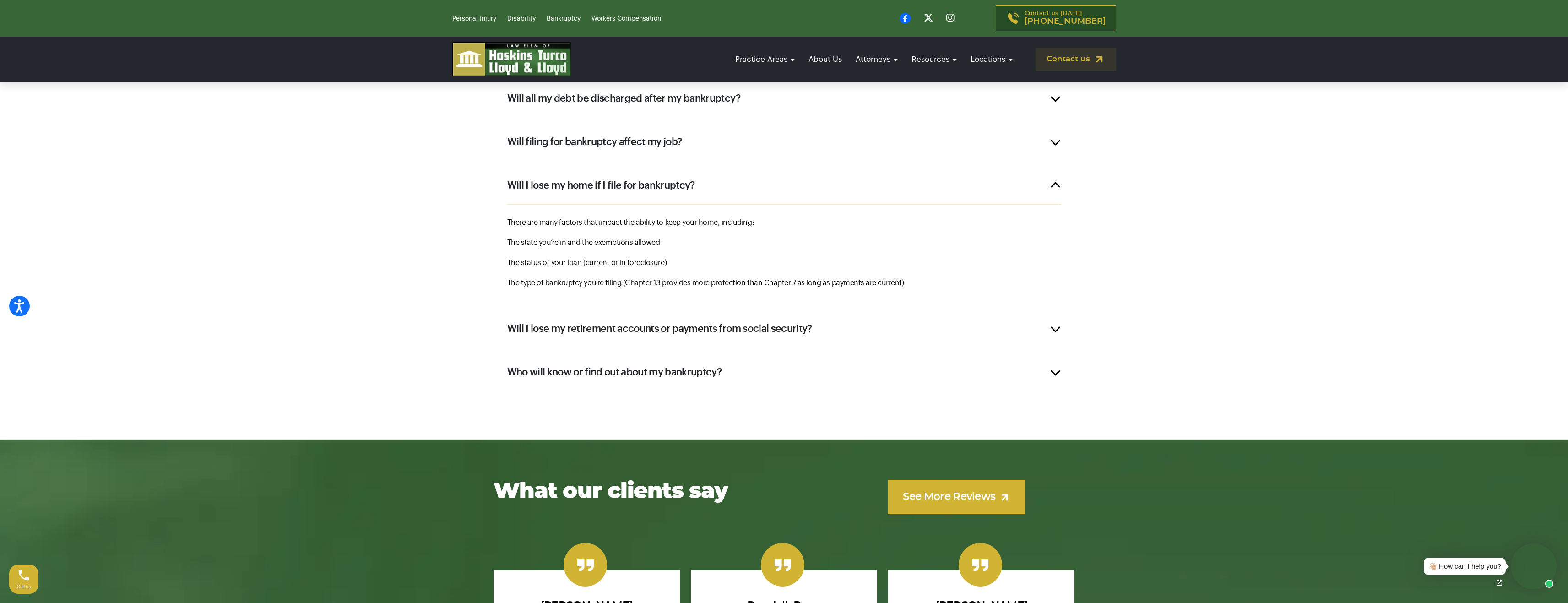
click at [553, 150] on div "Will filing for bankruptcy affect my job?" at bounding box center [784, 142] width 581 height 37
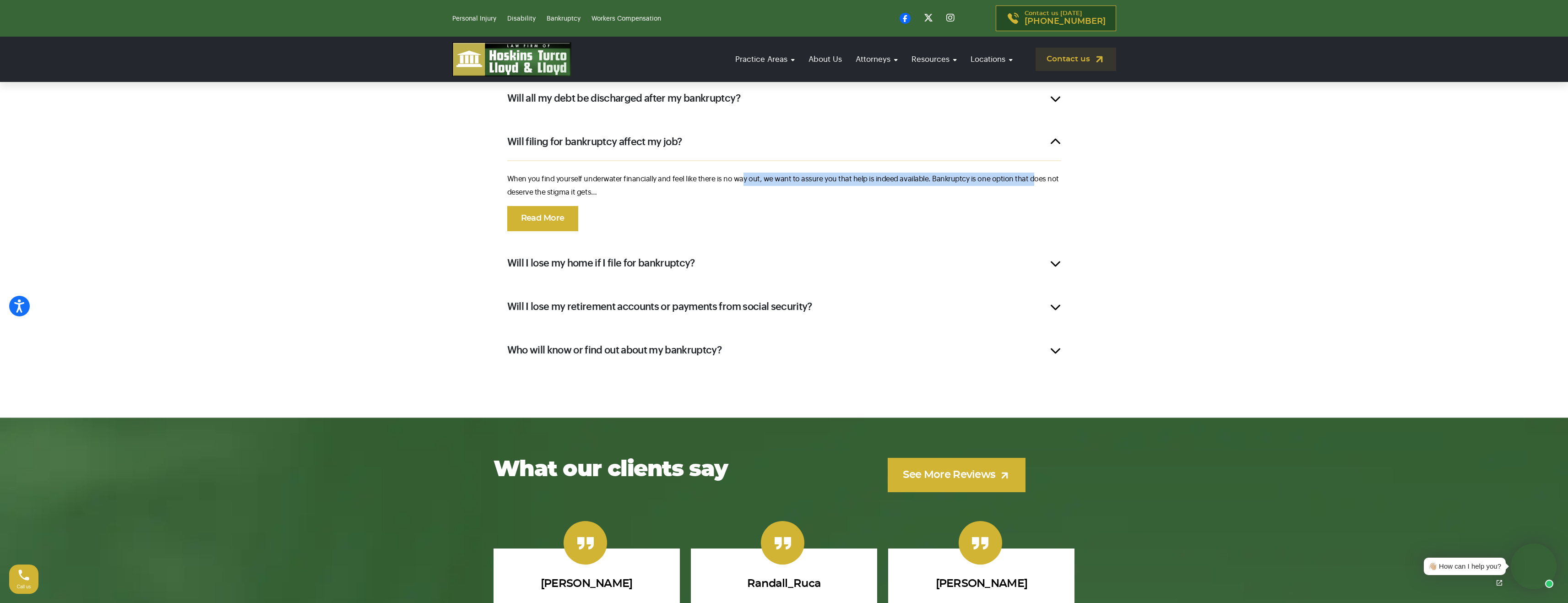
drag, startPoint x: 738, startPoint y: 181, endPoint x: 1048, endPoint y: 180, distance: 310.0
click at [1026, 180] on p "When you find yourself underwater financially and feel like there is no way out…" at bounding box center [784, 186] width 554 height 27
drag, startPoint x: 1032, startPoint y: 180, endPoint x: 859, endPoint y: 173, distance: 173.1
click at [904, 175] on p "When you find yourself underwater financially and feel like there is no way out…" at bounding box center [784, 186] width 554 height 27
click at [806, 170] on hr at bounding box center [784, 166] width 554 height 12
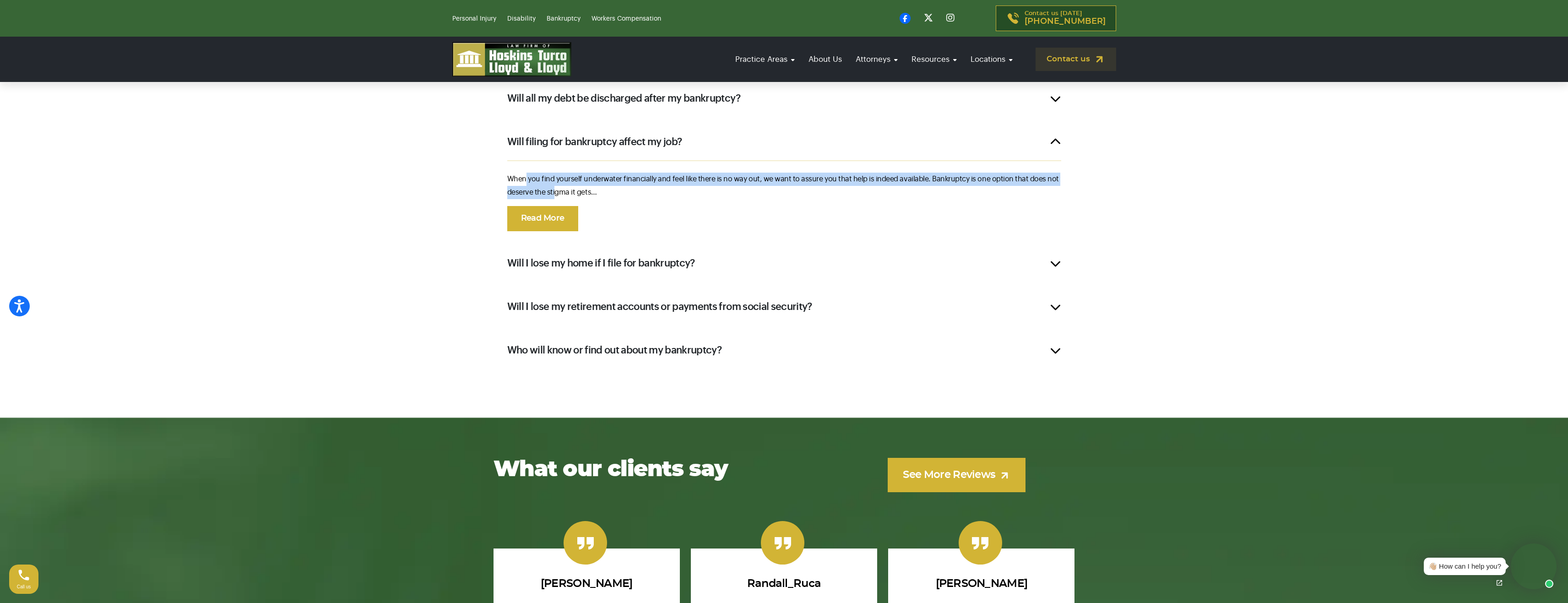
drag, startPoint x: 525, startPoint y: 186, endPoint x: 564, endPoint y: 187, distance: 39.0
click at [563, 187] on p "When you find yourself underwater financially and feel like there is no way out…" at bounding box center [784, 186] width 554 height 27
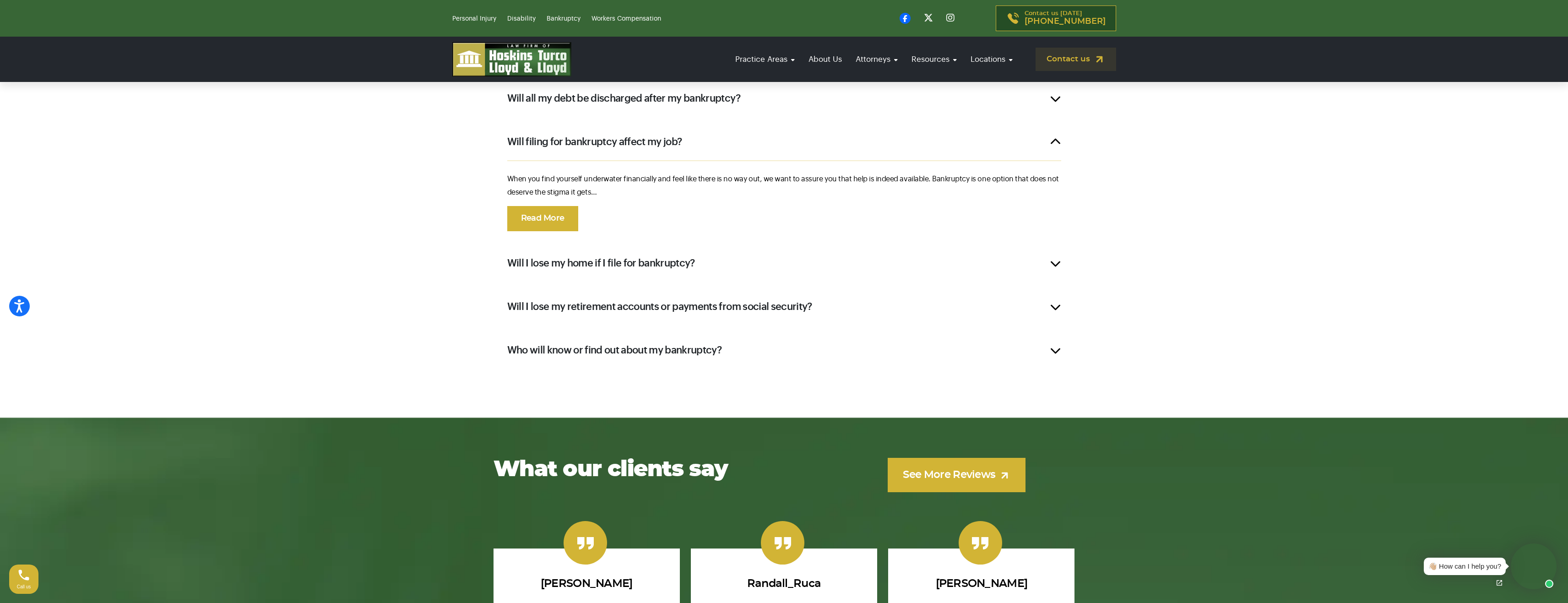
click at [567, 188] on p "When you find yourself underwater financially and feel like there is no way out…" at bounding box center [784, 186] width 554 height 27
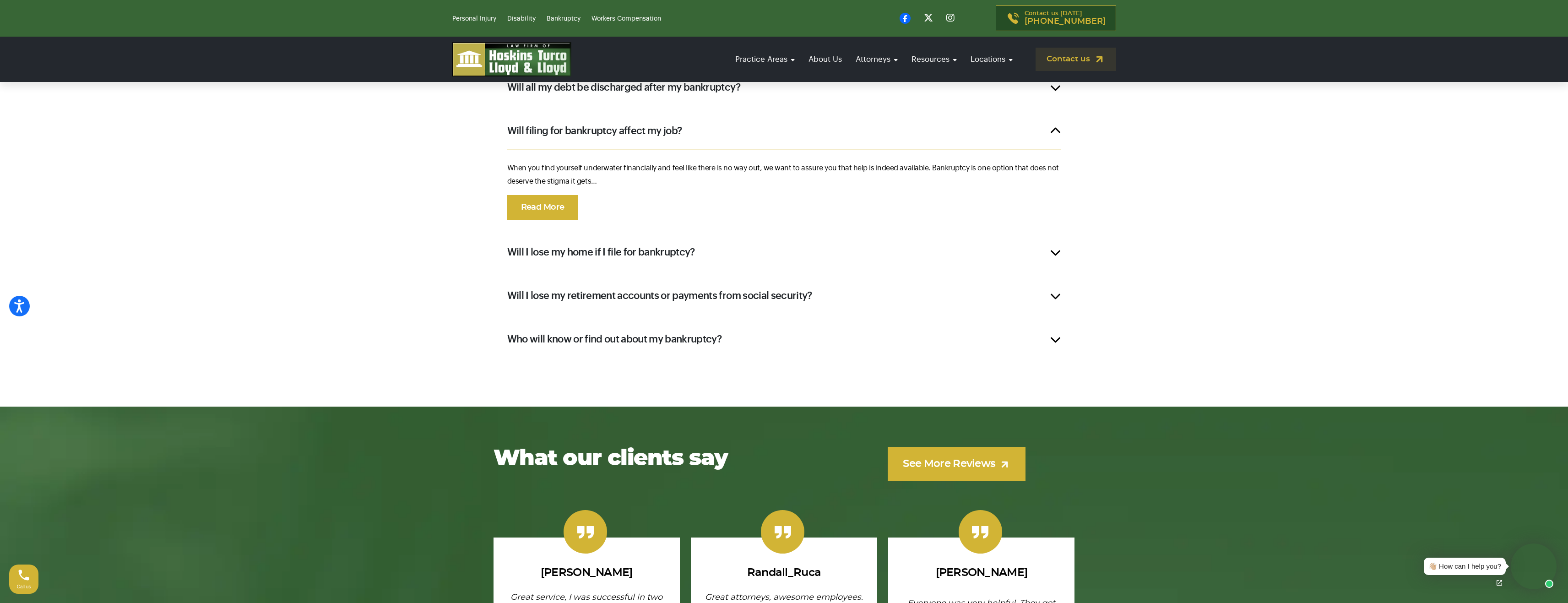
scroll to position [1553, 0]
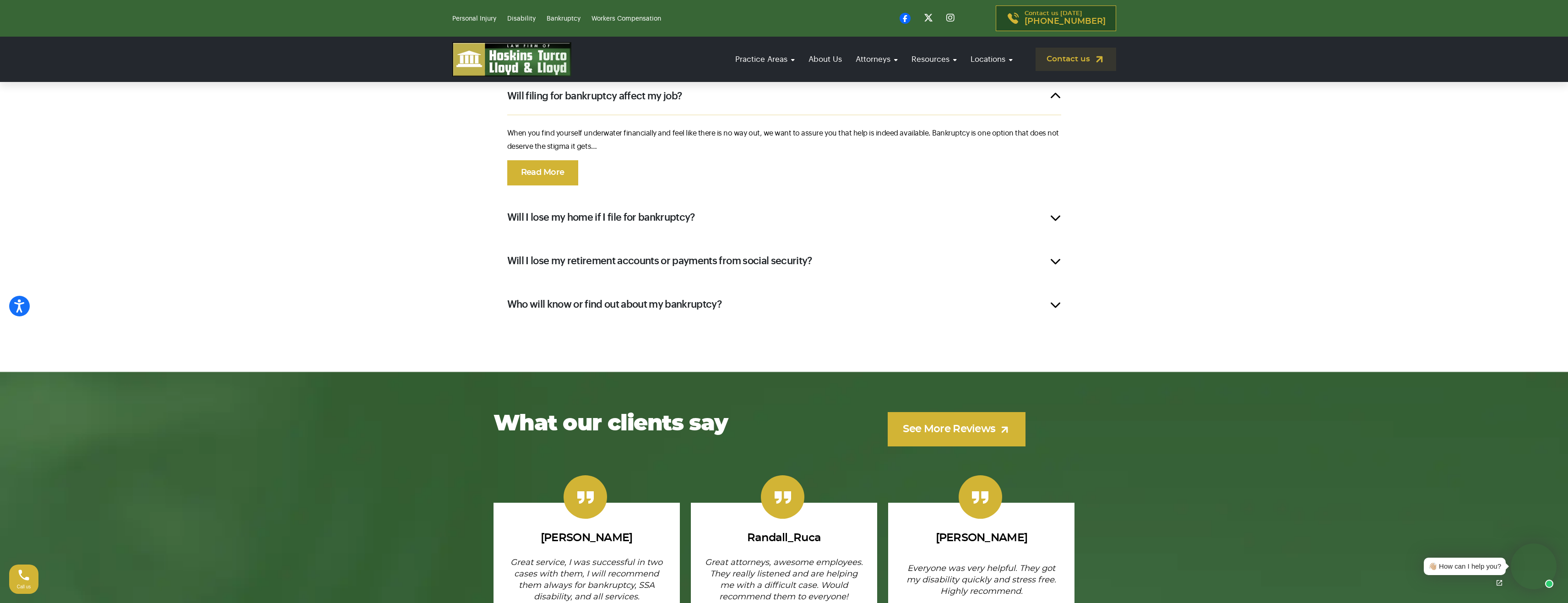
click at [583, 299] on h2 "Who will know or find out about my bankruptcy?" at bounding box center [614, 304] width 215 height 14
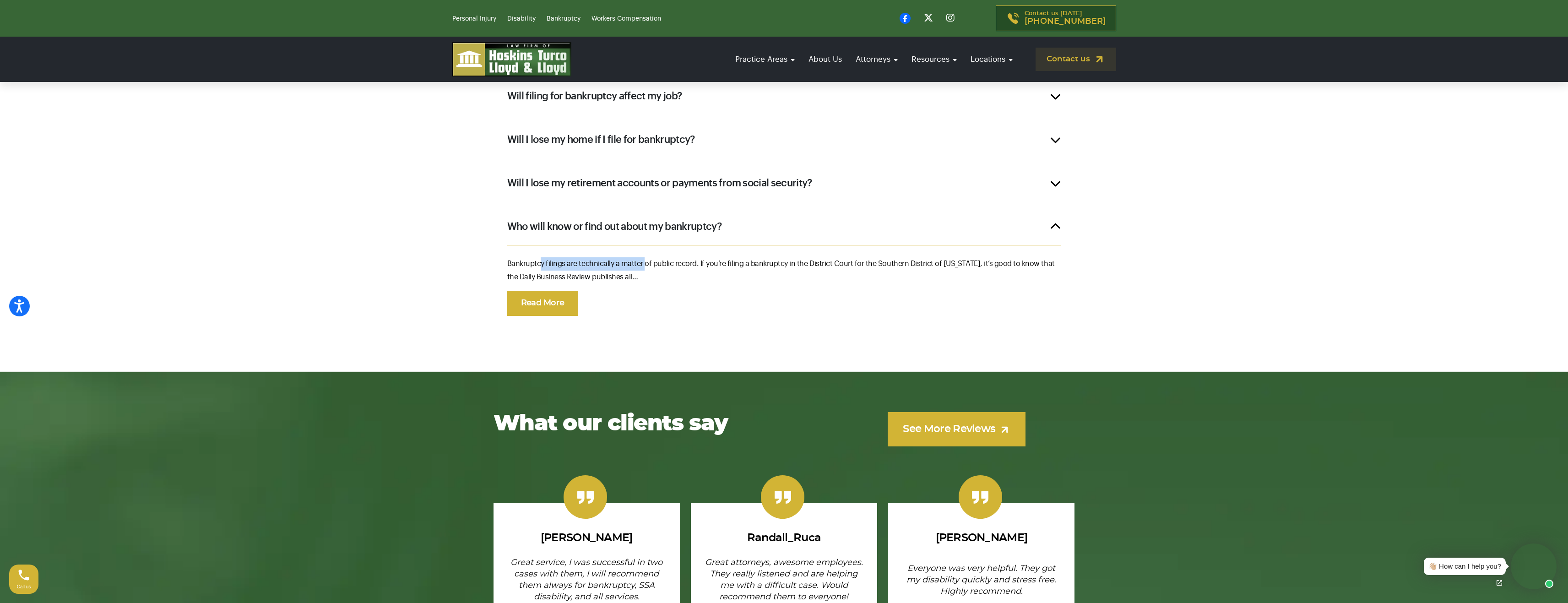
drag, startPoint x: 550, startPoint y: 259, endPoint x: 662, endPoint y: 267, distance: 112.3
click at [648, 259] on p "Bankruptcy filings are technically a matter of public record. If you’re filing …" at bounding box center [784, 271] width 554 height 27
drag, startPoint x: 668, startPoint y: 263, endPoint x: 693, endPoint y: 260, distance: 25.2
click at [691, 260] on p "Bankruptcy filings are technically a matter of public record. If you’re filing …" at bounding box center [784, 271] width 554 height 27
drag, startPoint x: 764, startPoint y: 262, endPoint x: 572, endPoint y: 268, distance: 192.1
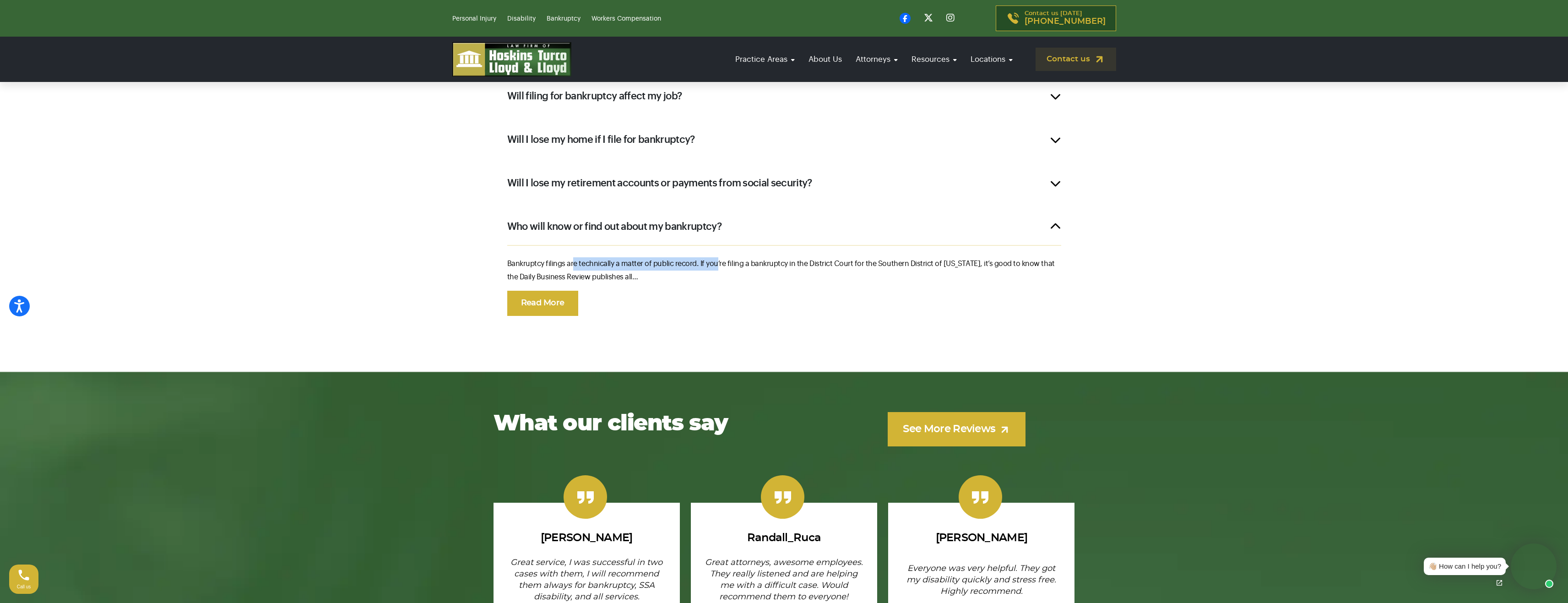
click at [572, 268] on p "Bankruptcy filings are technically a matter of public record. If you’re filing …" at bounding box center [784, 271] width 554 height 27
drag, startPoint x: 754, startPoint y: 267, endPoint x: 808, endPoint y: 262, distance: 54.2
click at [804, 263] on p "Bankruptcy filings are technically a matter of public record. If you’re filing …" at bounding box center [784, 271] width 554 height 27
drag, startPoint x: 841, startPoint y: 259, endPoint x: 1011, endPoint y: 264, distance: 170.1
click at [996, 263] on p "Bankruptcy filings are technically a matter of public record. If you’re filing …" at bounding box center [784, 271] width 554 height 27
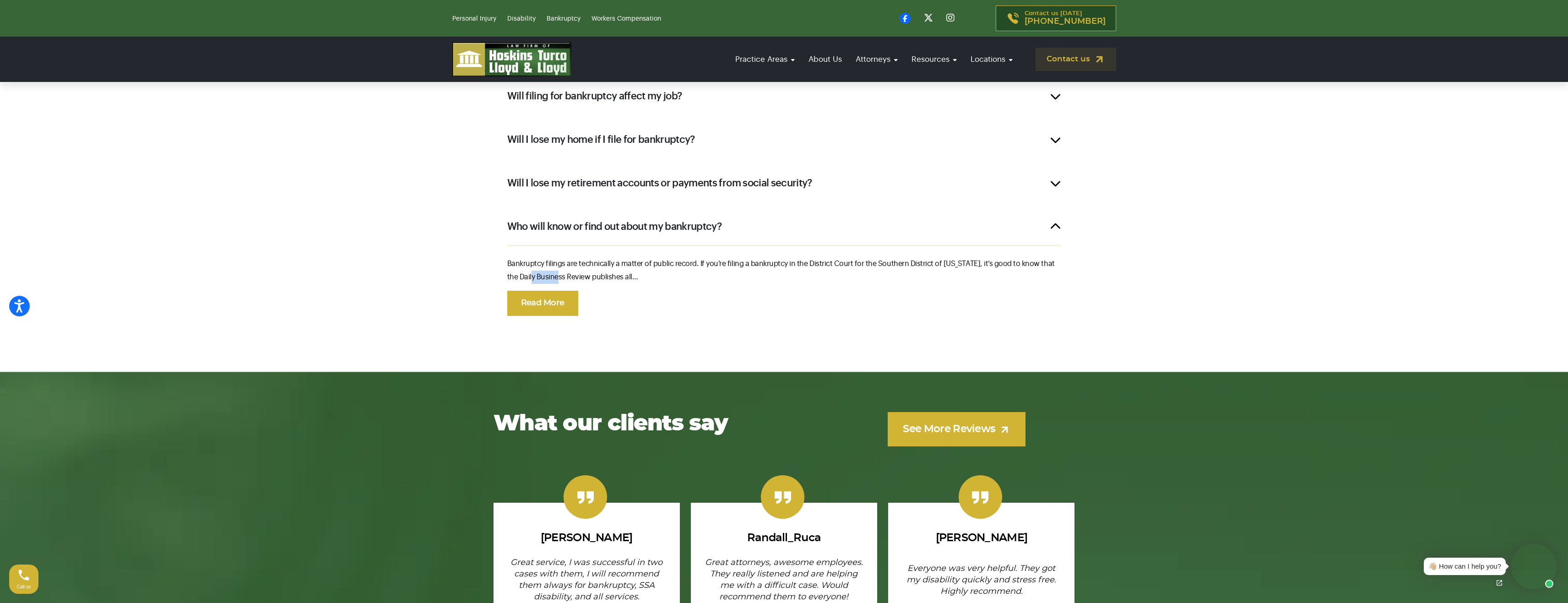
drag, startPoint x: 547, startPoint y: 273, endPoint x: 575, endPoint y: 274, distance: 28.0
click at [566, 273] on p "Bankruptcy filings are technically a matter of public record. If you’re filing …" at bounding box center [784, 271] width 554 height 27
click at [575, 274] on p "Bankruptcy filings are technically a matter of public record. If you’re filing …" at bounding box center [784, 271] width 554 height 27
click at [559, 293] on link "Read More" at bounding box center [542, 303] width 71 height 25
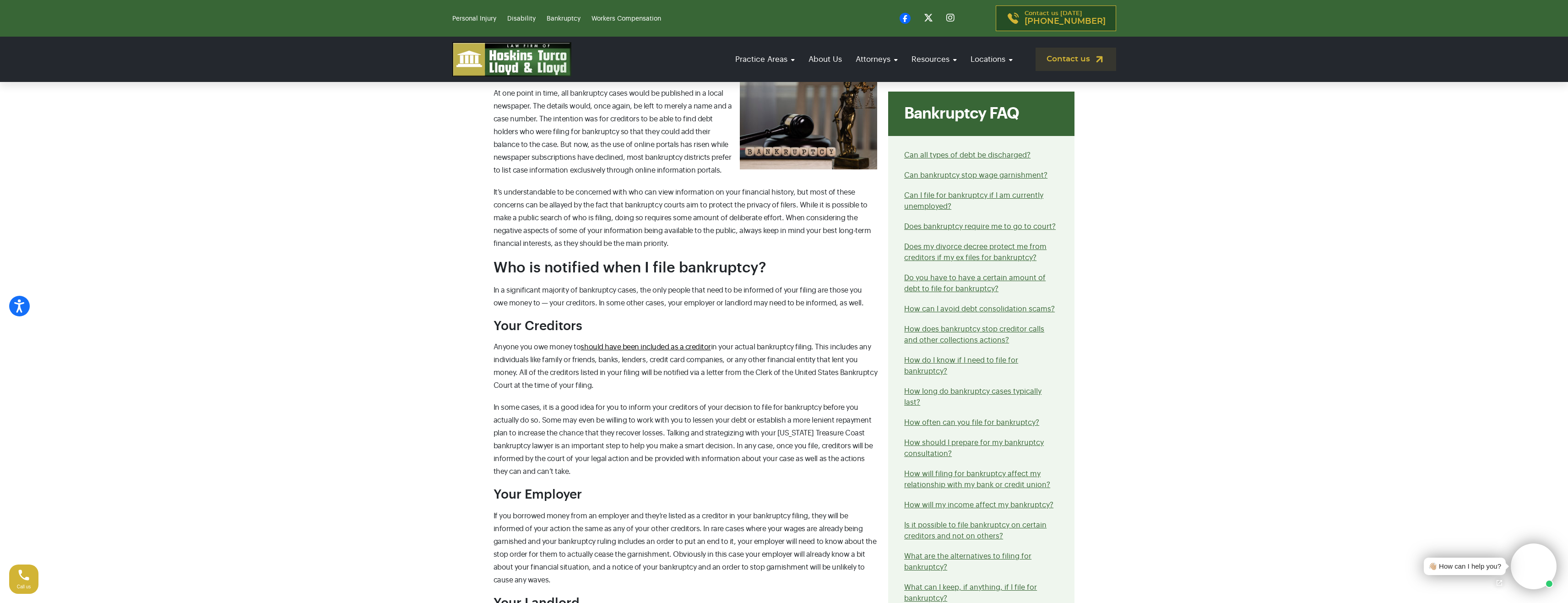
scroll to position [458, 0]
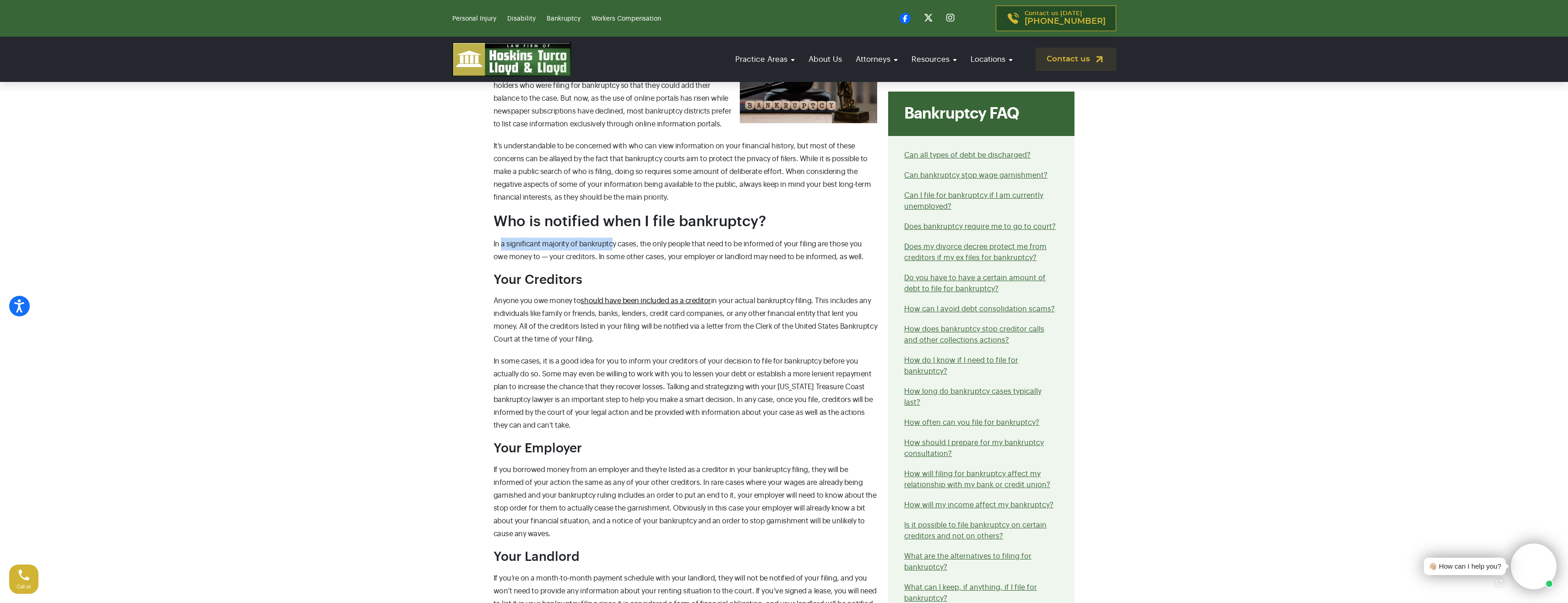
drag, startPoint x: 506, startPoint y: 236, endPoint x: 618, endPoint y: 235, distance: 112.0
click at [612, 235] on div "Who will know or find out about my bankruptcy? Bankruptcy filings are technical…" at bounding box center [685, 507] width 395 height 1101
drag, startPoint x: 650, startPoint y: 235, endPoint x: 660, endPoint y: 246, distance: 14.9
click at [657, 236] on div "Who will know or find out about my bankruptcy? Bankruptcy filings are technical…" at bounding box center [685, 507] width 395 height 1101
drag, startPoint x: 693, startPoint y: 240, endPoint x: 860, endPoint y: 239, distance: 167.0
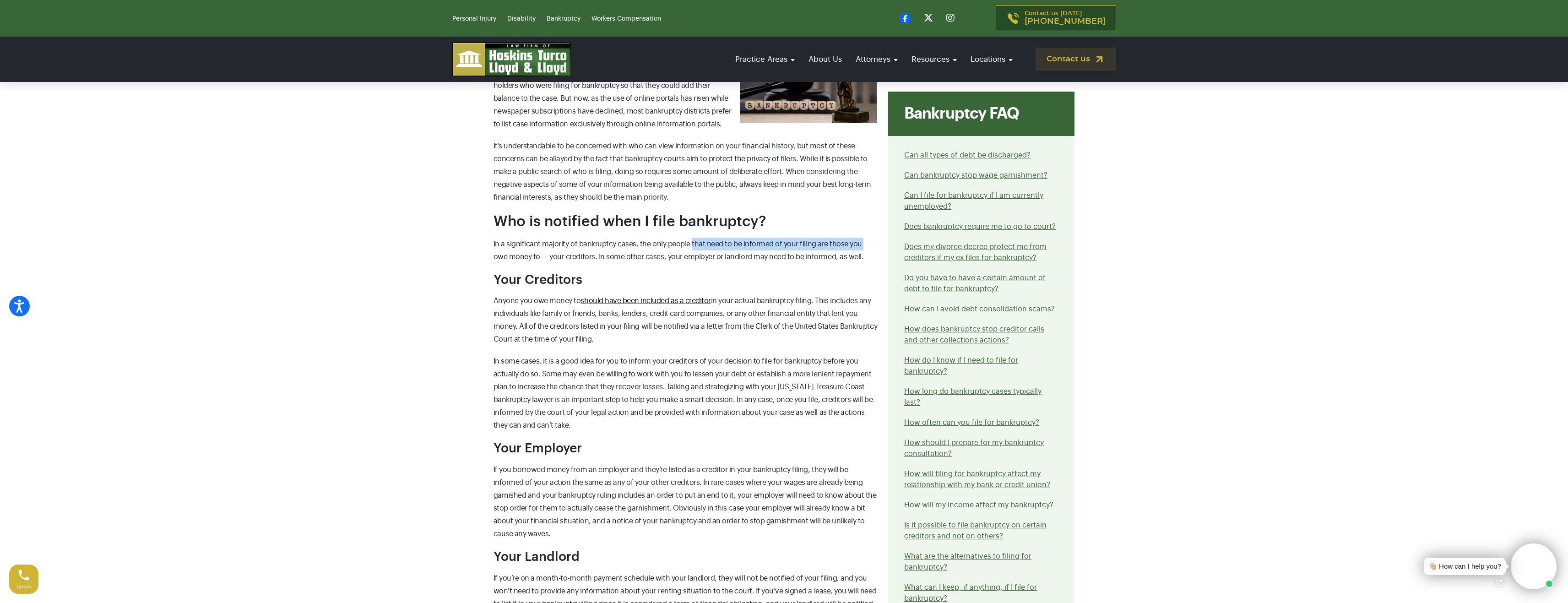
click at [860, 239] on p "In a significant majority of bankruptcy cases, the only people that need to be …" at bounding box center [685, 250] width 384 height 26
click at [513, 255] on span "In a significant majority of bankruptcy cases, the only people that need to be …" at bounding box center [679, 250] width 370 height 20
drag, startPoint x: 576, startPoint y: 257, endPoint x: 625, endPoint y: 259, distance: 49.0
click at [619, 257] on span "In a significant majority of bankruptcy cases, the only people that need to be …" at bounding box center [679, 250] width 370 height 20
drag, startPoint x: 651, startPoint y: 261, endPoint x: 833, endPoint y: 257, distance: 182.0
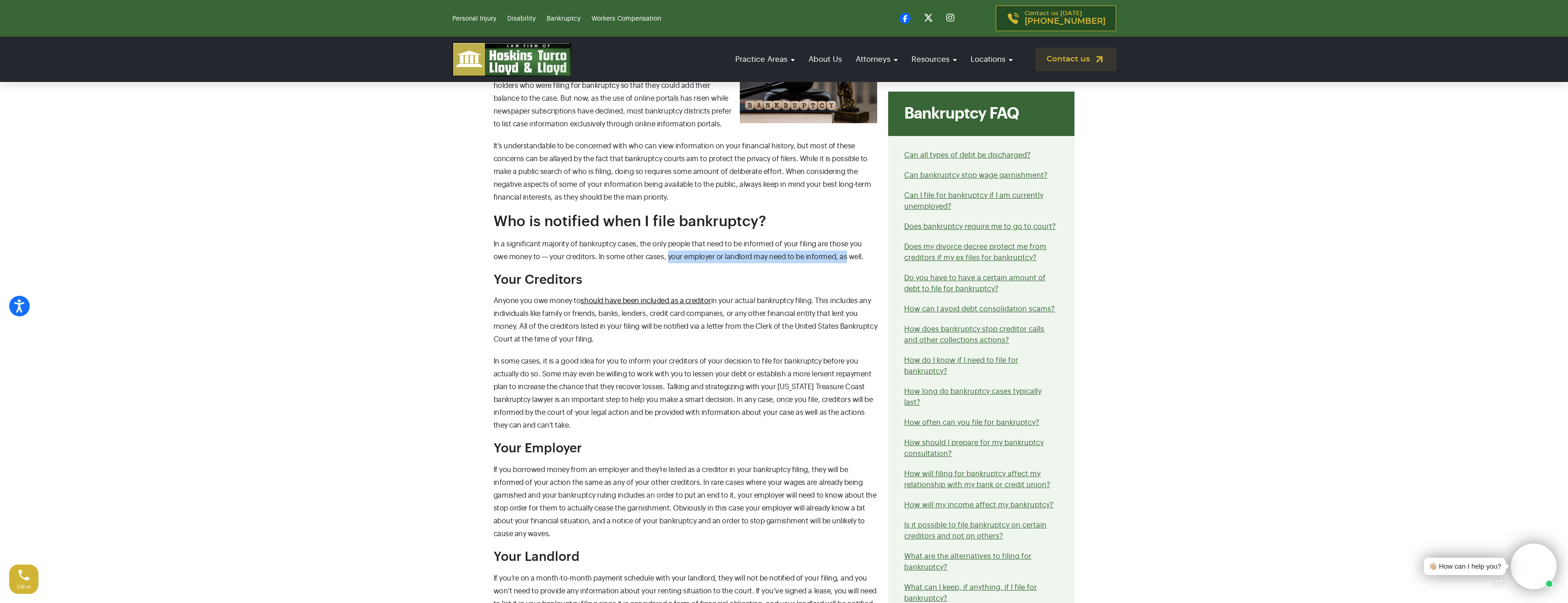
click at [832, 257] on p "In a significant majority of bankruptcy cases, the only people that need to be …" at bounding box center [685, 250] width 384 height 26
click at [825, 283] on h3 "Your Creditors" at bounding box center [685, 281] width 384 height 16
drag, startPoint x: 751, startPoint y: 254, endPoint x: 688, endPoint y: 250, distance: 63.1
click at [695, 250] on p "In a significant majority of bankruptcy cases, the only people that need to be …" at bounding box center [685, 250] width 384 height 26
click at [688, 250] on p "In a significant majority of bankruptcy cases, the only people that need to be …" at bounding box center [685, 250] width 384 height 26
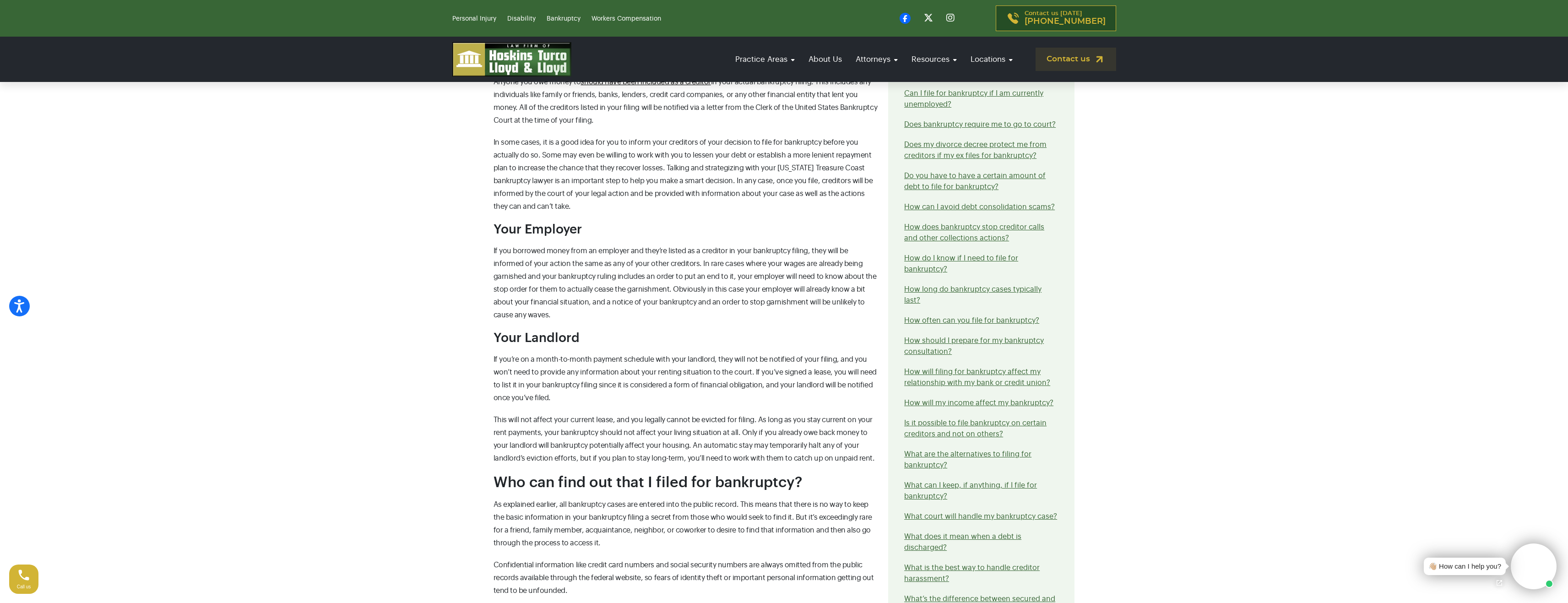
scroll to position [686, 0]
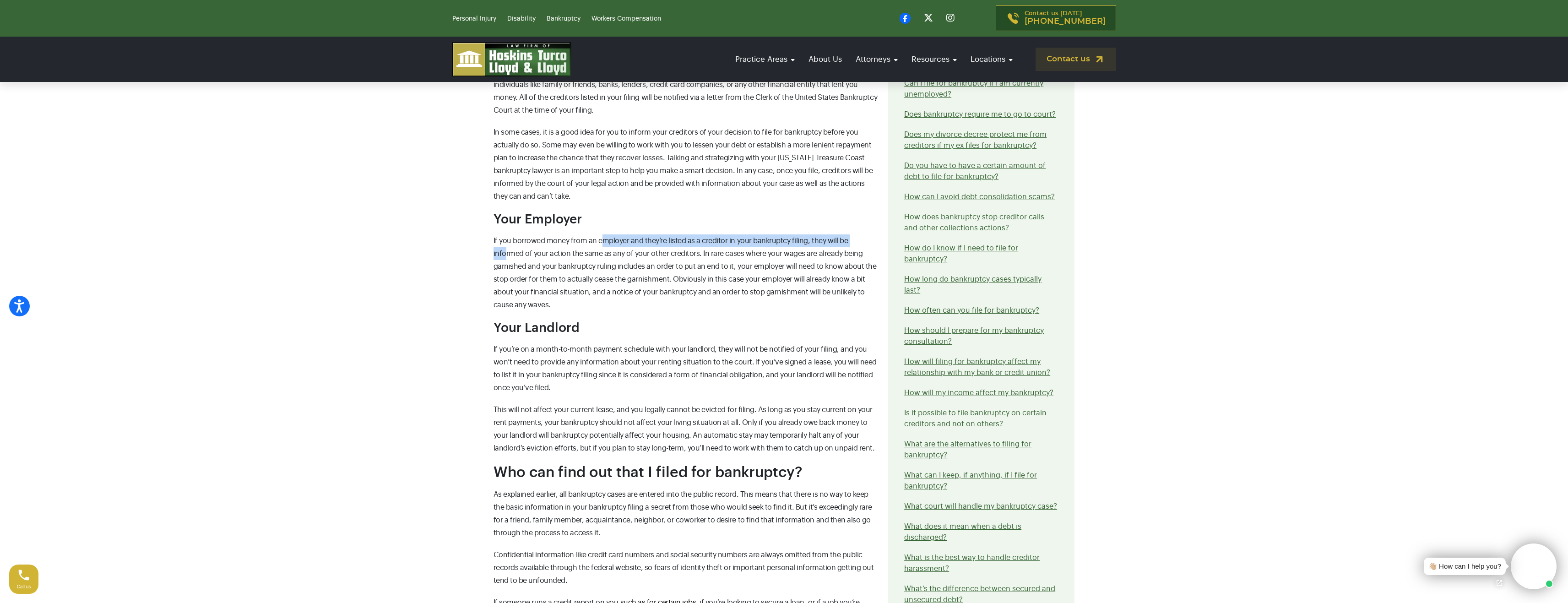
drag, startPoint x: 604, startPoint y: 234, endPoint x: 861, endPoint y: 239, distance: 257.0
click at [861, 239] on p "If you borrowed money from an employer and they’re listed as a creditor in your…" at bounding box center [685, 273] width 384 height 77
drag, startPoint x: 520, startPoint y: 252, endPoint x: 710, endPoint y: 253, distance: 190.0
click at [710, 253] on div "Who will know or find out about my bankruptcy? Bankruptcy filings are technical…" at bounding box center [685, 278] width 395 height 1101
drag, startPoint x: 621, startPoint y: 245, endPoint x: 685, endPoint y: 249, distance: 64.1
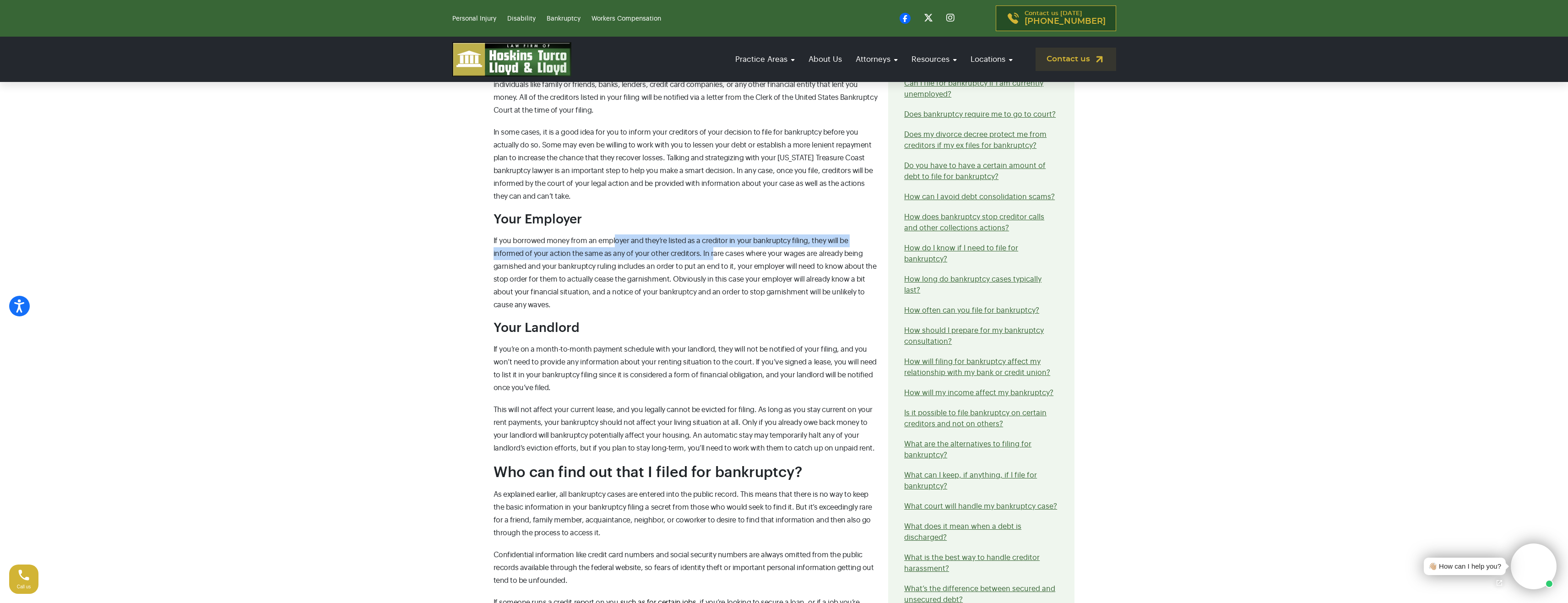
click at [680, 248] on p "If you borrowed money from an employer and they’re listed as a creditor in your…" at bounding box center [685, 273] width 384 height 77
drag, startPoint x: 685, startPoint y: 249, endPoint x: 757, endPoint y: 249, distance: 72.0
click at [754, 249] on p "If you borrowed money from an employer and they’re listed as a creditor in your…" at bounding box center [685, 273] width 384 height 77
drag, startPoint x: 794, startPoint y: 249, endPoint x: 875, endPoint y: 251, distance: 81.0
click at [871, 251] on span "If you borrowed money from an employer and they’re listed as a creditor in your…" at bounding box center [685, 273] width 383 height 71
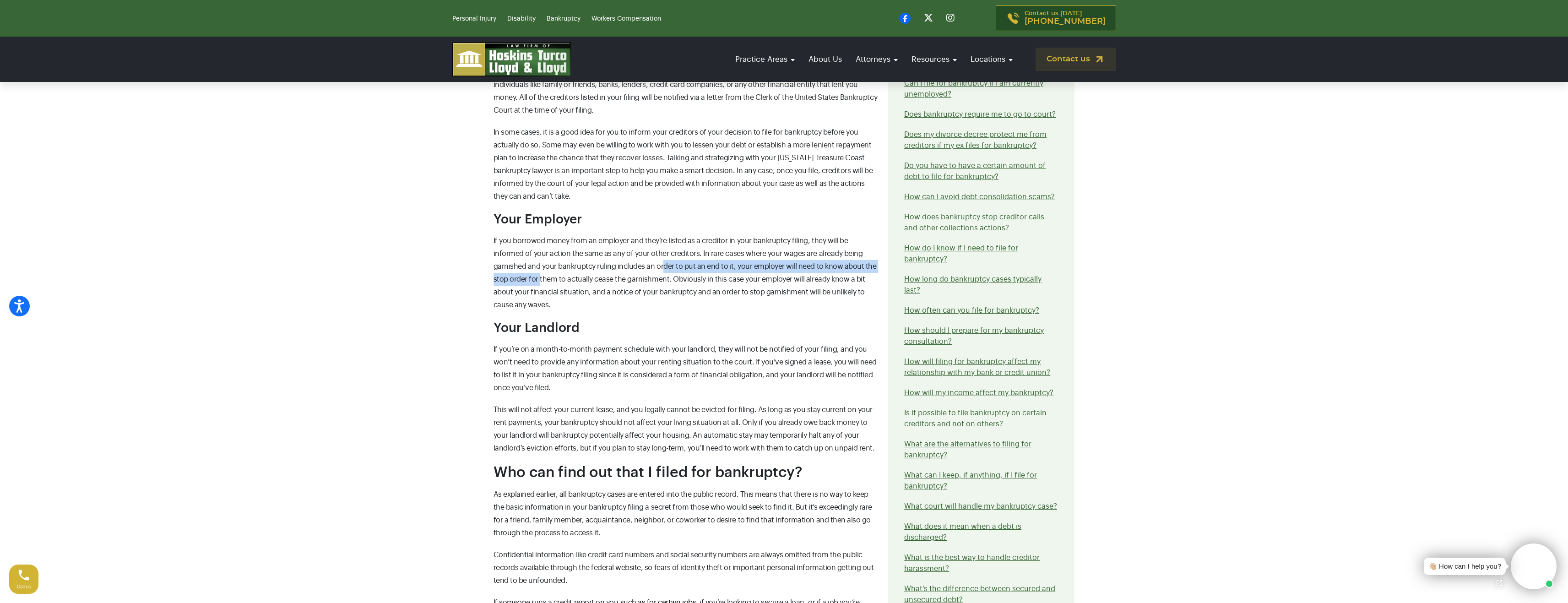
drag, startPoint x: 519, startPoint y: 270, endPoint x: 616, endPoint y: 270, distance: 97.0
click at [616, 270] on p "If you borrowed money from an employer and they’re listed as a creditor in your…" at bounding box center [685, 273] width 384 height 77
click at [616, 270] on span "If you borrowed money from an employer and they’re listed as a creditor in your…" at bounding box center [685, 273] width 383 height 71
click at [707, 268] on span "If you borrowed money from an employer and they’re listed as a creditor in your…" at bounding box center [685, 273] width 383 height 71
drag, startPoint x: 707, startPoint y: 268, endPoint x: 842, endPoint y: 265, distance: 135.0
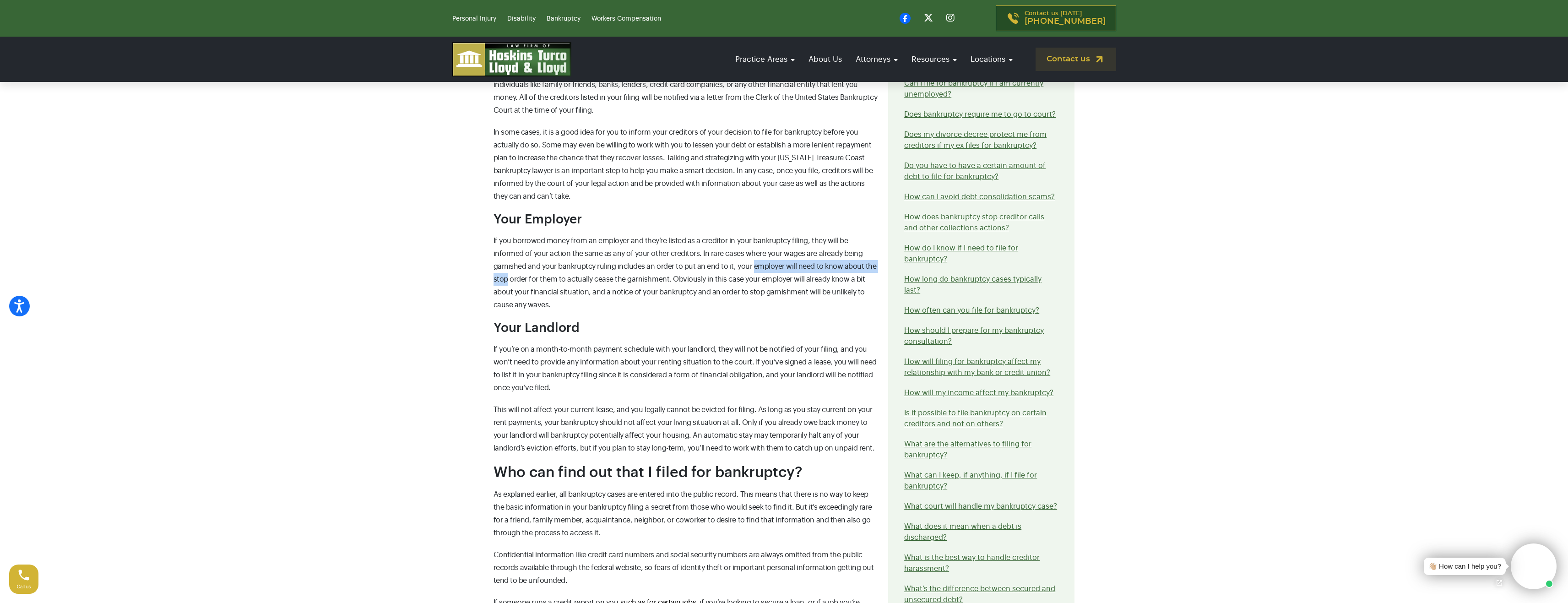
click at [839, 265] on span "If you borrowed money from an employer and they’re listed as a creditor in your…" at bounding box center [685, 273] width 383 height 71
drag, startPoint x: 527, startPoint y: 279, endPoint x: 653, endPoint y: 280, distance: 126.0
click at [624, 280] on span "If you borrowed money from an employer and they’re listed as a creditor in your…" at bounding box center [685, 273] width 383 height 71
drag, startPoint x: 679, startPoint y: 280, endPoint x: 800, endPoint y: 279, distance: 121.0
click at [777, 280] on span "If you borrowed money from an employer and they’re listed as a creditor in your…" at bounding box center [685, 273] width 383 height 71
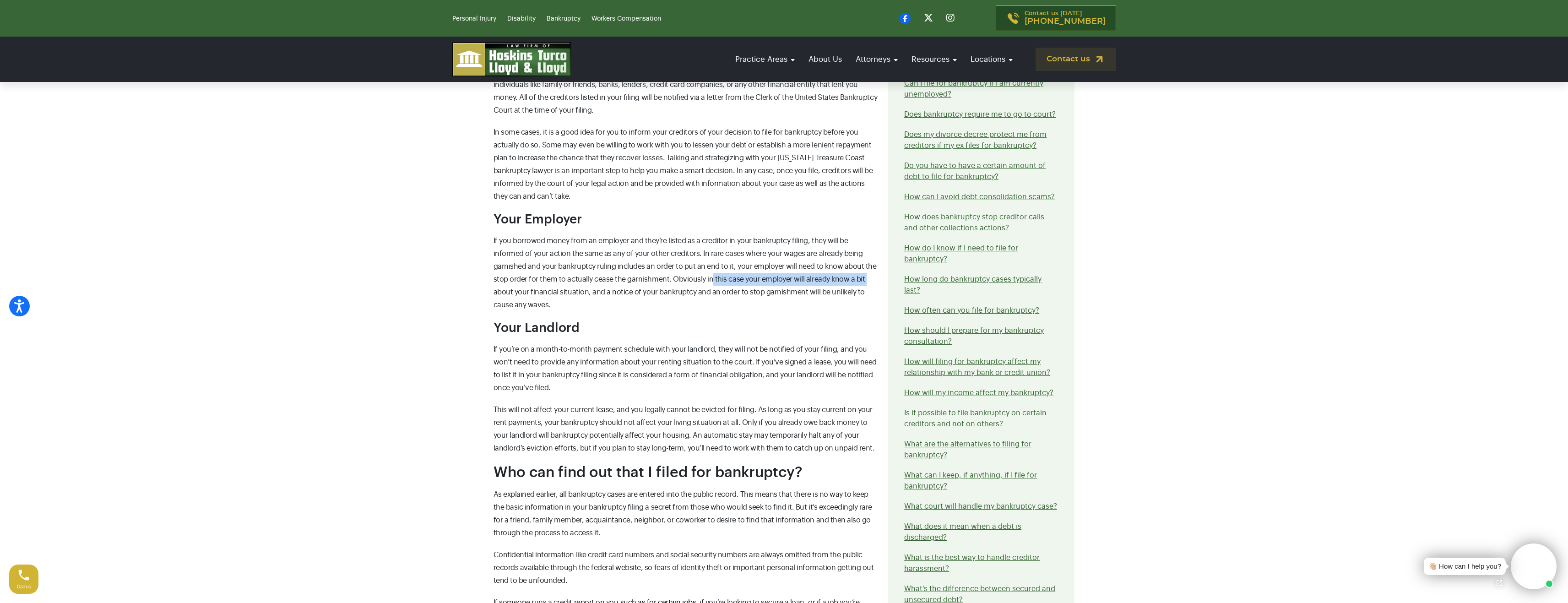
drag, startPoint x: 816, startPoint y: 279, endPoint x: 621, endPoint y: 274, distance: 195.1
click at [656, 274] on p "If you borrowed money from an employer and they’re listed as a creditor in your…" at bounding box center [685, 273] width 384 height 77
drag, startPoint x: 645, startPoint y: 274, endPoint x: 868, endPoint y: 280, distance: 223.1
click at [867, 280] on p "If you borrowed money from an employer and they’re listed as a creditor in your…" at bounding box center [685, 273] width 384 height 77
click at [486, 299] on div "Contact our attorneys to discuss your case. Get a free consultation Who will kn…" at bounding box center [784, 235] width 604 height 1186
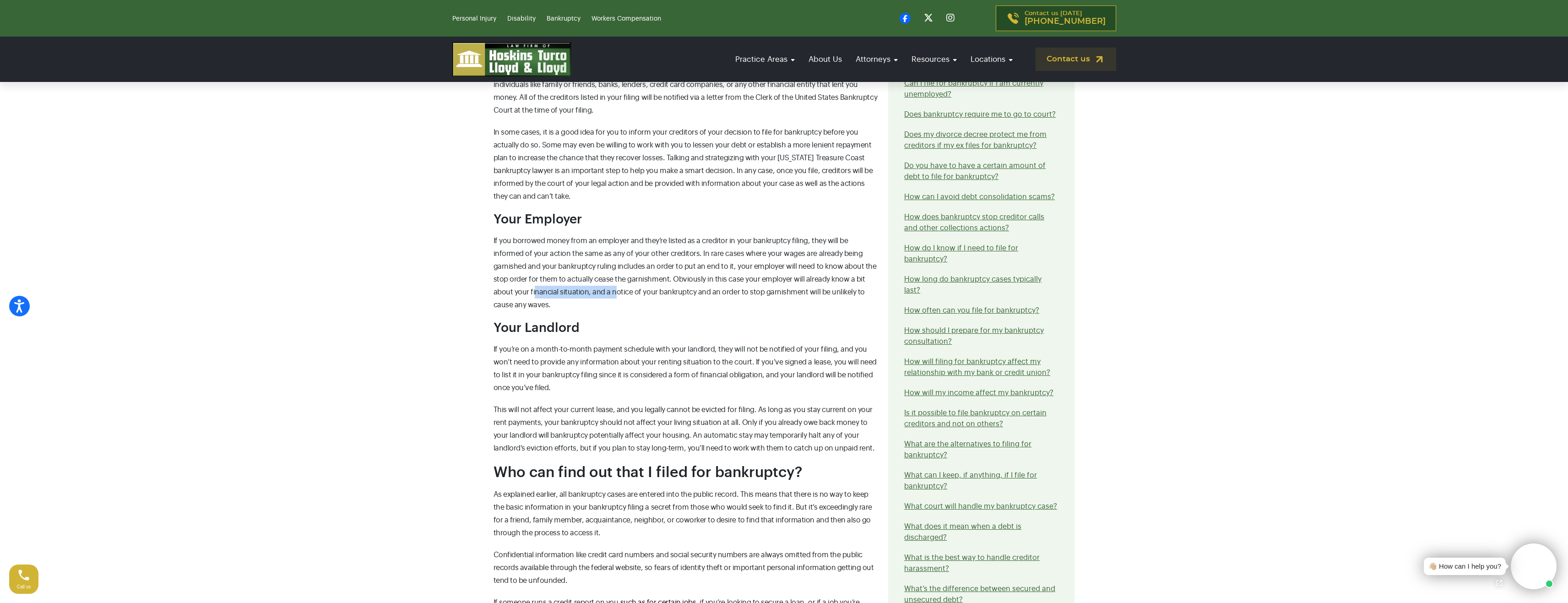
drag, startPoint x: 502, startPoint y: 295, endPoint x: 583, endPoint y: 293, distance: 81.0
click at [582, 293] on span "If you borrowed money from an employer and they’re listed as a creditor in your…" at bounding box center [685, 273] width 383 height 71
drag, startPoint x: 600, startPoint y: 293, endPoint x: 809, endPoint y: 308, distance: 209.5
click at [841, 295] on span "If you borrowed money from an employer and they’re listed as a creditor in your…" at bounding box center [685, 273] width 383 height 71
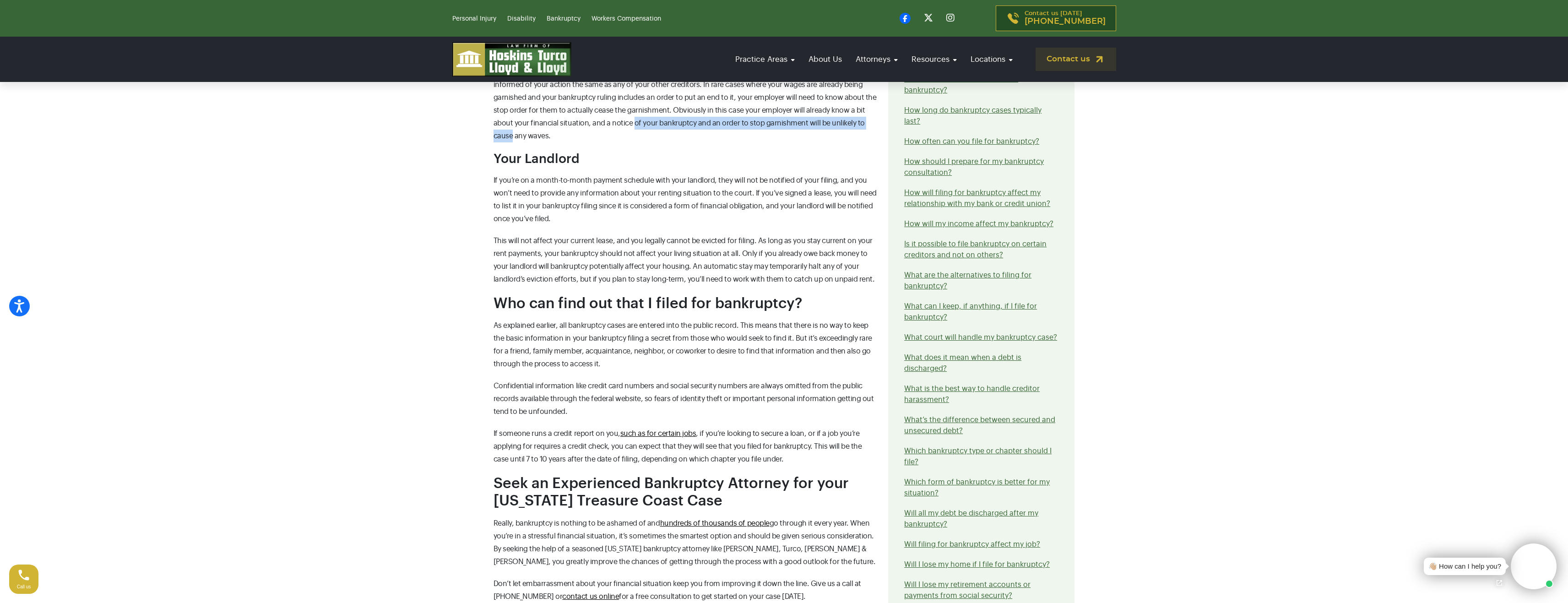
scroll to position [961, 0]
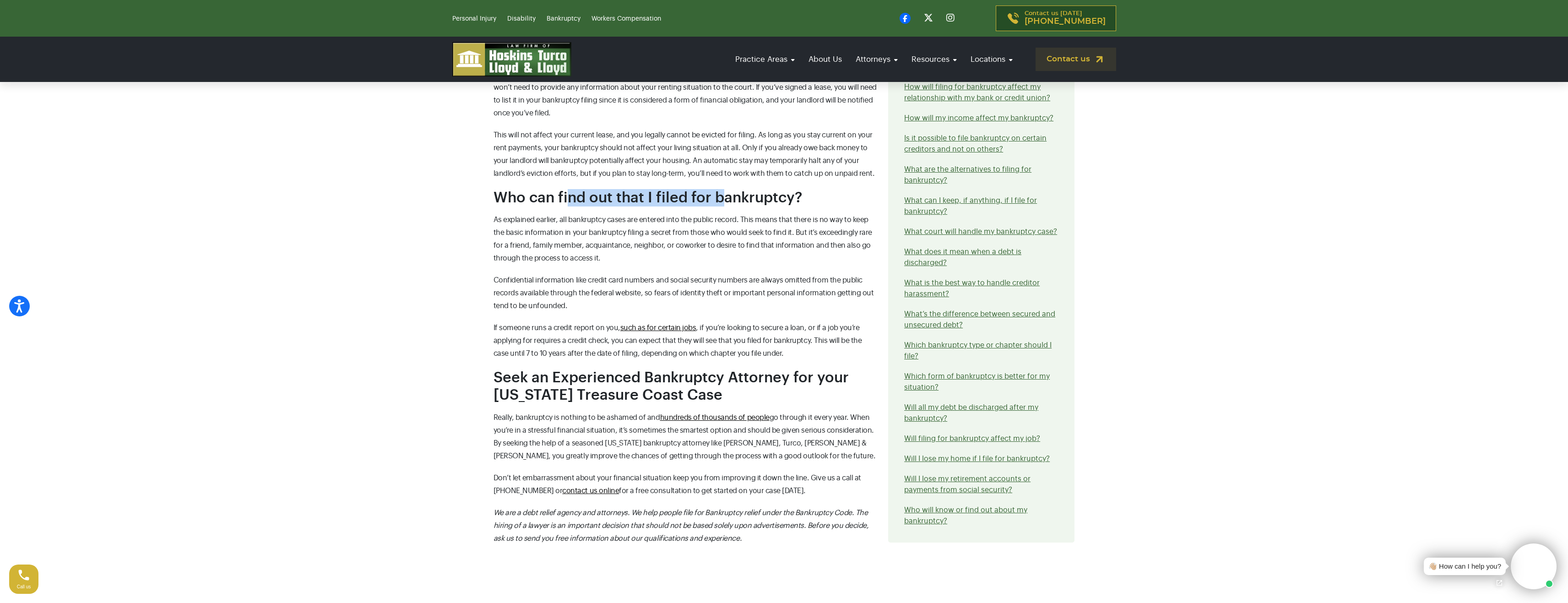
drag, startPoint x: 640, startPoint y: 190, endPoint x: 724, endPoint y: 187, distance: 84.1
click at [724, 187] on div "Who will know or find out about my bankruptcy? Bankruptcy filings are technical…" at bounding box center [685, 3] width 395 height 1101
click at [508, 223] on span "As explained earlier, all bankruptcy cases are entered into the public record. …" at bounding box center [683, 239] width 379 height 46
drag, startPoint x: 518, startPoint y: 217, endPoint x: 741, endPoint y: 219, distance: 223.0
click at [732, 219] on span "As explained earlier, all bankruptcy cases are entered into the public record. …" at bounding box center [683, 239] width 379 height 46
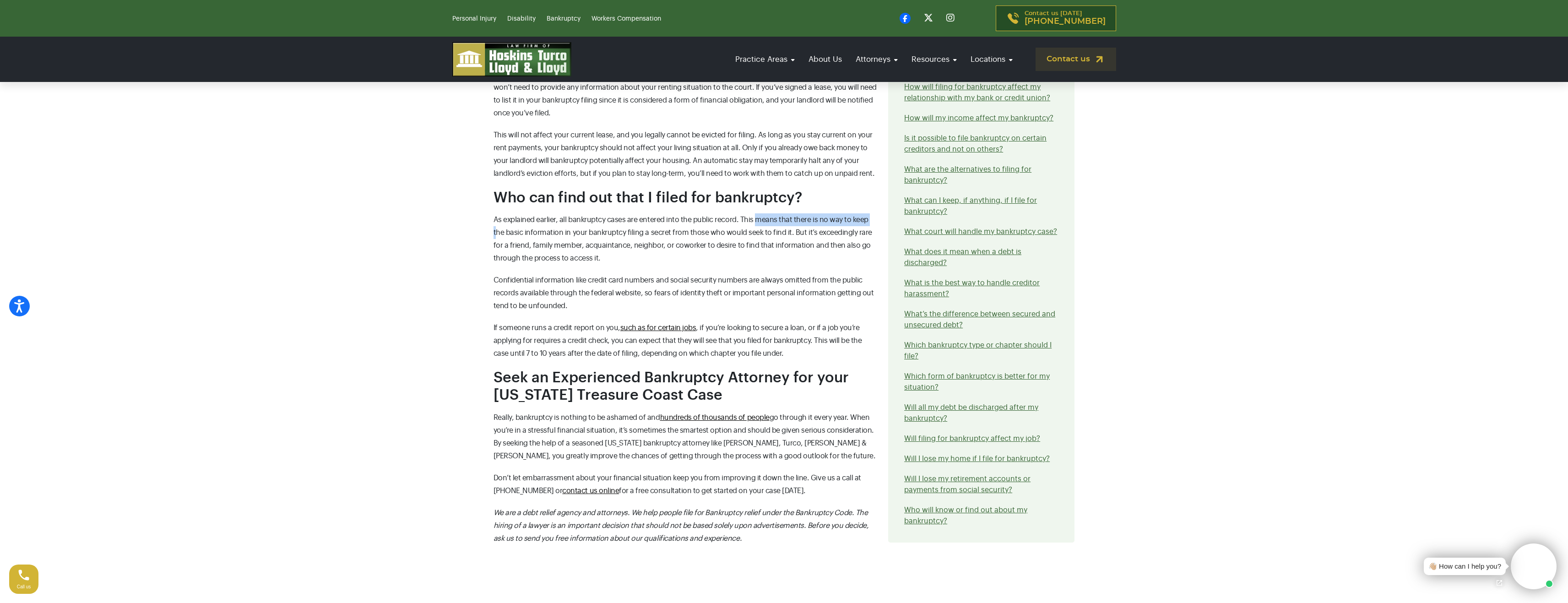
drag, startPoint x: 762, startPoint y: 220, endPoint x: 853, endPoint y: 229, distance: 91.4
click at [871, 221] on span "As explained earlier, all bankruptcy cases are entered into the public record. …" at bounding box center [683, 239] width 379 height 46
drag, startPoint x: 511, startPoint y: 233, endPoint x: 588, endPoint y: 232, distance: 77.0
click at [575, 232] on span "As explained earlier, all bankruptcy cases are entered into the public record. …" at bounding box center [683, 239] width 379 height 46
drag, startPoint x: 623, startPoint y: 231, endPoint x: 871, endPoint y: 233, distance: 248.0
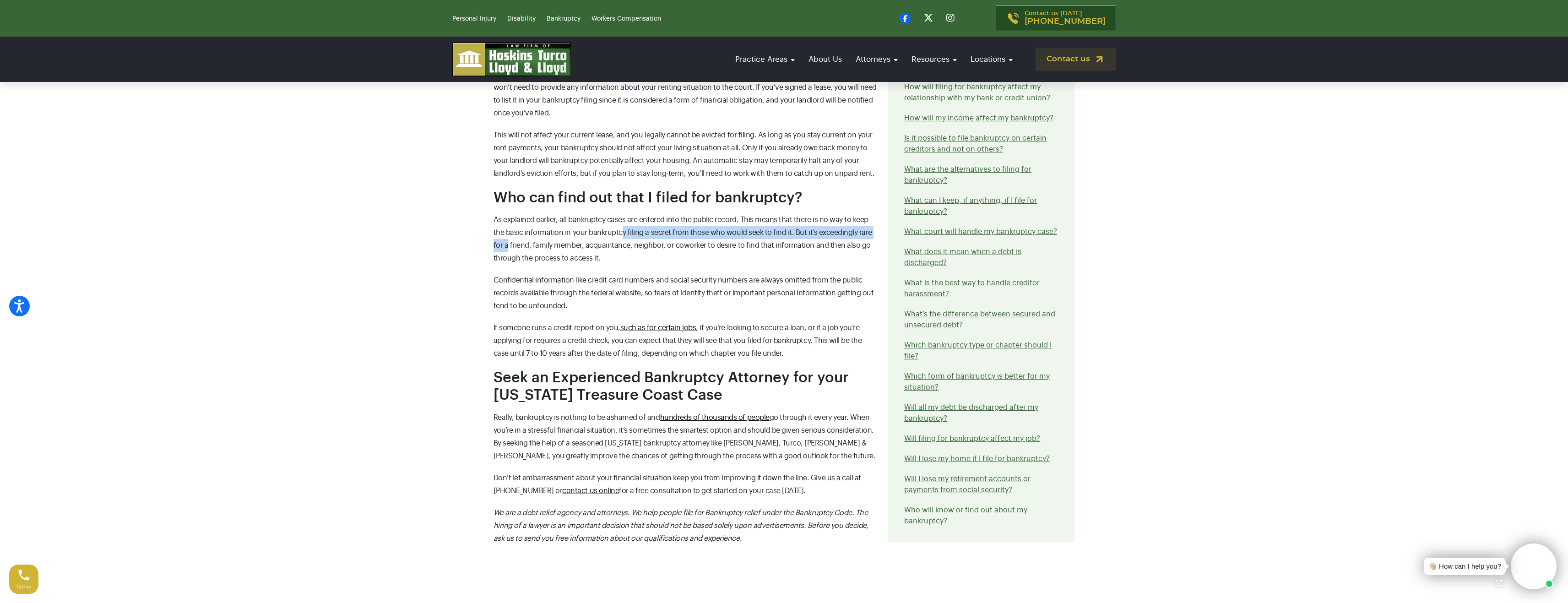
click at [871, 233] on p "As explained earlier, all bankruptcy cases are entered into the public record. …" at bounding box center [685, 239] width 384 height 51
drag, startPoint x: 495, startPoint y: 241, endPoint x: 552, endPoint y: 243, distance: 57.0
click at [525, 242] on span "As explained earlier, all bankruptcy cases are entered into the public record. …" at bounding box center [683, 239] width 379 height 46
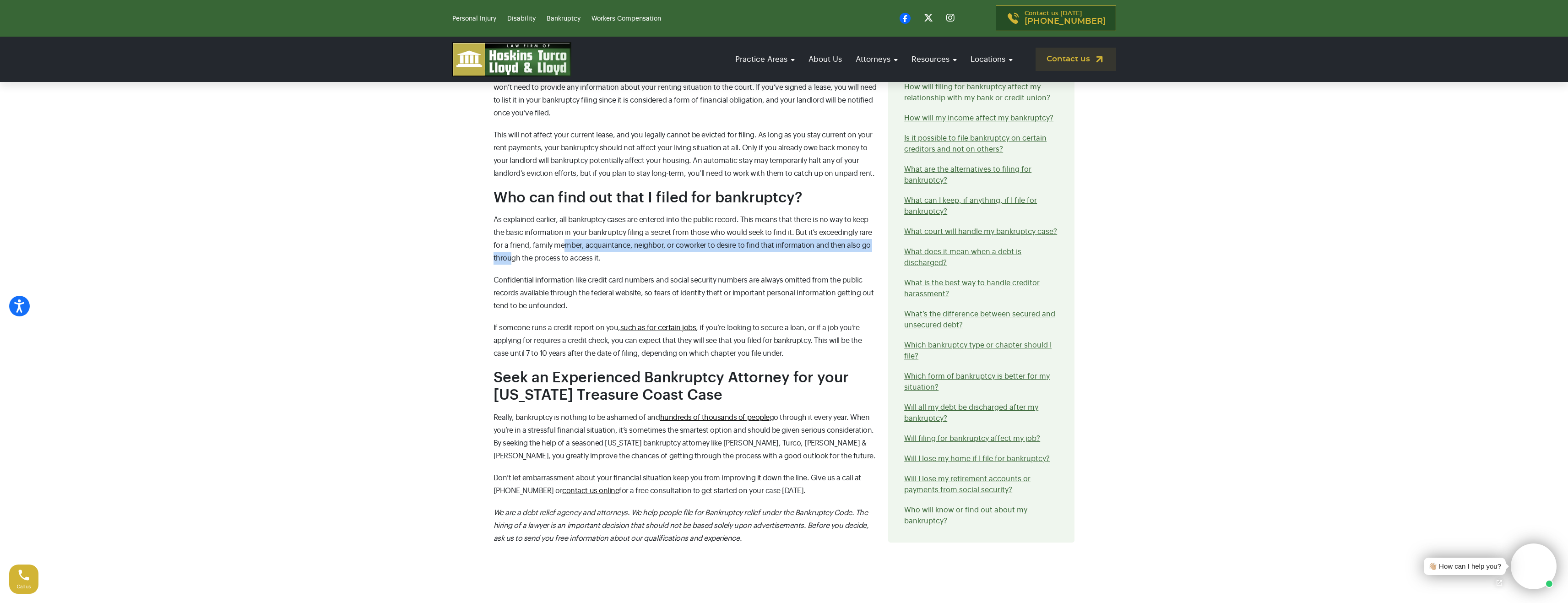
drag, startPoint x: 552, startPoint y: 243, endPoint x: 831, endPoint y: 253, distance: 279.2
click at [869, 246] on span "As explained earlier, all bankruptcy cases are entered into the public record. …" at bounding box center [683, 239] width 379 height 46
click at [515, 250] on p "As explained earlier, all bankruptcy cases are entered into the public record. …" at bounding box center [685, 239] width 384 height 51
drag, startPoint x: 538, startPoint y: 256, endPoint x: 563, endPoint y: 266, distance: 26.9
click at [570, 260] on p "As explained earlier, all bankruptcy cases are entered into the public record. …" at bounding box center [685, 239] width 384 height 51
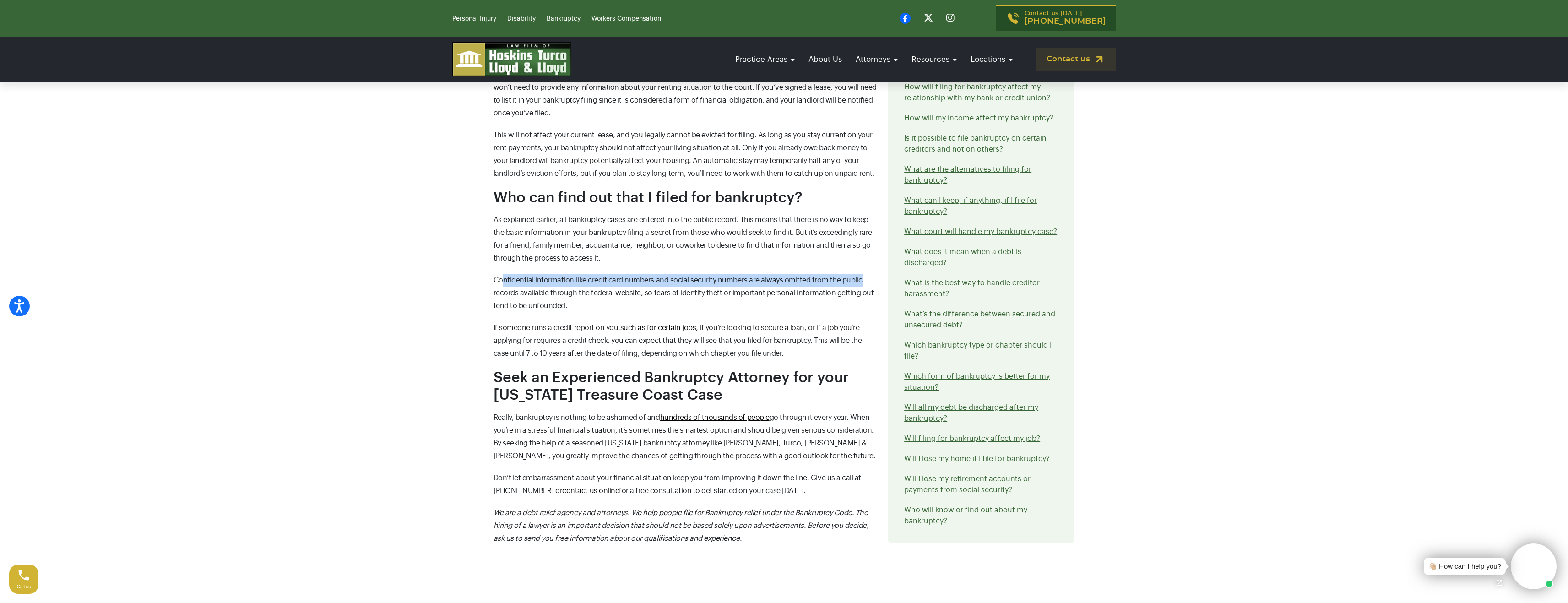
drag, startPoint x: 504, startPoint y: 277, endPoint x: 769, endPoint y: 294, distance: 265.5
click at [863, 282] on p "Confidential information like credit card numbers and social security numbers a…" at bounding box center [685, 293] width 384 height 38
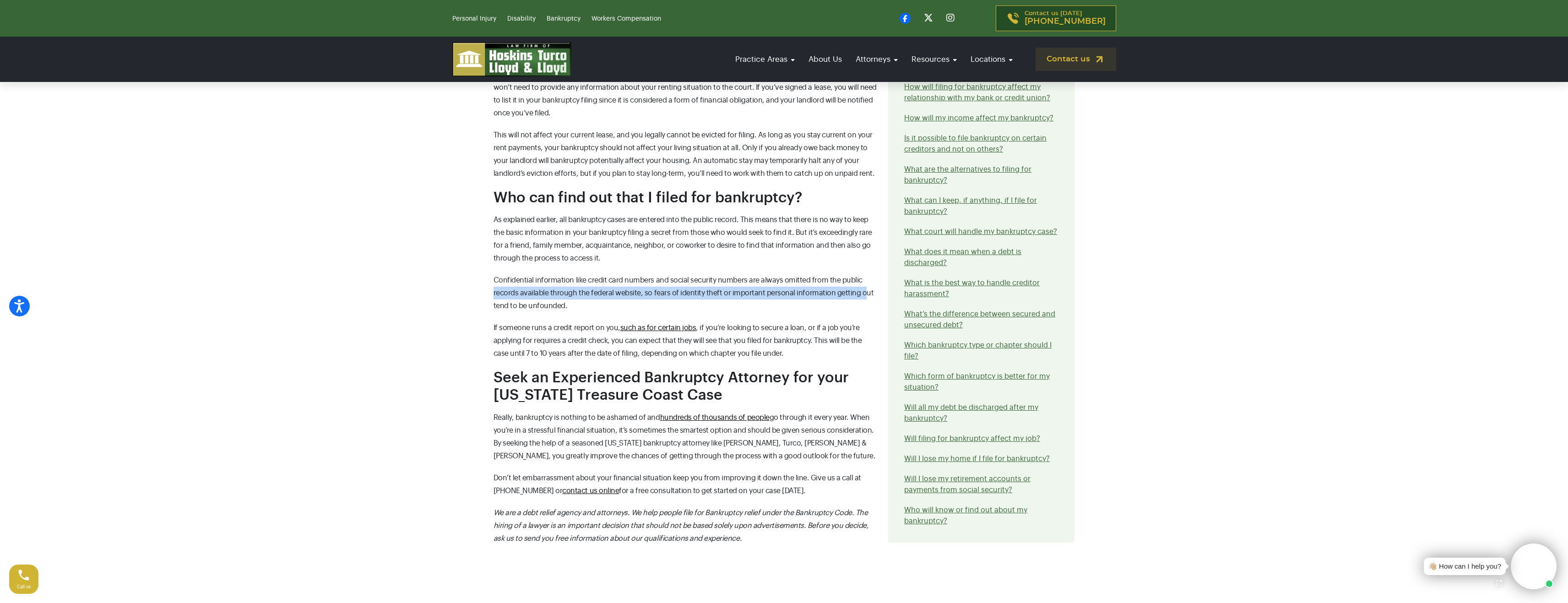
drag, startPoint x: 503, startPoint y: 291, endPoint x: 866, endPoint y: 293, distance: 363.0
click at [863, 293] on span "Confidential information like credit card numbers and social security numbers a…" at bounding box center [684, 293] width 380 height 33
click at [744, 307] on p "Confidential information like credit card numbers and social security numbers a…" at bounding box center [685, 293] width 384 height 38
drag, startPoint x: 506, startPoint y: 305, endPoint x: 545, endPoint y: 308, distance: 39.1
click at [541, 307] on span "Confidential information like credit card numbers and social security numbers a…" at bounding box center [684, 293] width 380 height 33
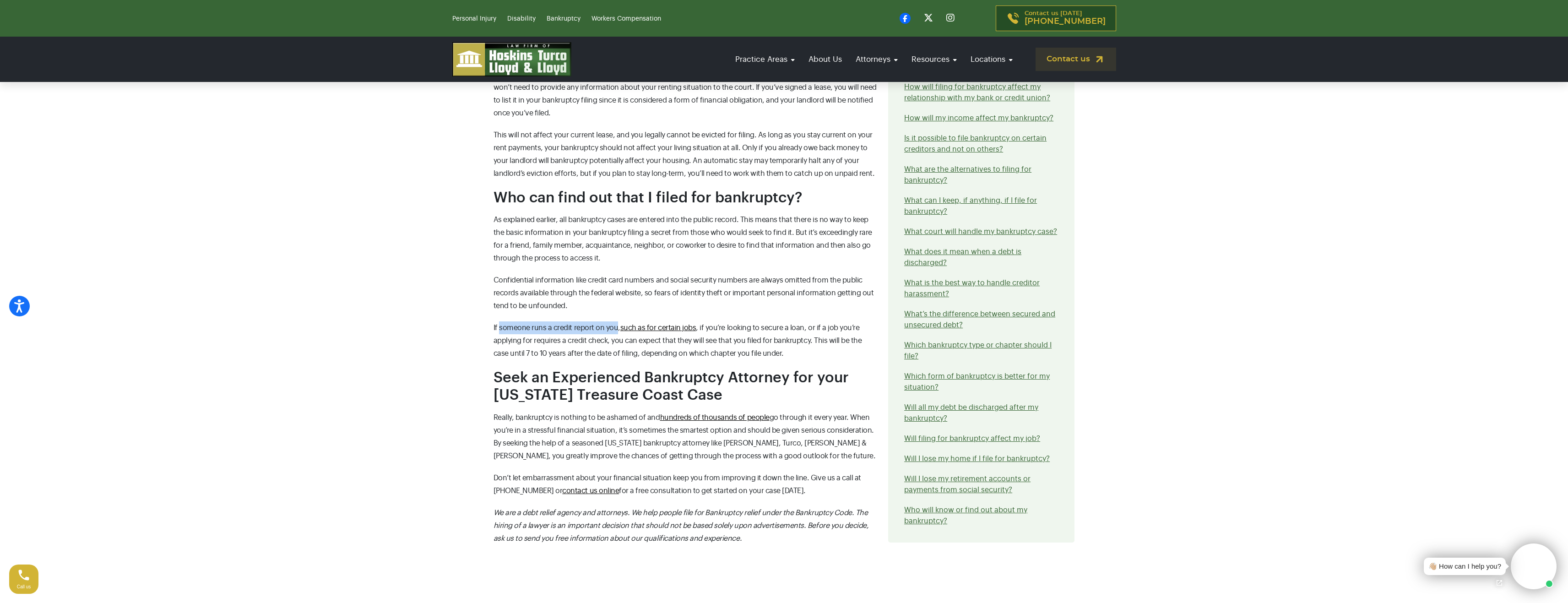
drag
click at [614, 328] on p "If someone runs a credit report on you, such as for certain jobs , if you’re lo…" at bounding box center [685, 340] width 384 height 38
click at [867, 329] on p "If someone runs a credit report on you, such as for certain jobs , if you’re lo…" at bounding box center [685, 340] width 384 height 38
click at [516, 333] on p "If someone runs a credit report on you, such as for certain jobs , if you’re lo…" at bounding box center [685, 340] width 384 height 38
click at [603, 318] on div "Who will know or find out about my bankruptcy? Bankruptcy filings are technical…" at bounding box center [685, 3] width 395 height 1101
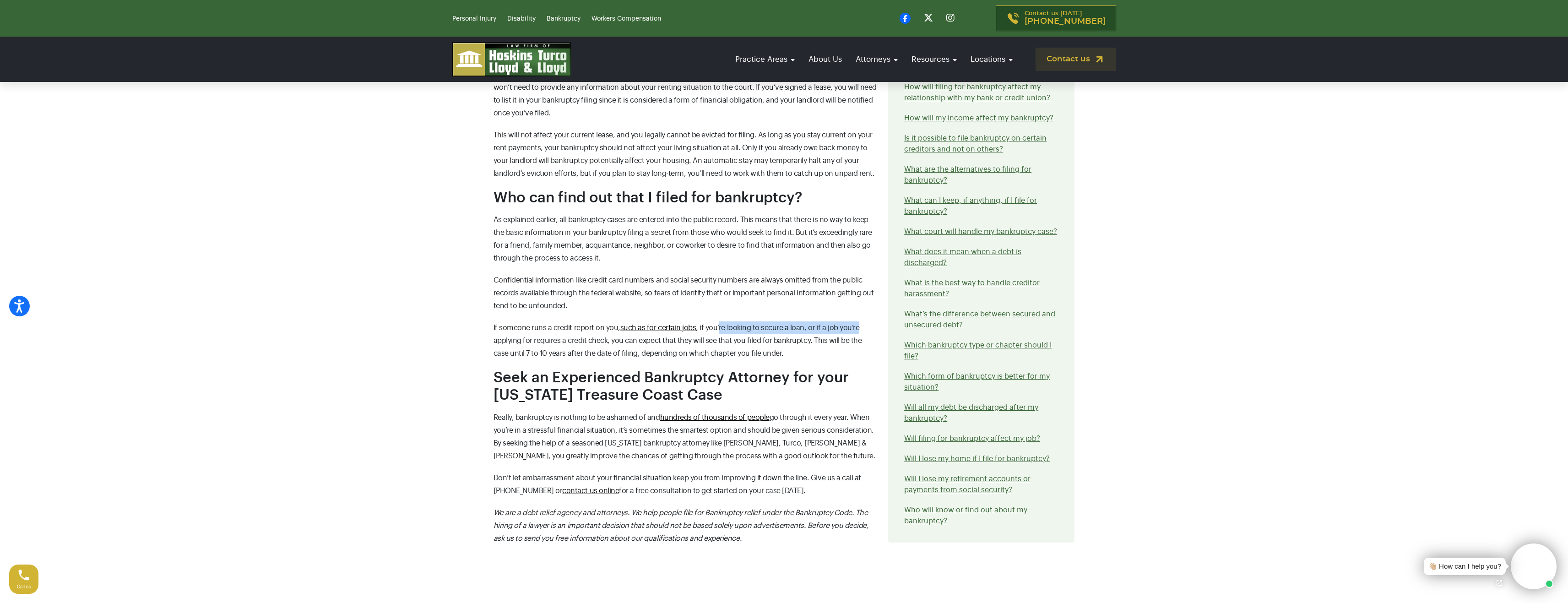
click at [866, 325] on p "If someone runs a credit report on you, such as for certain jobs , if you’re lo…" at bounding box center [685, 340] width 384 height 38
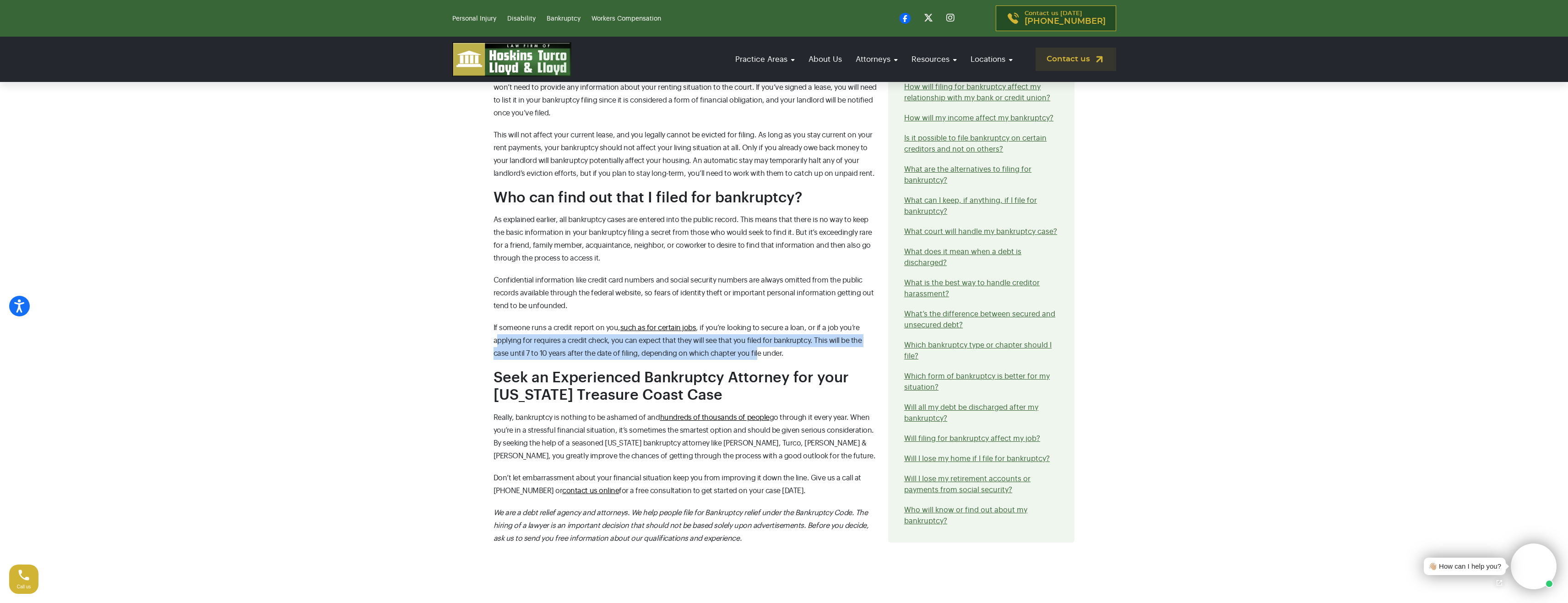
click at [741, 350] on span "If someone runs a credit report on you, such as for certain jobs , if you’re lo…" at bounding box center [677, 340] width 368 height 33
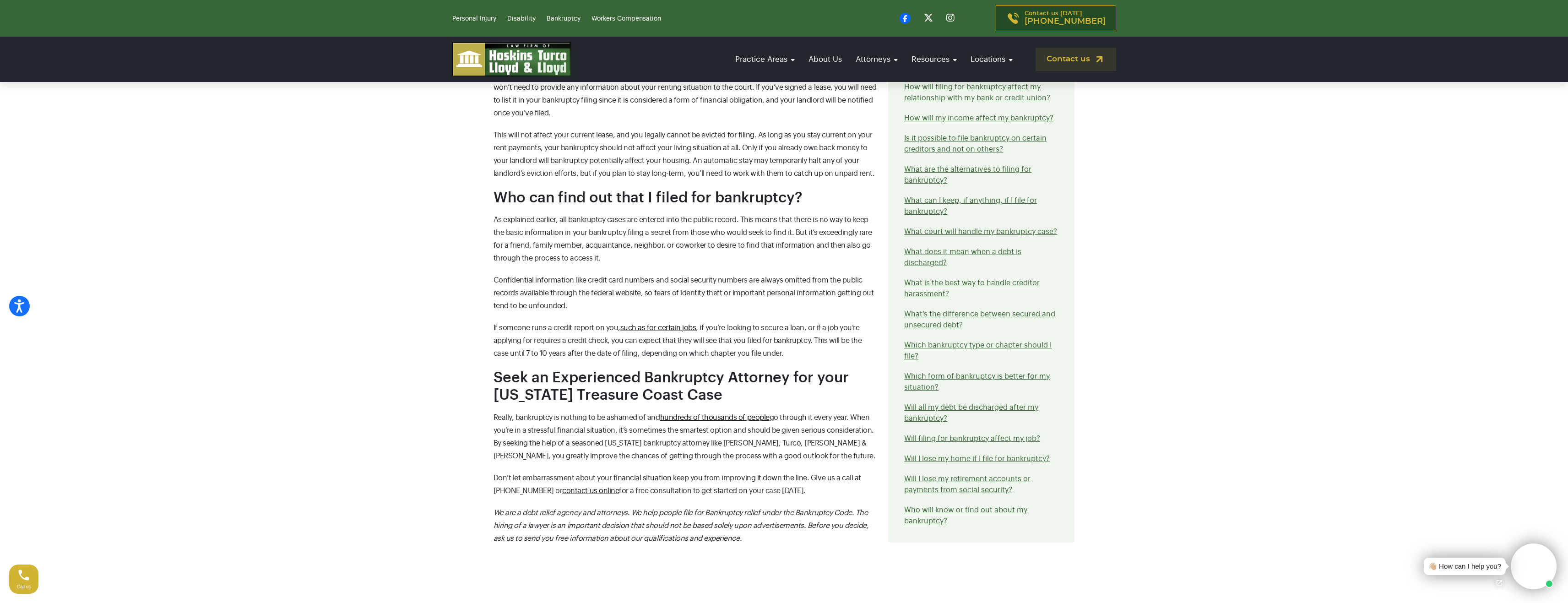
click at [756, 350] on span "If someone runs a credit report on you, such as for certain jobs , if you’re lo…" at bounding box center [677, 340] width 368 height 33
click at [632, 354] on span "If someone runs a credit report on you, such as for certain jobs , if you’re lo…" at bounding box center [677, 340] width 368 height 33
click at [562, 351] on span "If someone runs a credit report on you, such as for certain jobs , if you’re lo…" at bounding box center [677, 340] width 368 height 33
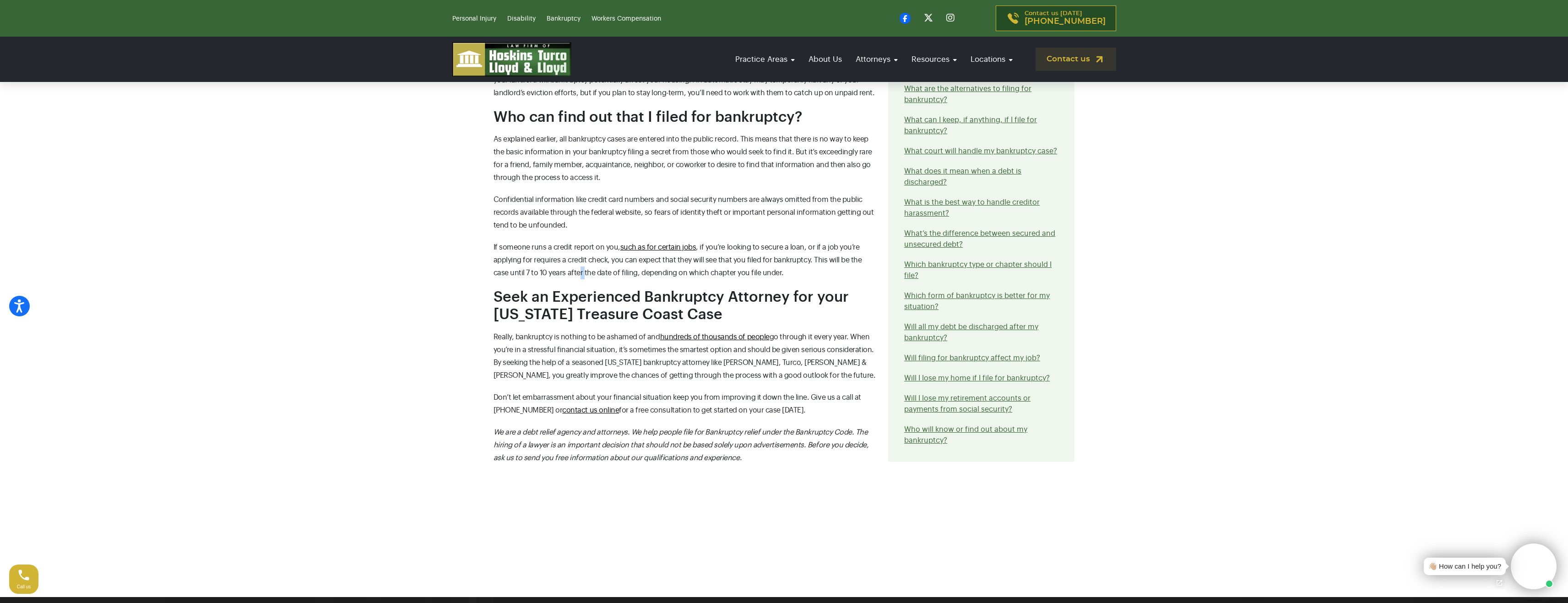
scroll to position [1098, 0]
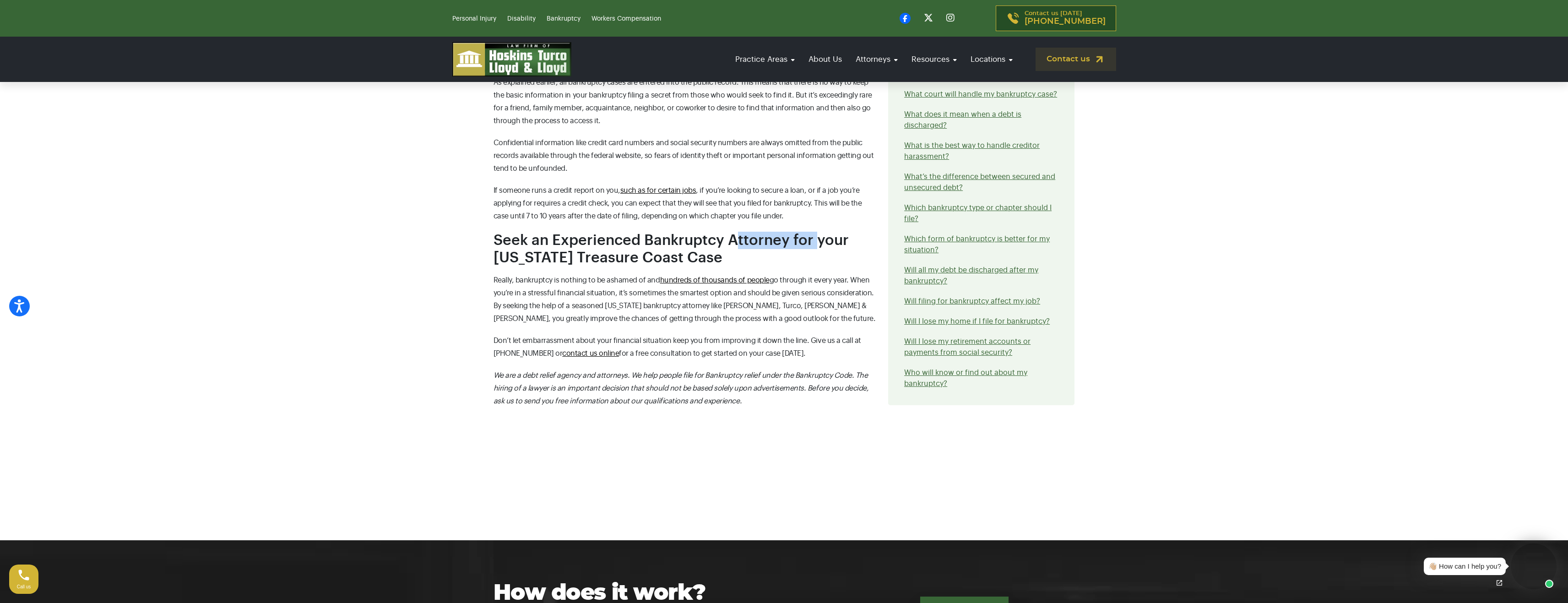
click at [785, 299] on p "Really, bankruptcy is nothing to be ashamed of and hundreds of thousands of peo…" at bounding box center [685, 299] width 384 height 51
click at [976, 239] on link "Which form of bankruptcy is better for my situation?" at bounding box center [976, 245] width 145 height 18
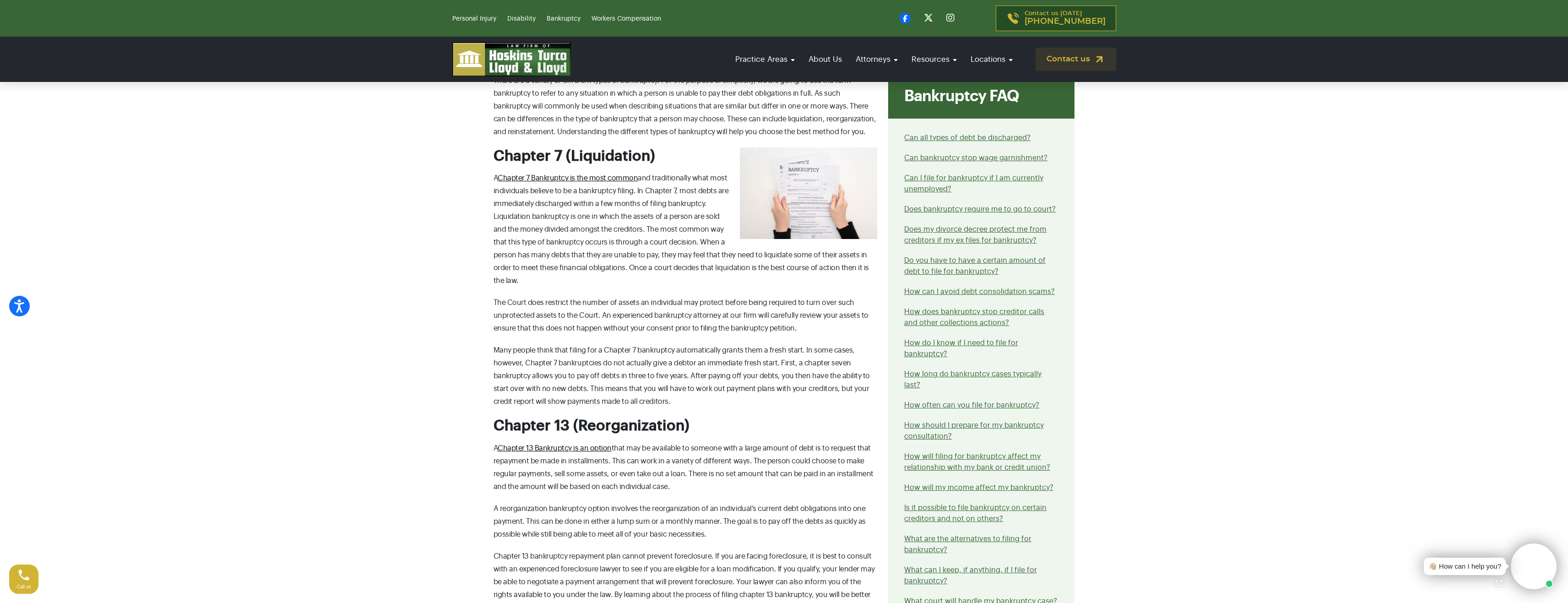
scroll to position [320, 0]
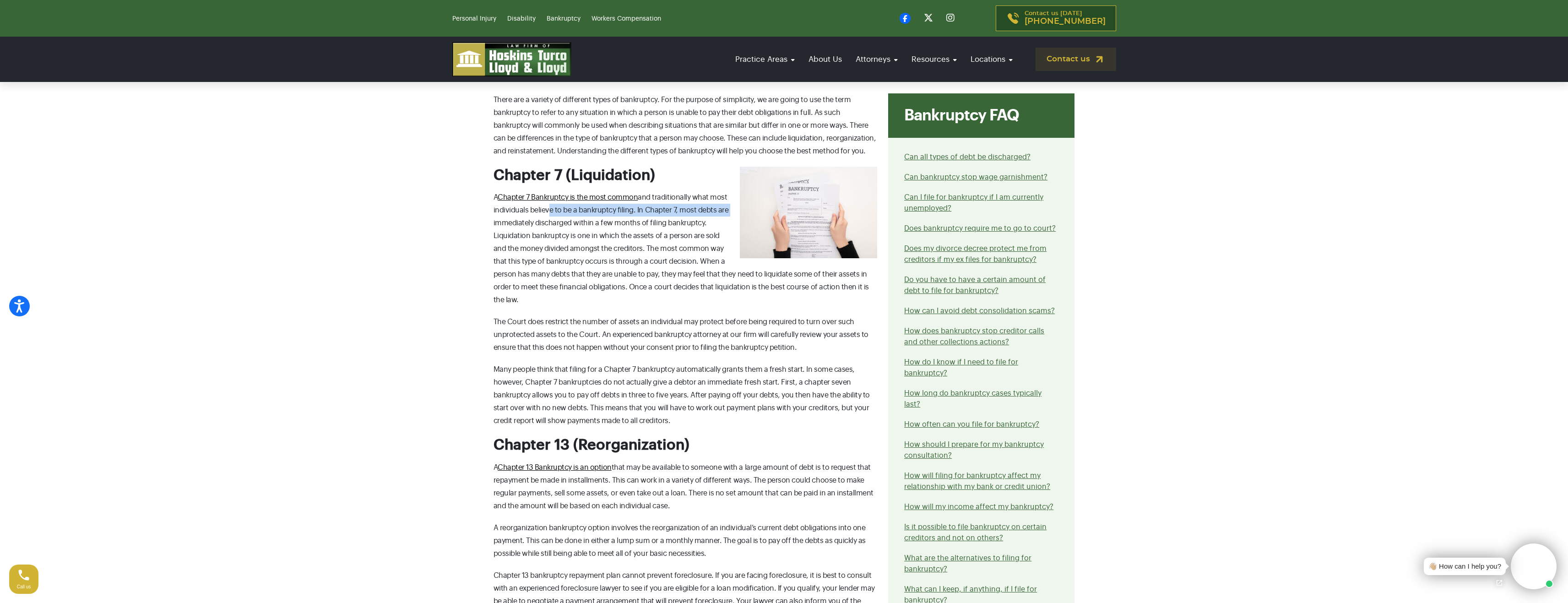
drag, startPoint x: 553, startPoint y: 211, endPoint x: 721, endPoint y: 211, distance: 168.0
click at [729, 207] on p "A Chapter 7 Bankruptcy is the most common and traditionally what most individua…" at bounding box center [685, 249] width 384 height 116
drag, startPoint x: 532, startPoint y: 224, endPoint x: 715, endPoint y: 223, distance: 183.0
click at [715, 223] on p "A Chapter 7 Bankruptcy is the most common and traditionally what most individua…" at bounding box center [685, 249] width 384 height 116
click at [489, 237] on div "There are a variety of different types of bankruptcy. For the purpose of simpli…" at bounding box center [685, 517] width 395 height 849
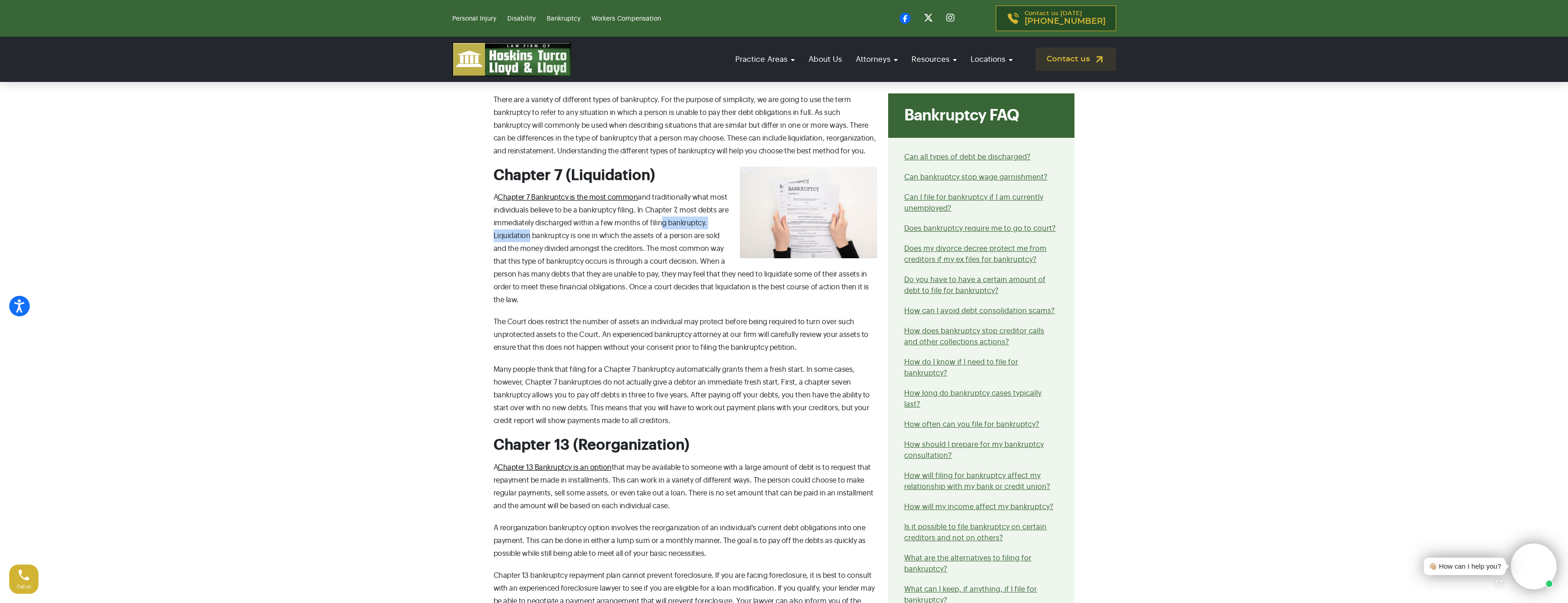
drag, startPoint x: 534, startPoint y: 230, endPoint x: 615, endPoint y: 228, distance: 81.0
click at [658, 225] on p "A Chapter 7 Bankruptcy is the most common and traditionally what most individua…" at bounding box center [685, 249] width 384 height 116
drag, startPoint x: 561, startPoint y: 226, endPoint x: 515, endPoint y: 227, distance: 46.0
click at [551, 226] on p "A Chapter 7 Bankruptcy is the most common and traditionally what most individua…" at bounding box center [685, 249] width 384 height 116
drag, startPoint x: 515, startPoint y: 227, endPoint x: 497, endPoint y: 234, distance: 19.3
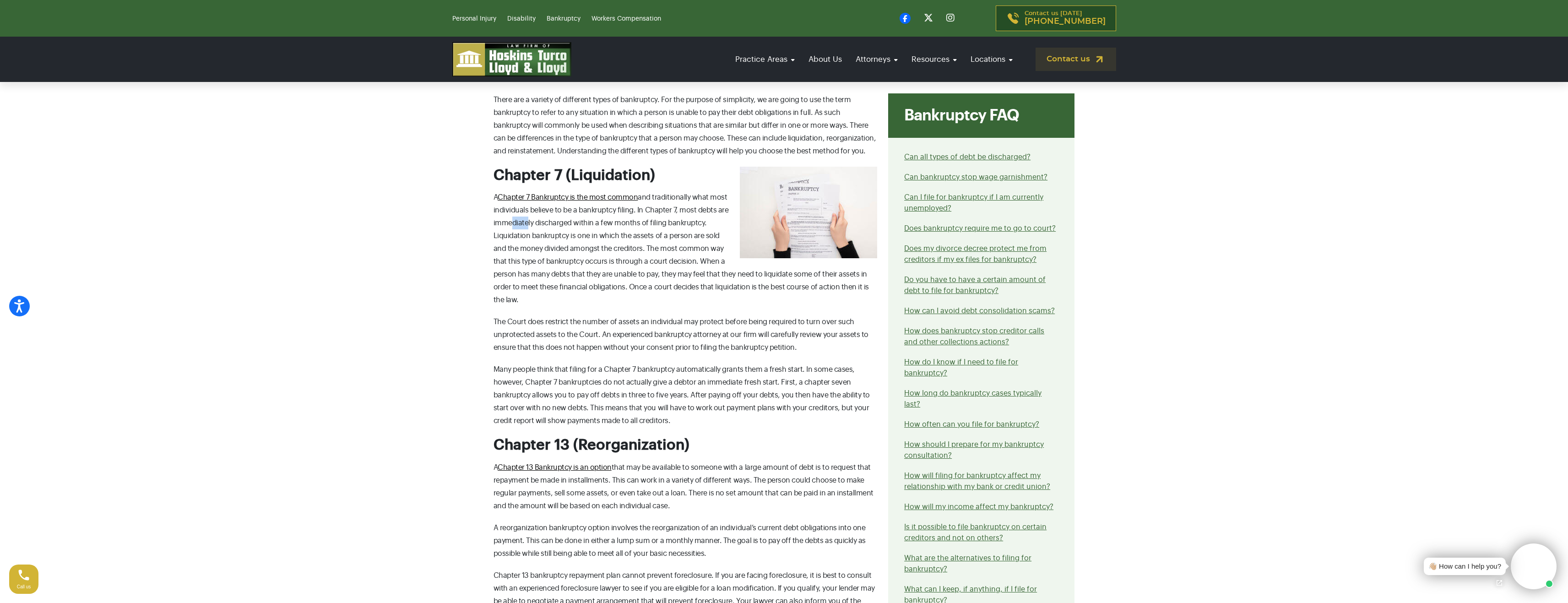
click at [502, 228] on p "A Chapter 7 Bankruptcy is the most common and traditionally what most individua…" at bounding box center [685, 249] width 384 height 116
drag, startPoint x: 527, startPoint y: 236, endPoint x: 721, endPoint y: 238, distance: 194.0
click at [720, 237] on span "A Chapter 7 Bankruptcy is the most common and traditionally what most individua…" at bounding box center [681, 248] width 376 height 110
drag, startPoint x: 500, startPoint y: 251, endPoint x: 636, endPoint y: 249, distance: 136.0
click at [629, 249] on span "A Chapter 7 Bankruptcy is the most common and traditionally what most individua…" at bounding box center [681, 248] width 376 height 110
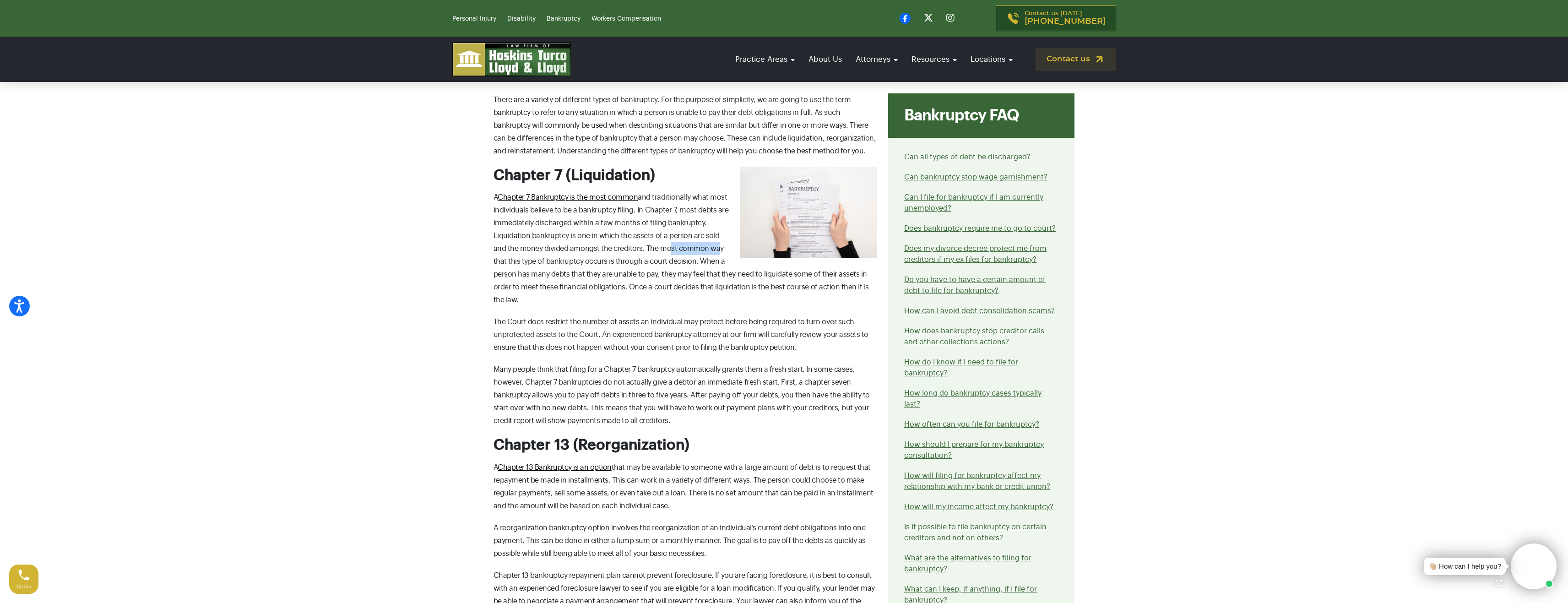
drag, startPoint x: 656, startPoint y: 250, endPoint x: 709, endPoint y: 253, distance: 53.1
click at [701, 251] on span "A Chapter 7 Bankruptcy is the most common and traditionally what most individua…" at bounding box center [681, 248] width 376 height 110
click at [590, 259] on span "A Chapter 7 Bankruptcy is the most common and traditionally what most individua…" at bounding box center [681, 248] width 376 height 110
drag, startPoint x: 487, startPoint y: 265, endPoint x: 698, endPoint y: 273, distance: 211.2
click at [727, 261] on div "Contact our attorneys to discuss your case. Get a free consultation There are a…" at bounding box center [784, 475] width 604 height 933
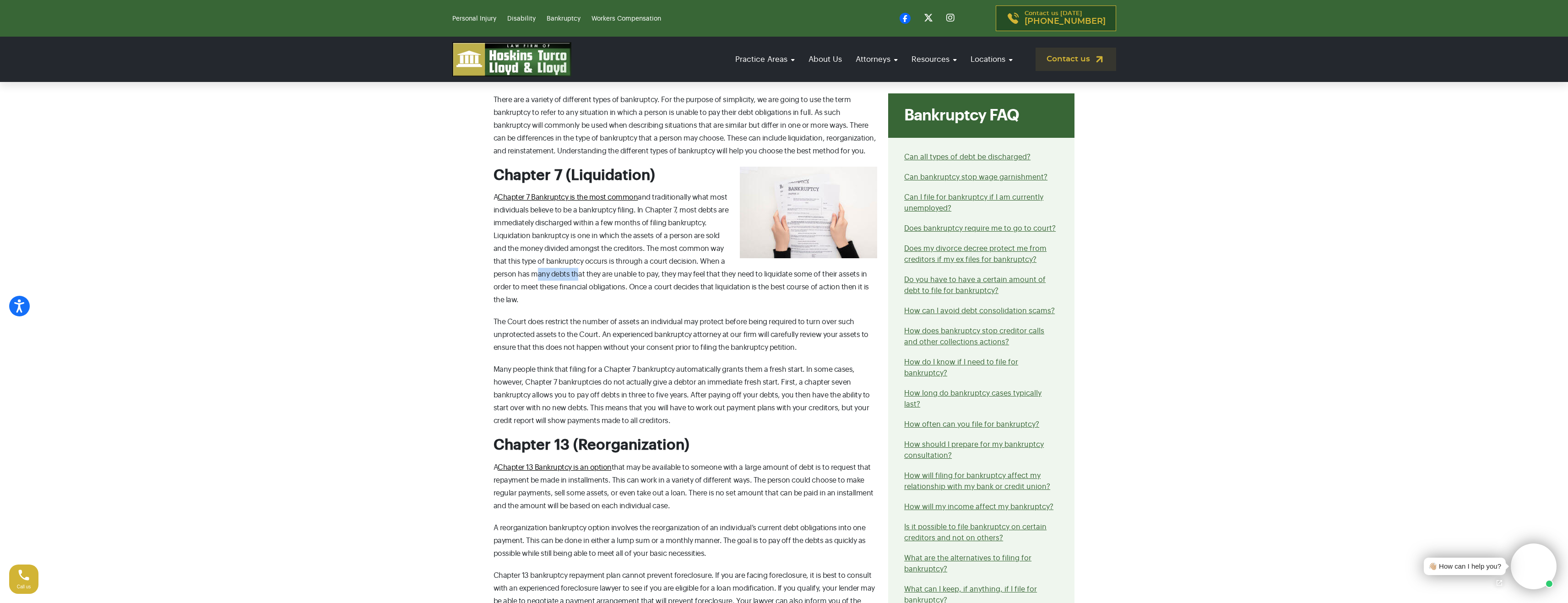
drag, startPoint x: 549, startPoint y: 280, endPoint x: 547, endPoint y: 293, distance: 13.2
click at [549, 285] on span "A Chapter 7 Bankruptcy is the most common and traditionally what most individua…" at bounding box center [681, 248] width 376 height 110
drag, startPoint x: 592, startPoint y: 307, endPoint x: 821, endPoint y: 311, distance: 229.0
click at [821, 318] on span "The Court does restrict the number of assets an individual may protect before b…" at bounding box center [681, 335] width 375 height 33
drag, startPoint x: 756, startPoint y: 326, endPoint x: 572, endPoint y: 349, distance: 185.4
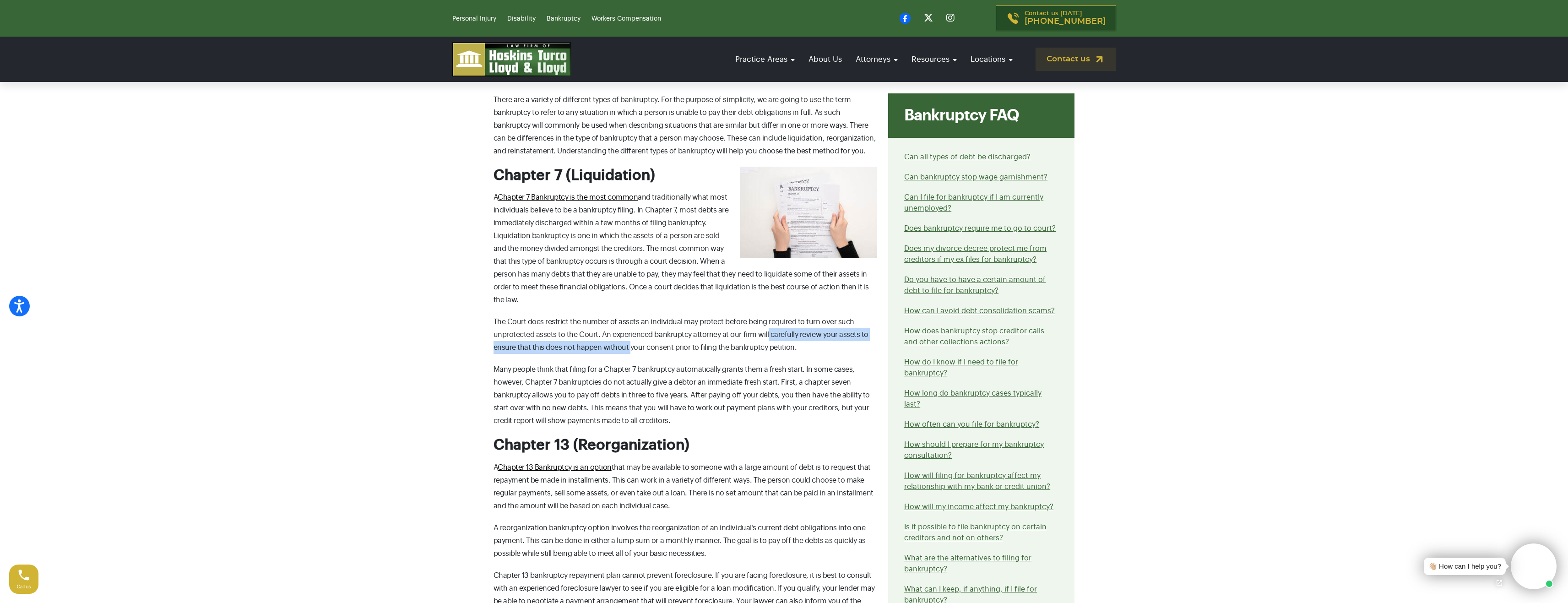
click at [609, 334] on span "The Court does restrict the number of assets an individual may protect before b…" at bounding box center [681, 335] width 375 height 33
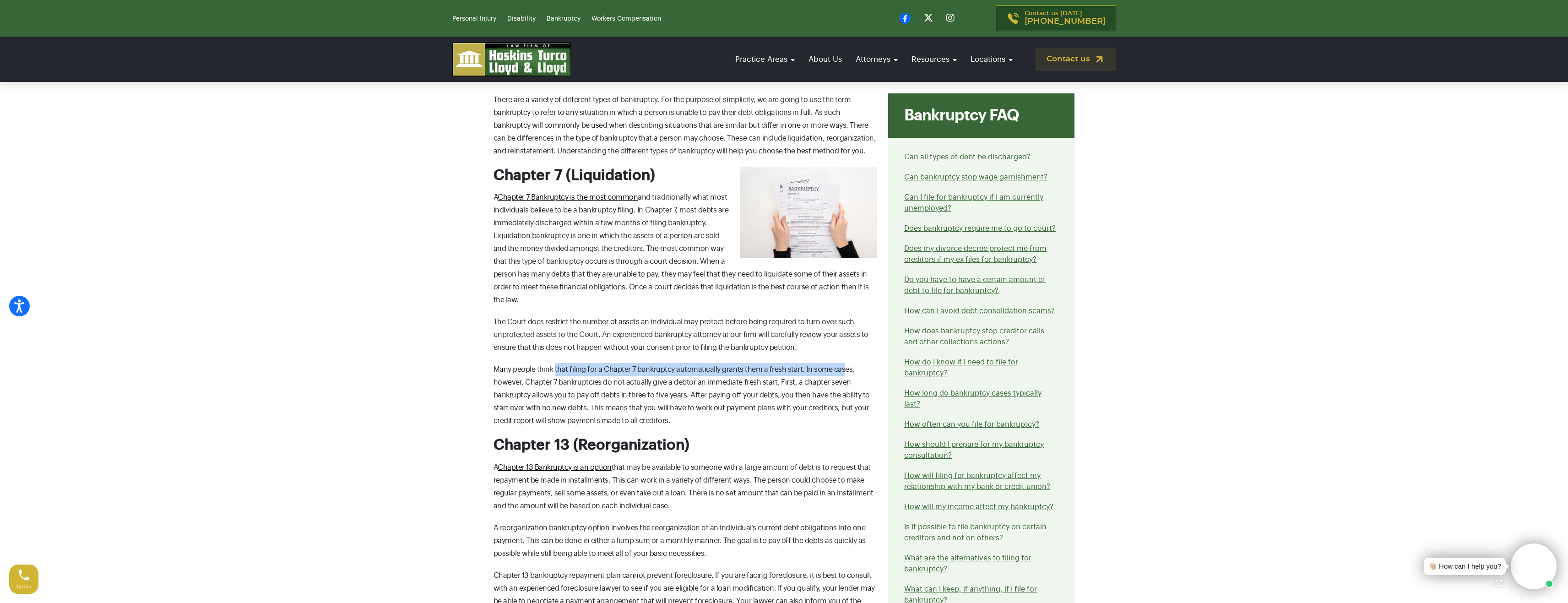
drag, startPoint x: 562, startPoint y: 356, endPoint x: 845, endPoint y: 359, distance: 283.0
click at [843, 366] on span "Many people think that filing for a Chapter 7 bankruptcy automatically grants t…" at bounding box center [682, 395] width 376 height 58
drag, startPoint x: 509, startPoint y: 368, endPoint x: 529, endPoint y: 374, distance: 20.9
click at [531, 375] on p "Many people think that filing for a Chapter 7 bankruptcy automatically grants t…" at bounding box center [685, 394] width 384 height 64
drag, startPoint x: 540, startPoint y: 366, endPoint x: 520, endPoint y: 352, distance: 24.4
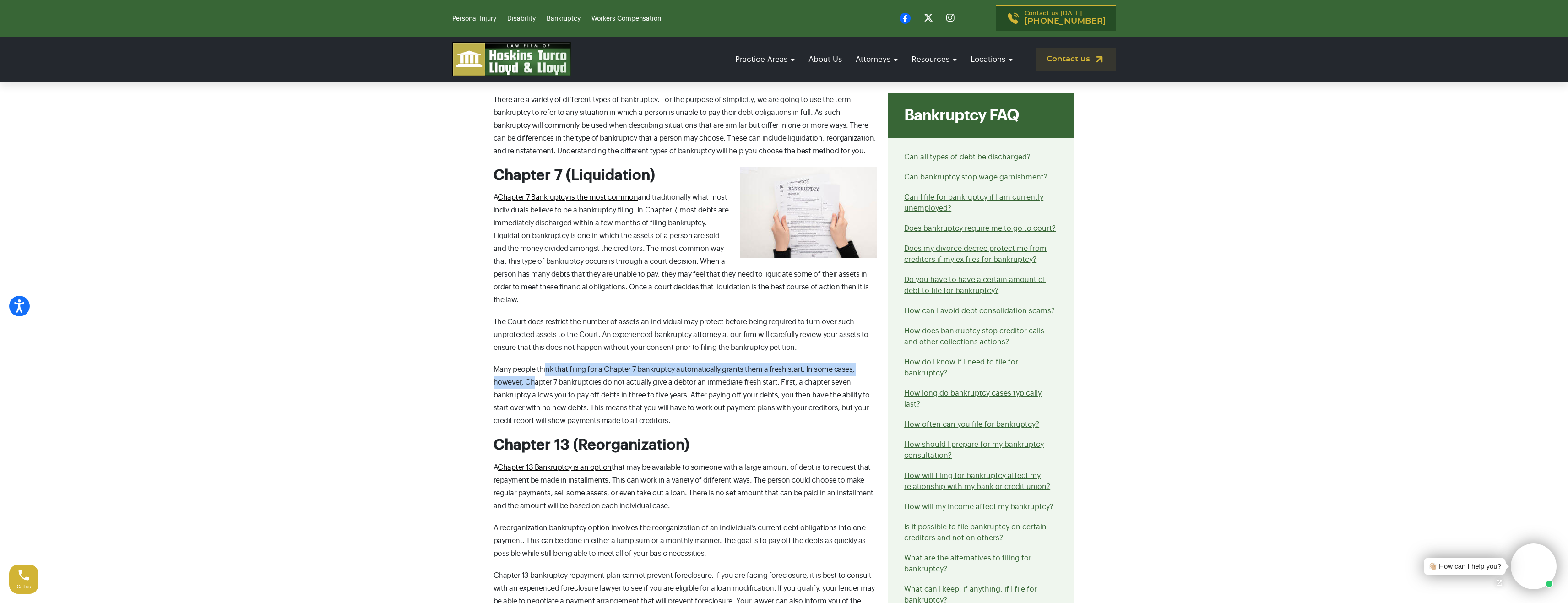
click at [533, 366] on span "Many people think that filing for a Chapter 7 bankruptcy automatically grants t…" at bounding box center [682, 395] width 376 height 58
drag, startPoint x: 522, startPoint y: 350, endPoint x: 830, endPoint y: 359, distance: 308.1
click at [825, 363] on p "Many people think that filing for a Chapter 7 bankruptcy automatically grants t…" at bounding box center [685, 394] width 384 height 64
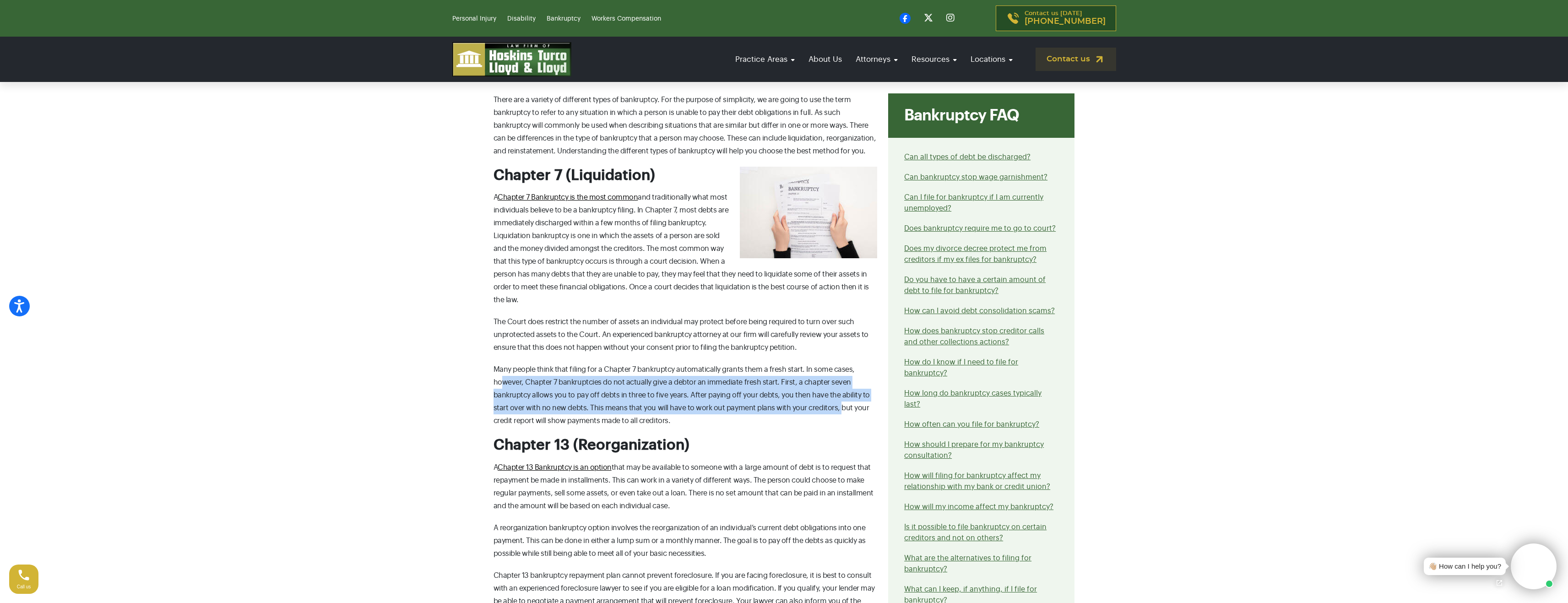
drag, startPoint x: 517, startPoint y: 370, endPoint x: 818, endPoint y: 410, distance: 303.6
click at [838, 391] on p "Many people think that filing for a Chapter 7 bankruptcy automatically grants t…" at bounding box center [685, 394] width 384 height 64
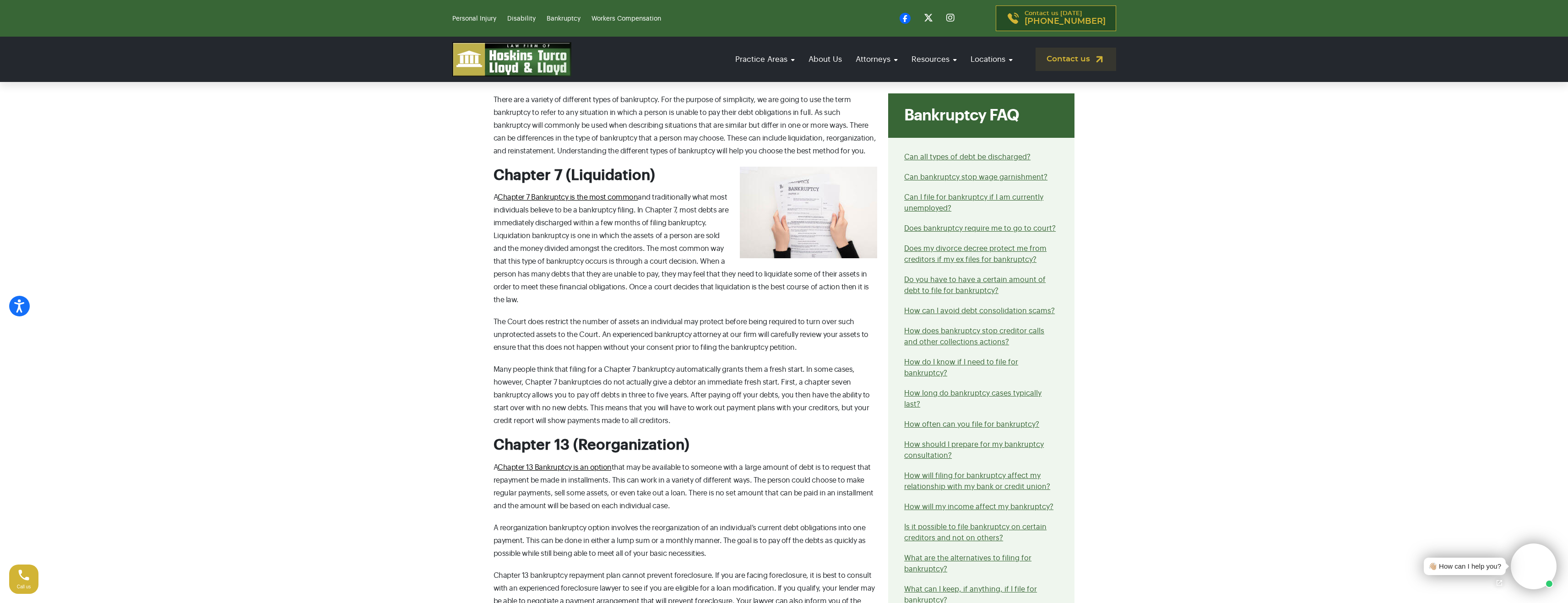
click at [816, 411] on p "Many people think that filing for a Chapter 7 bankruptcy automatically grants t…" at bounding box center [685, 394] width 384 height 64
drag, startPoint x: 637, startPoint y: 405, endPoint x: 677, endPoint y: 408, distance: 40.1
click at [673, 408] on p "Many people think that filing for a Chapter 7 bankruptcy automatically grants t…" at bounding box center [685, 394] width 384 height 64
click at [687, 411] on p "Many people think that filing for a Chapter 7 bankruptcy automatically grants t…" at bounding box center [685, 394] width 384 height 64
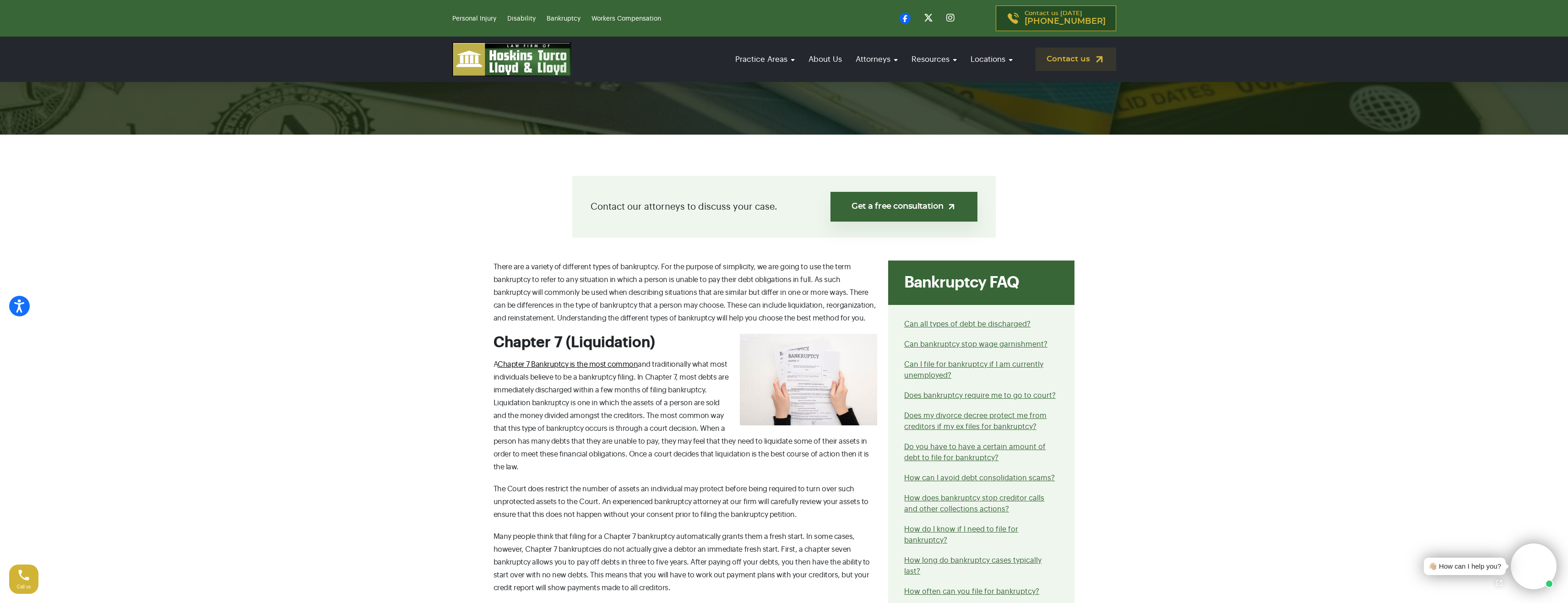
scroll to position [0, 0]
